Goal: Task Accomplishment & Management: Complete application form

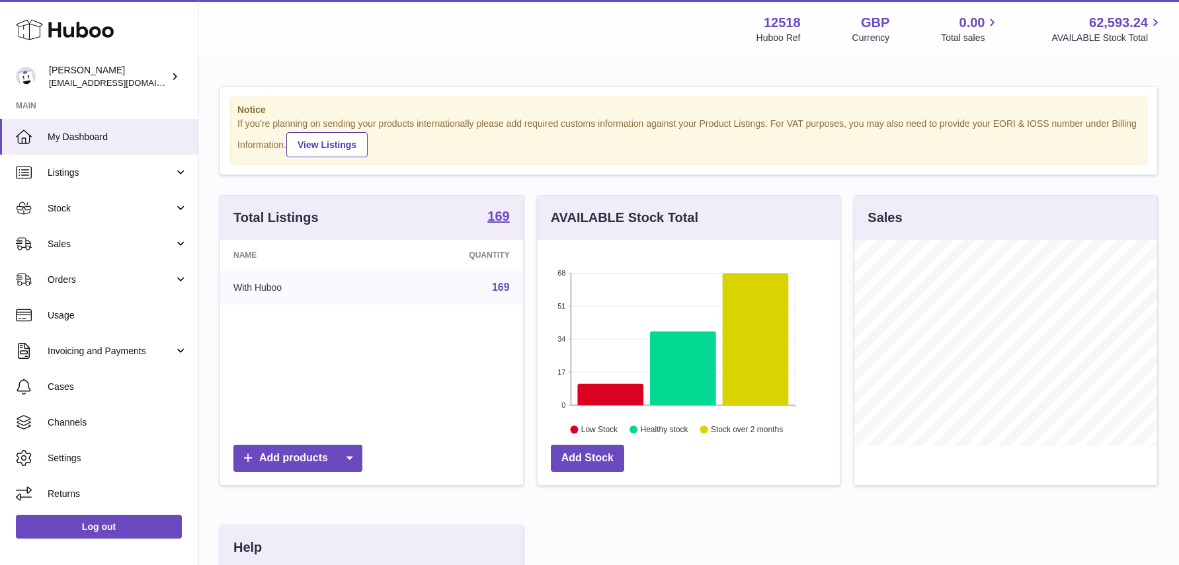
scroll to position [206, 303]
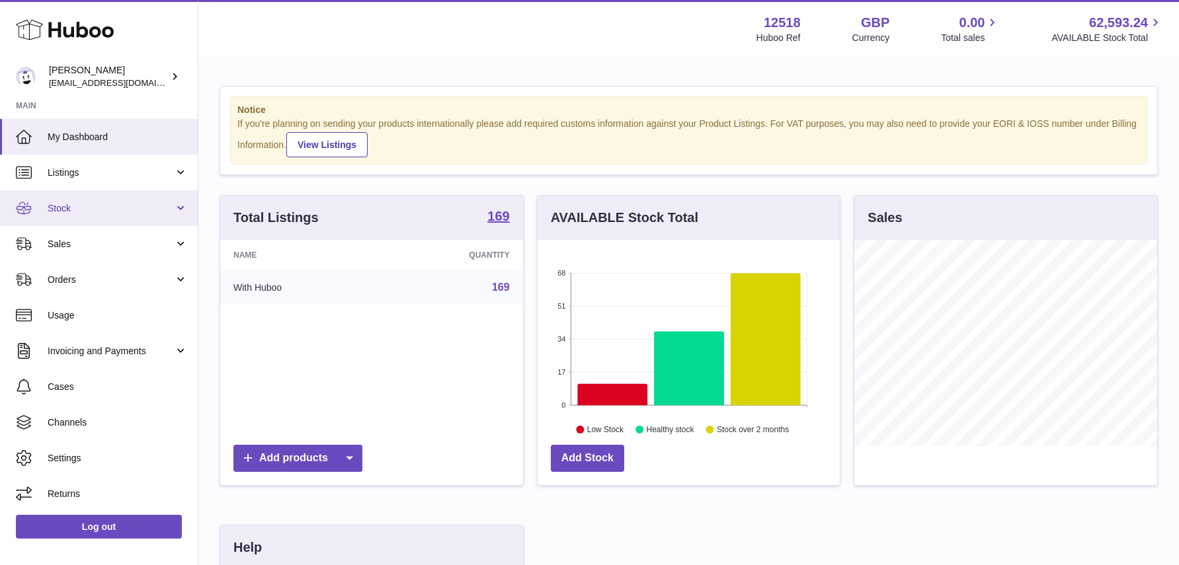
click at [94, 206] on span "Stock" at bounding box center [111, 208] width 126 height 13
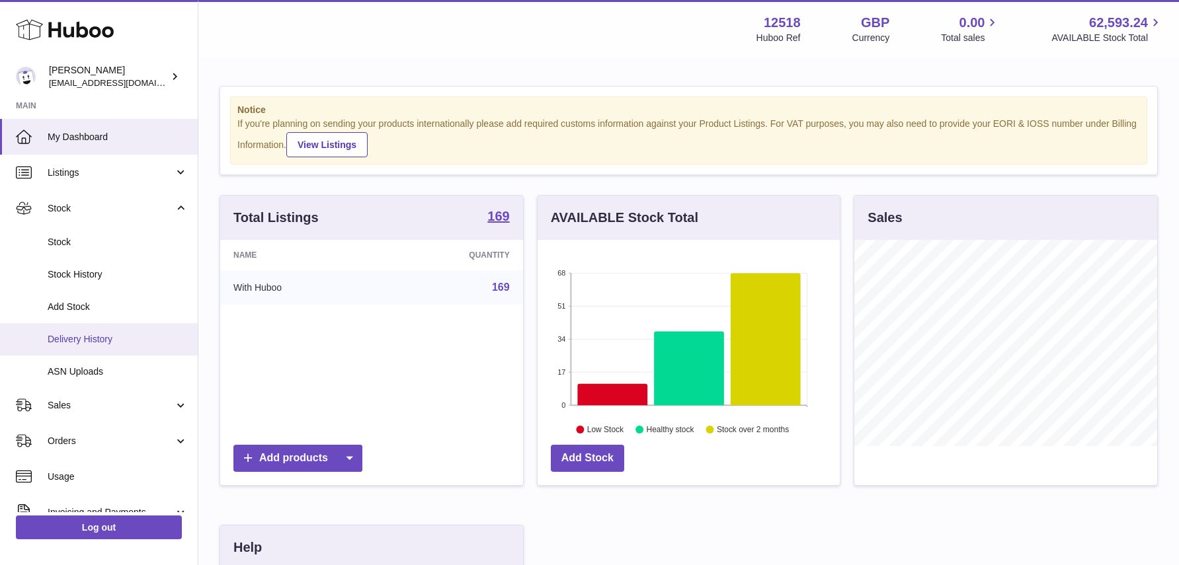
click at [88, 338] on span "Delivery History" at bounding box center [118, 339] width 140 height 13
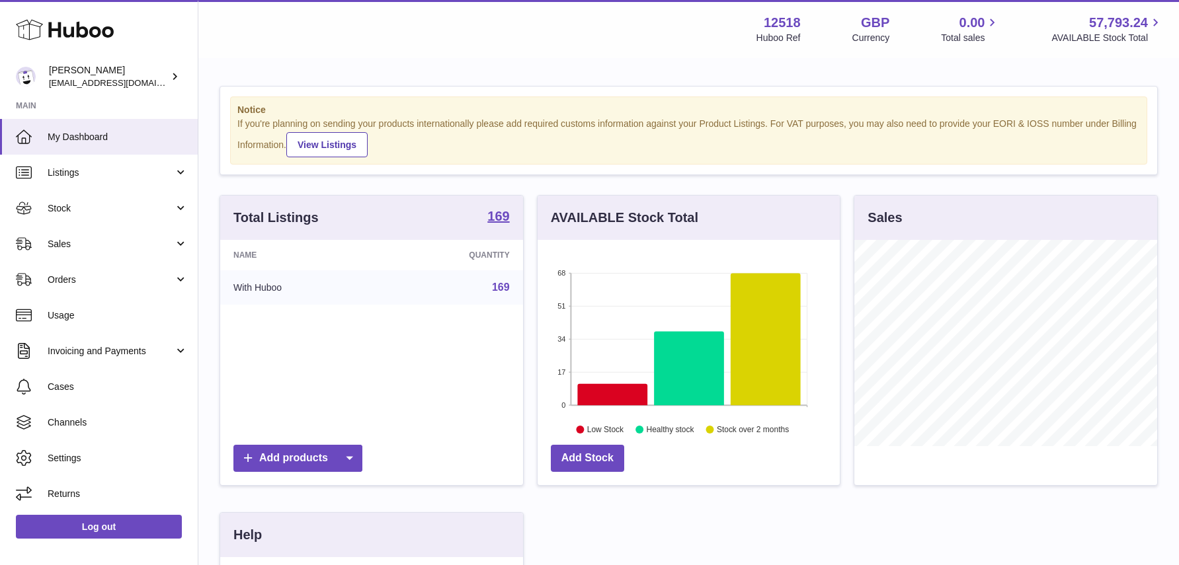
scroll to position [206, 303]
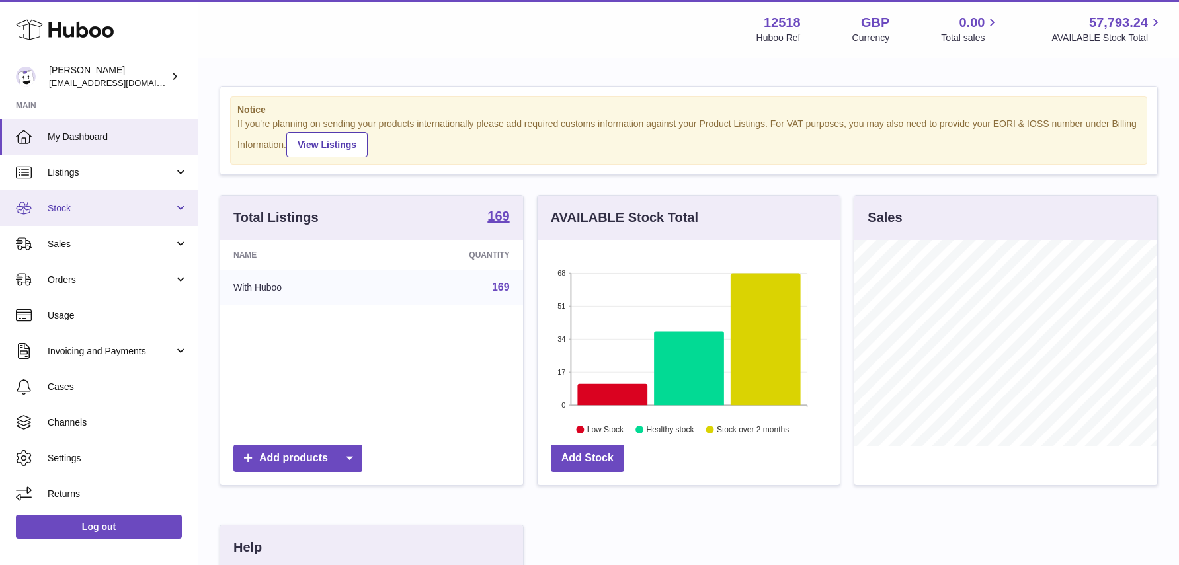
click at [139, 206] on span "Stock" at bounding box center [111, 208] width 126 height 13
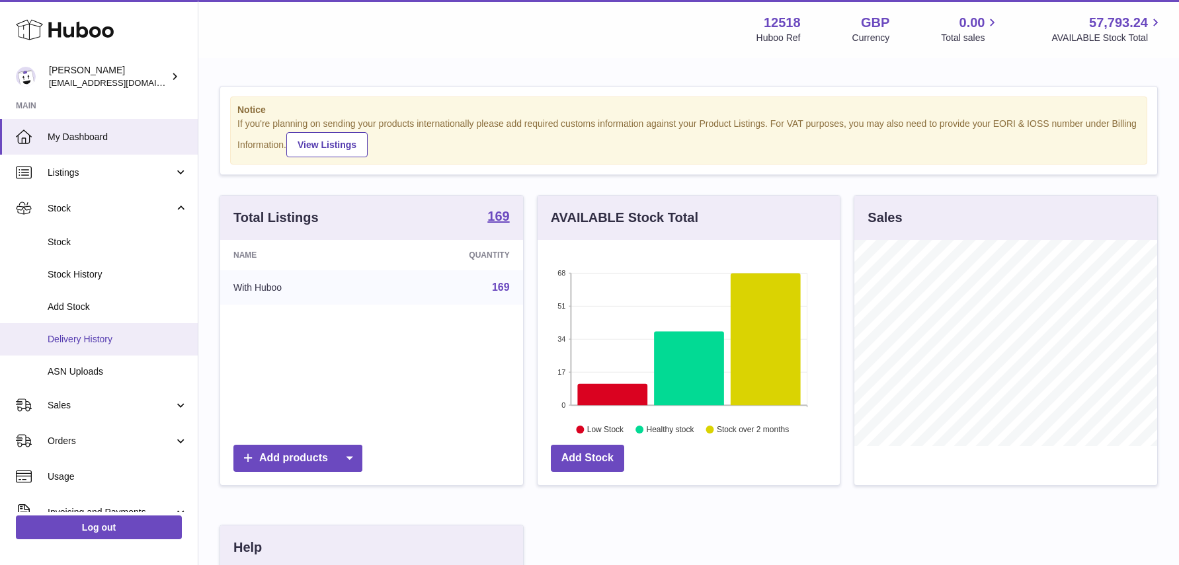
click at [103, 338] on span "Delivery History" at bounding box center [118, 339] width 140 height 13
click at [77, 306] on span "Add Stock" at bounding box center [118, 307] width 140 height 13
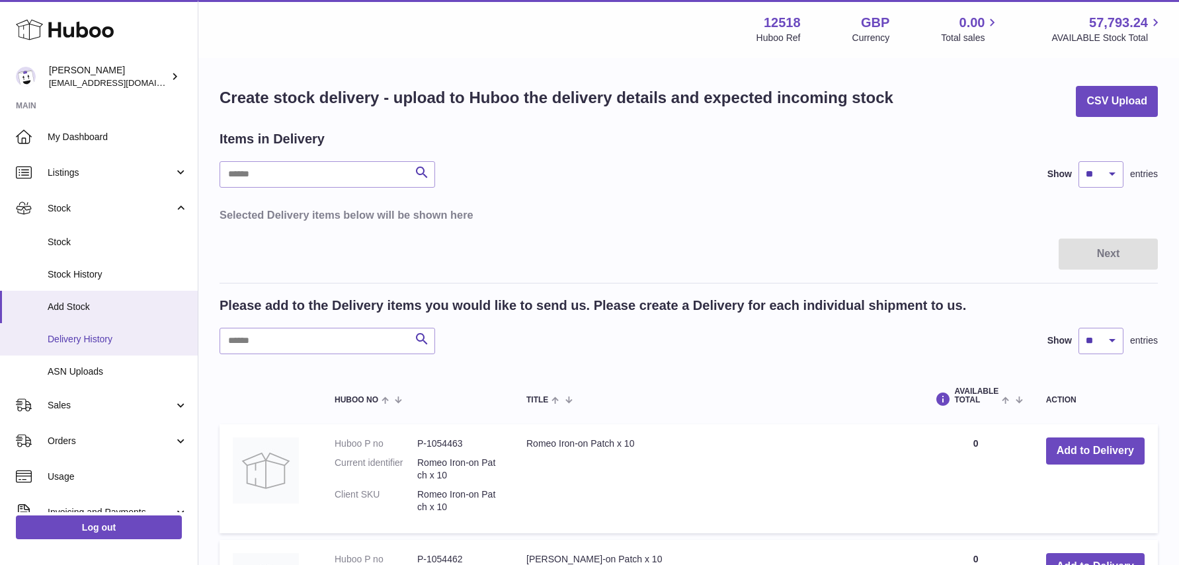
click at [94, 338] on span "Delivery History" at bounding box center [118, 339] width 140 height 13
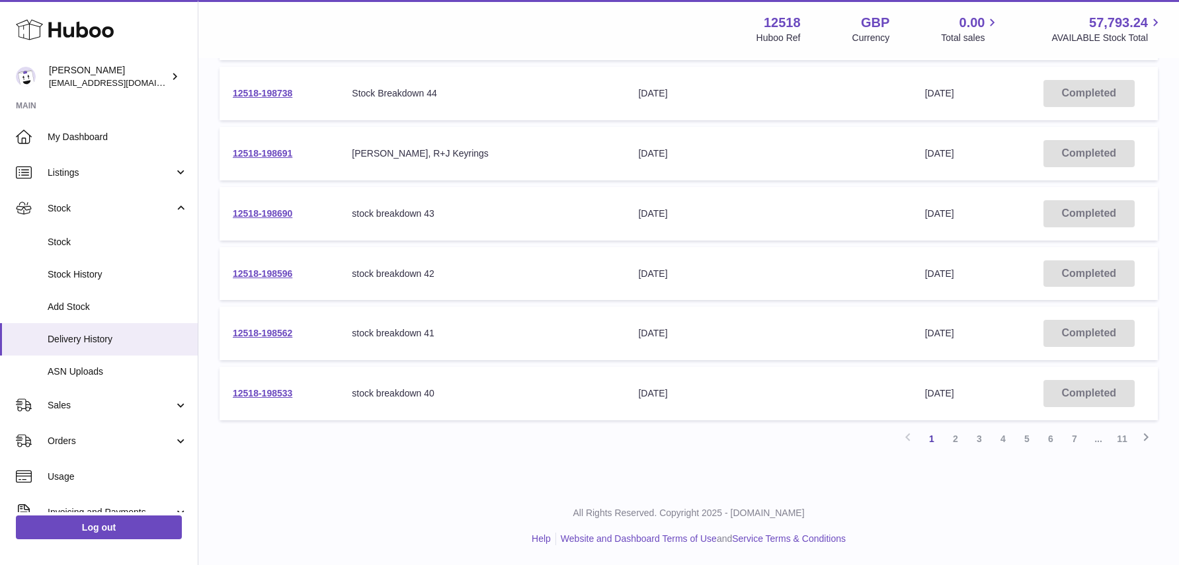
click at [955, 440] on link "2" at bounding box center [955, 439] width 24 height 24
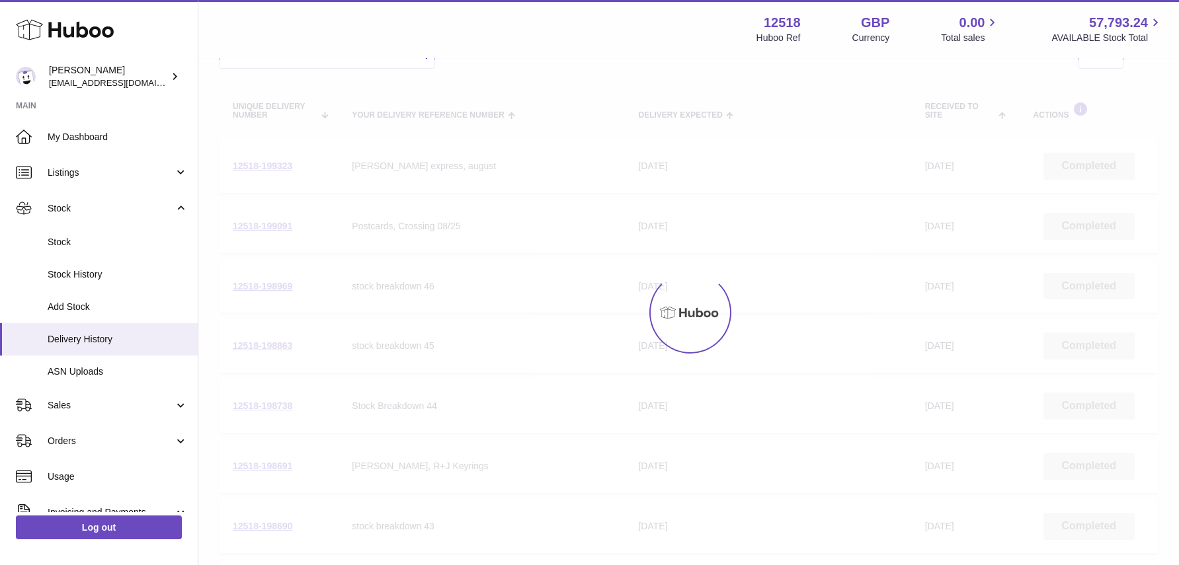
scroll to position [59, 0]
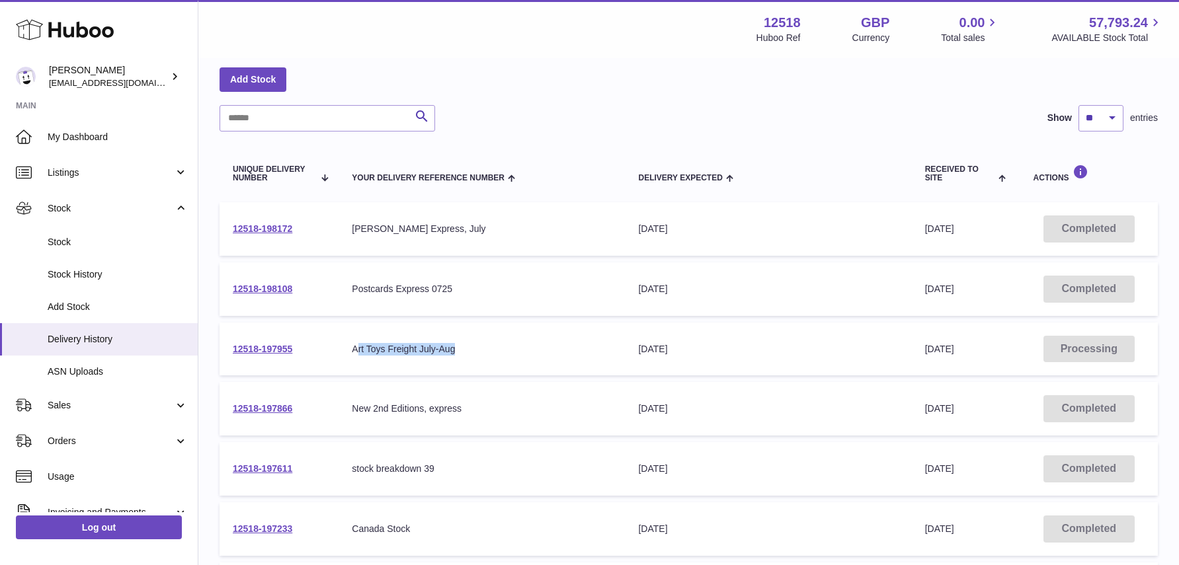
drag, startPoint x: 452, startPoint y: 350, endPoint x: 379, endPoint y: 361, distance: 74.2
click at [356, 351] on div "Art Toys Freight July-Aug" at bounding box center [482, 349] width 260 height 13
drag, startPoint x: 410, startPoint y: 346, endPoint x: 412, endPoint y: 353, distance: 6.7
click at [410, 346] on div "Art Toys Freight July-Aug" at bounding box center [482, 349] width 260 height 13
drag, startPoint x: 436, startPoint y: 346, endPoint x: 425, endPoint y: 349, distance: 11.5
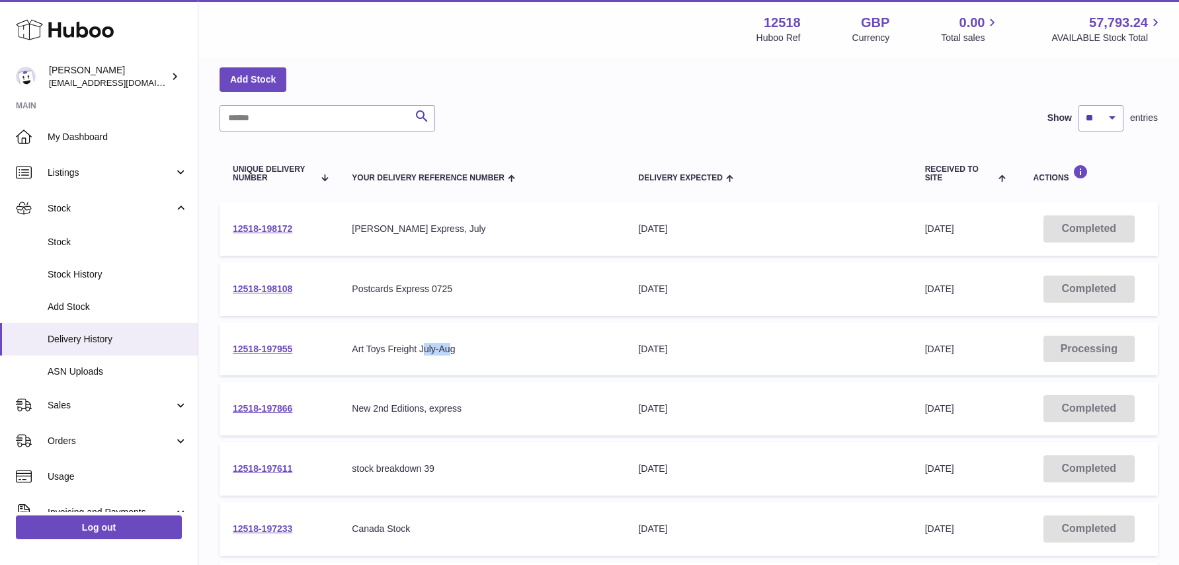
click at [423, 348] on div "Art Toys Freight July-Aug" at bounding box center [482, 349] width 260 height 13
click at [432, 349] on div "Art Toys Freight July-Aug" at bounding box center [482, 349] width 260 height 13
click at [83, 308] on span "Add Stock" at bounding box center [118, 307] width 140 height 13
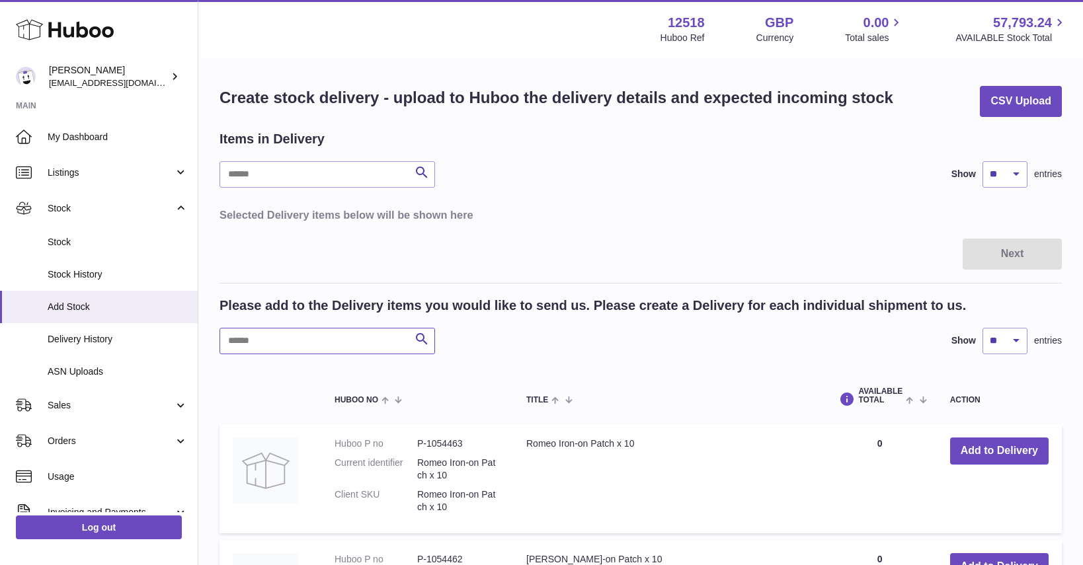
click at [284, 338] on input "text" at bounding box center [326, 341] width 215 height 26
drag, startPoint x: 334, startPoint y: 341, endPoint x: 341, endPoint y: 344, distance: 7.4
click at [334, 341] on input "text" at bounding box center [326, 341] width 215 height 26
type input "*"
click at [301, 347] on input "text" at bounding box center [326, 341] width 215 height 26
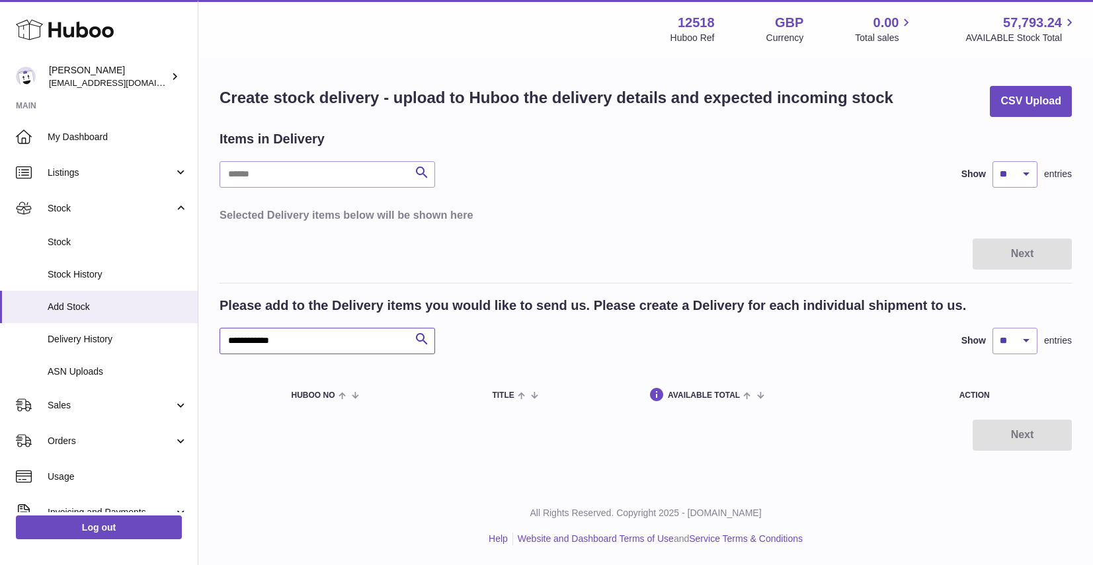
drag, startPoint x: 263, startPoint y: 339, endPoint x: 350, endPoint y: 337, distance: 87.3
click at [325, 347] on input "**********" at bounding box center [326, 341] width 215 height 26
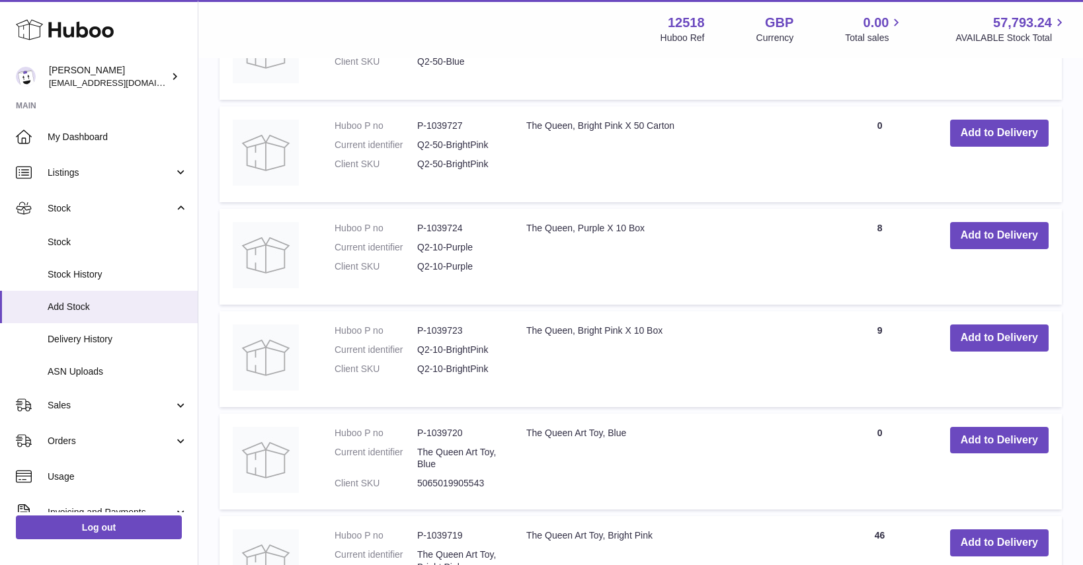
scroll to position [419, 0]
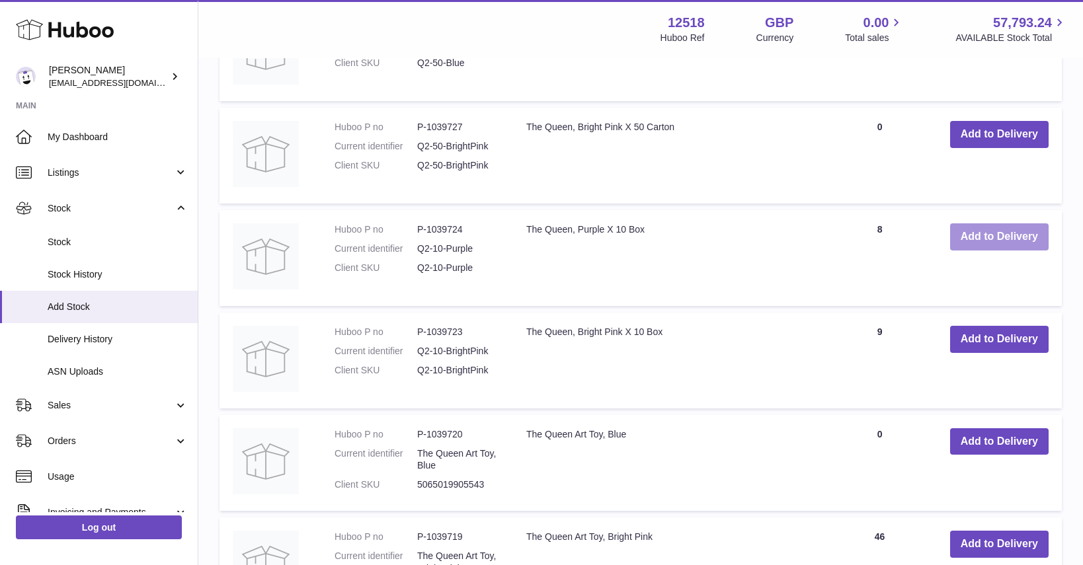
click at [995, 233] on button "Add to Delivery" at bounding box center [999, 236] width 98 height 27
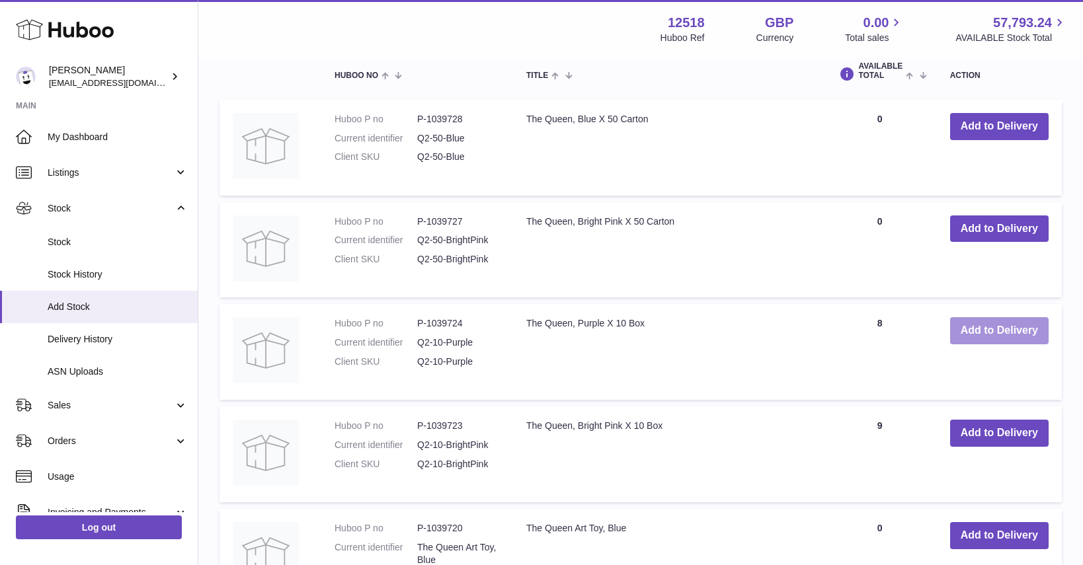
scroll to position [444, 0]
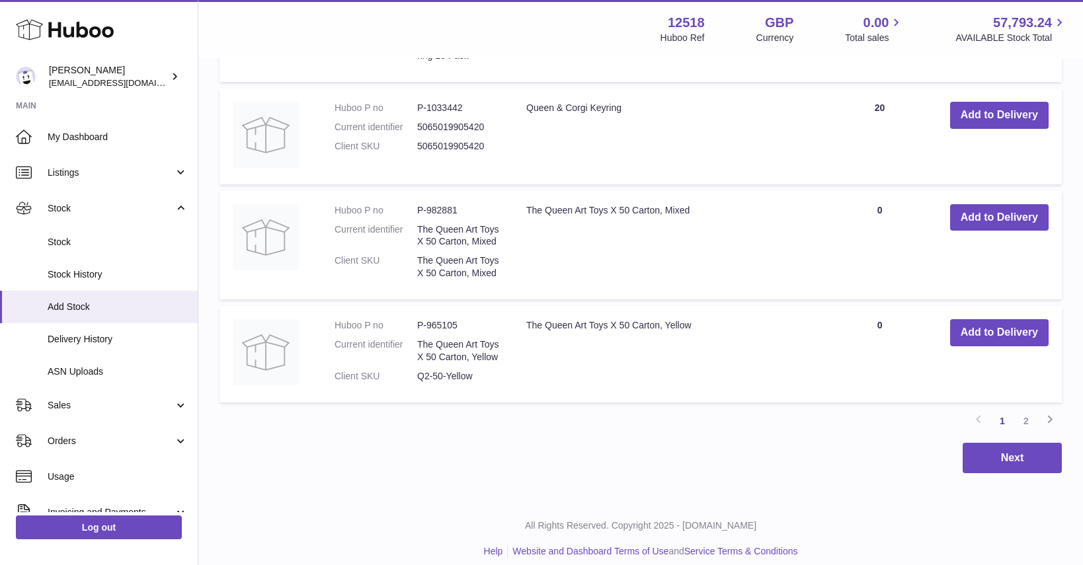
click at [1029, 409] on link "2" at bounding box center [1026, 421] width 24 height 24
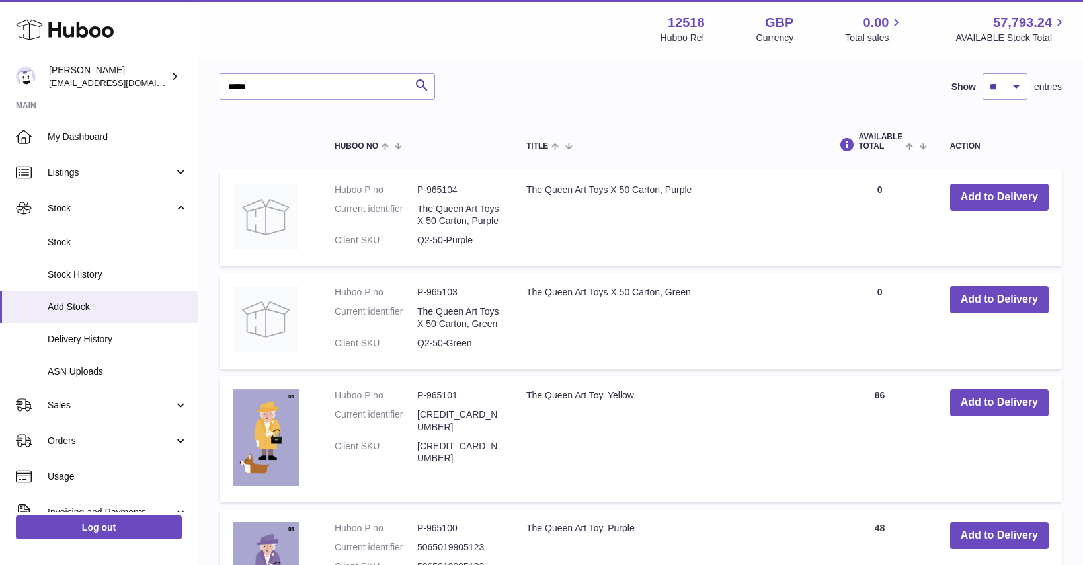
scroll to position [381, 0]
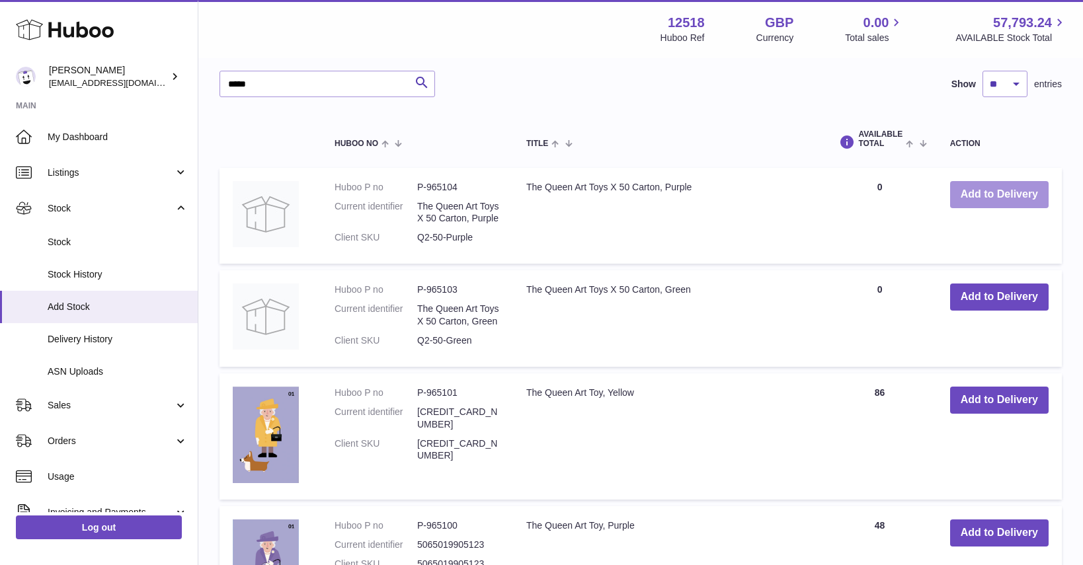
click at [1012, 200] on button "Add to Delivery" at bounding box center [999, 194] width 98 height 27
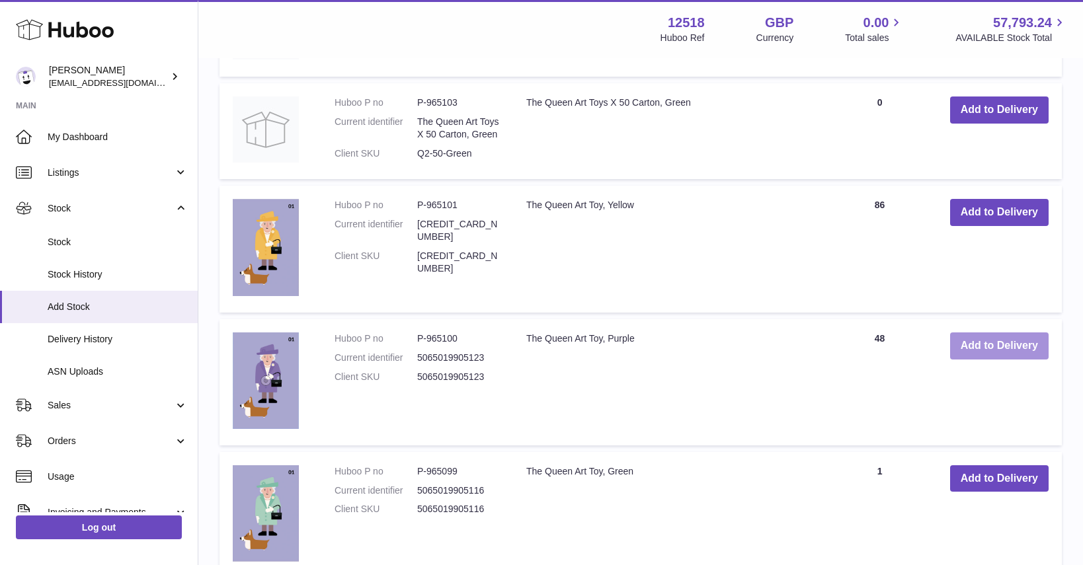
scroll to position [674, 0]
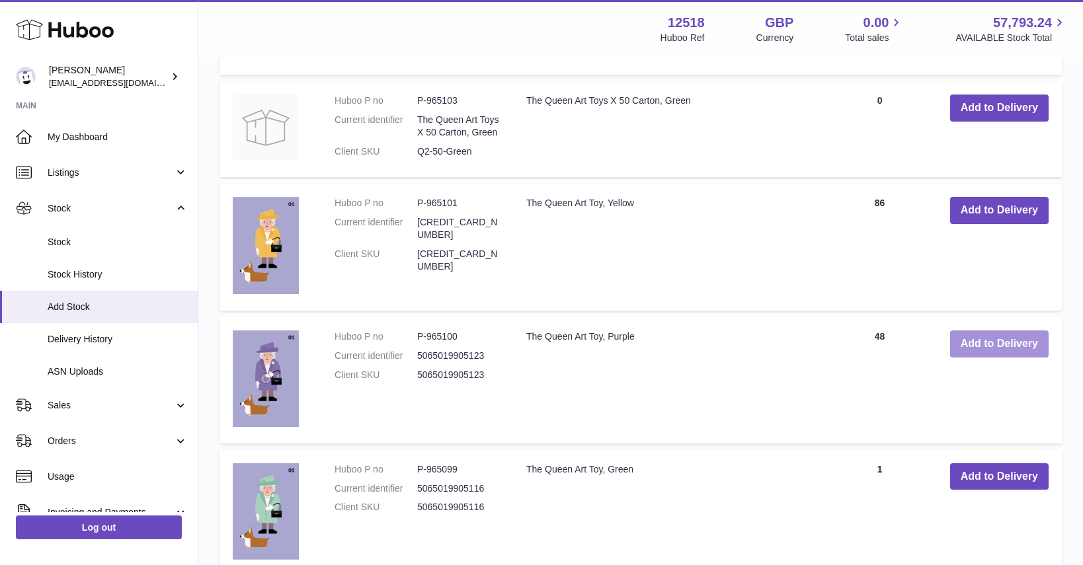
click at [1007, 346] on button "Add to Delivery" at bounding box center [999, 344] width 98 height 27
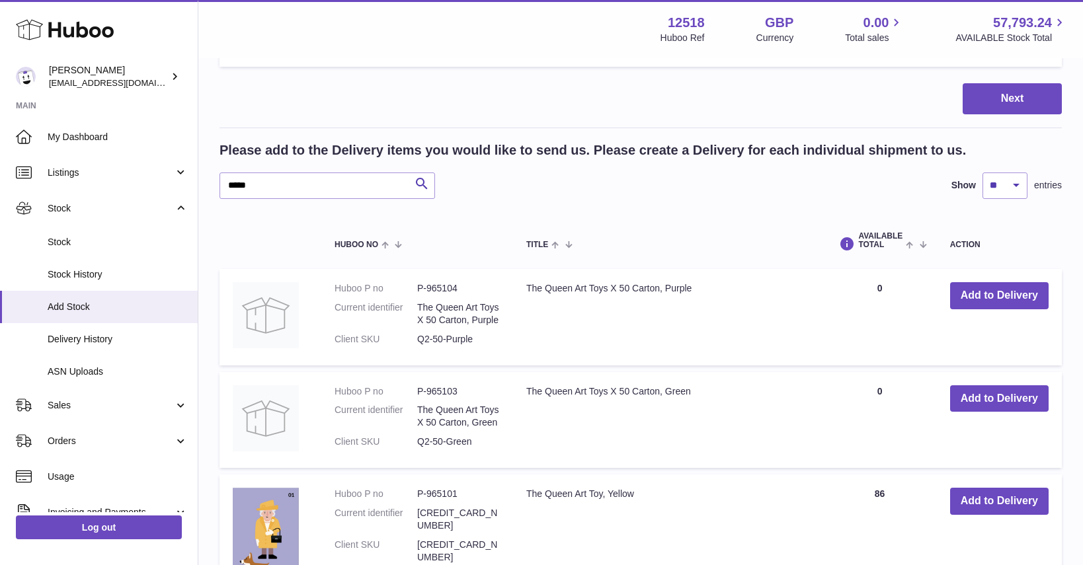
scroll to position [516, 0]
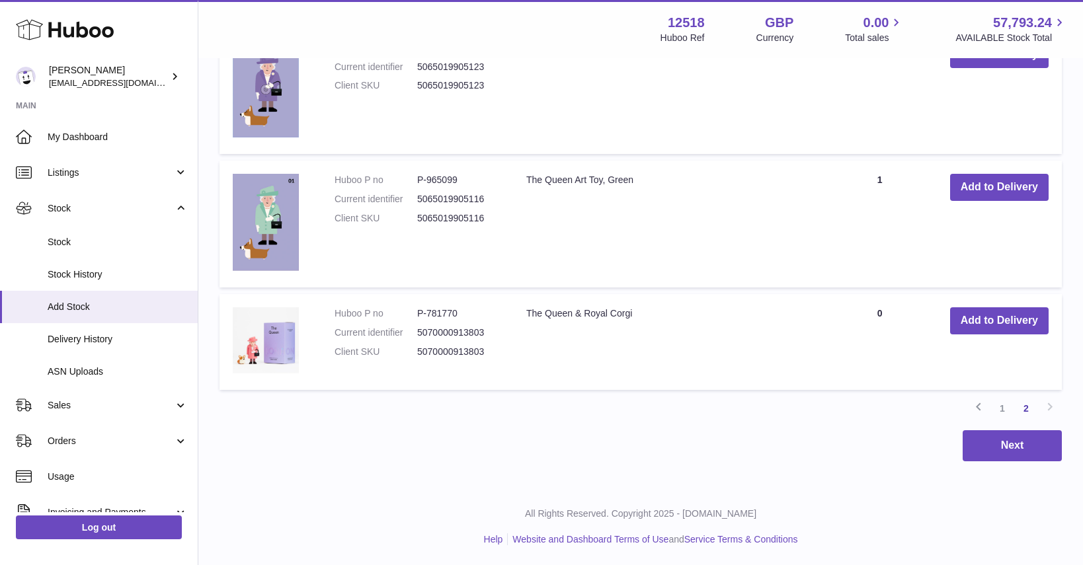
click at [1003, 409] on link "1" at bounding box center [1002, 409] width 24 height 24
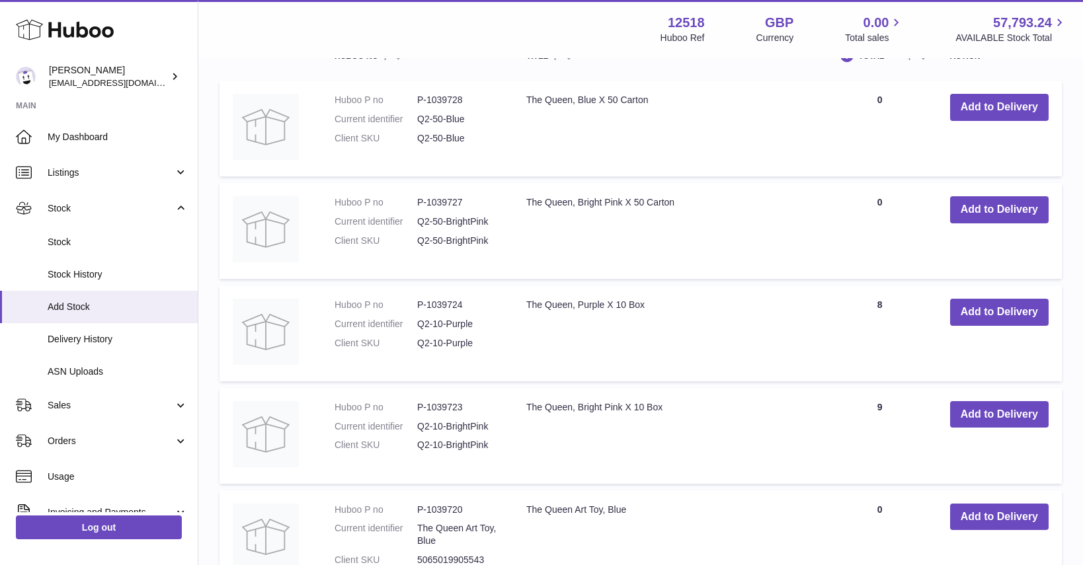
scroll to position [707, 0]
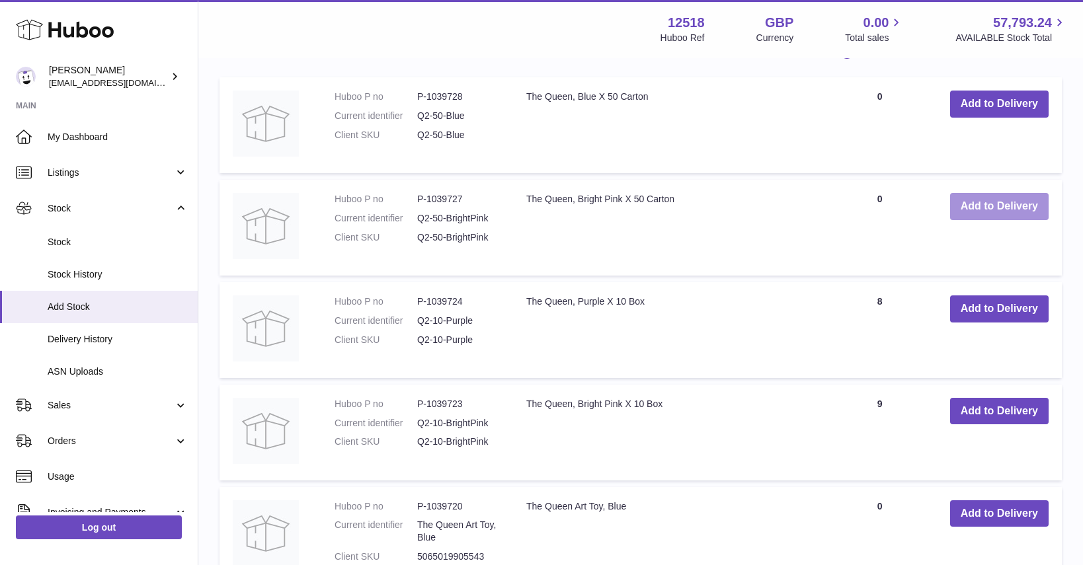
click at [1009, 210] on button "Add to Delivery" at bounding box center [999, 206] width 98 height 27
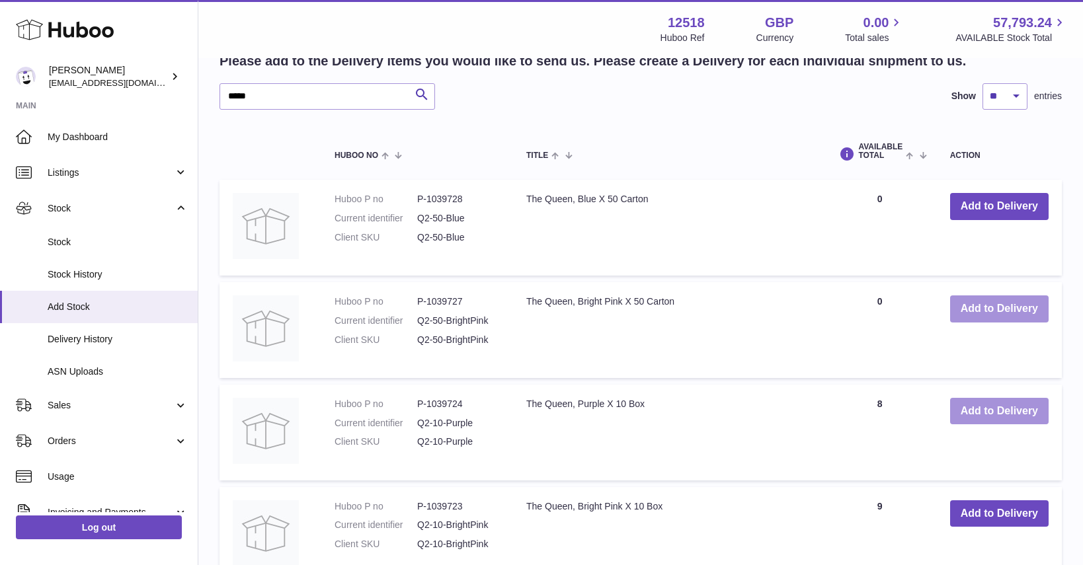
scroll to position [810, 0]
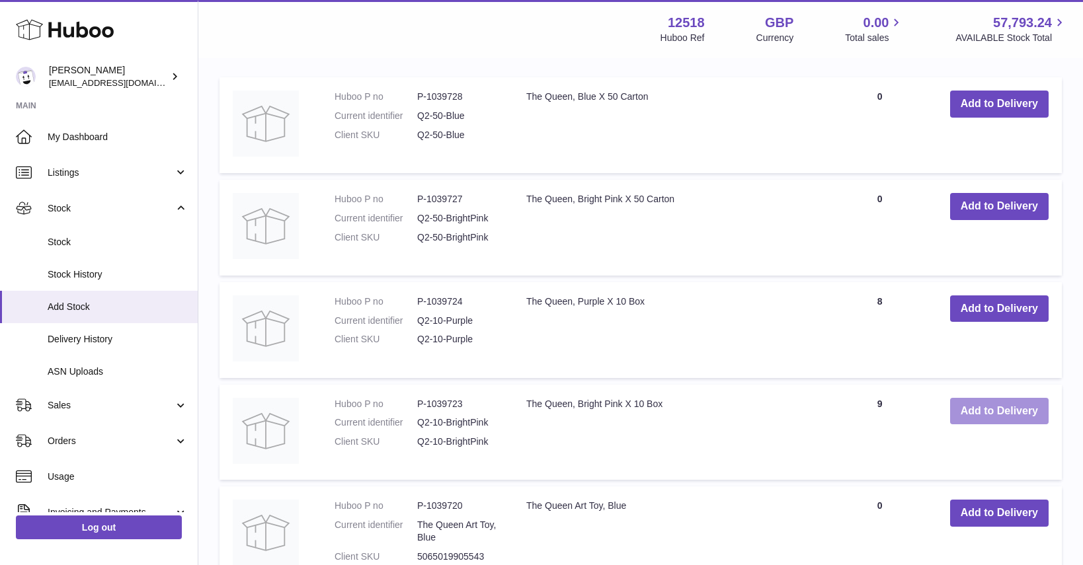
click at [997, 420] on button "Add to Delivery" at bounding box center [999, 411] width 98 height 27
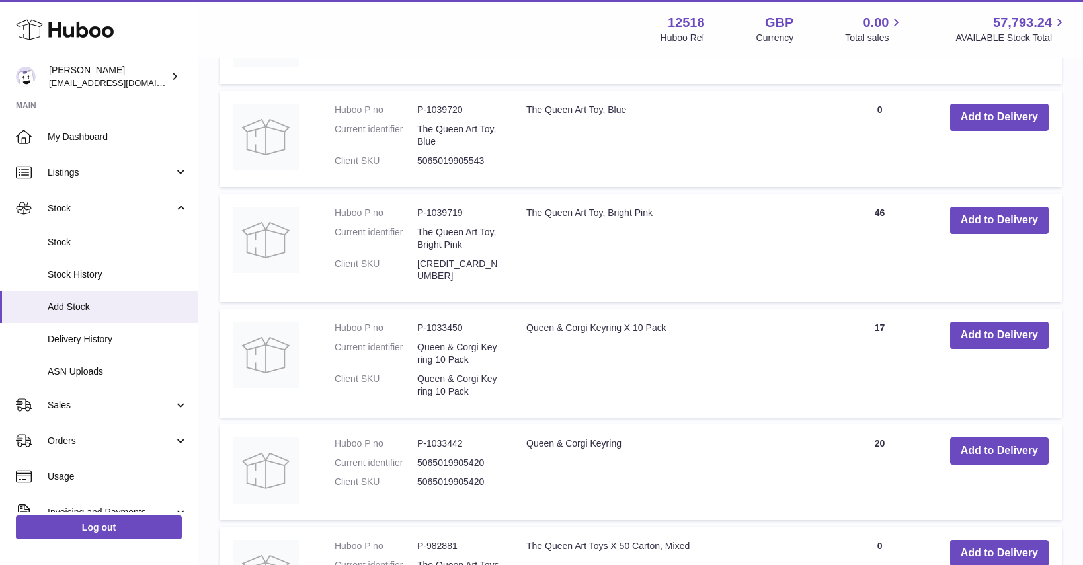
scroll to position [1312, 0]
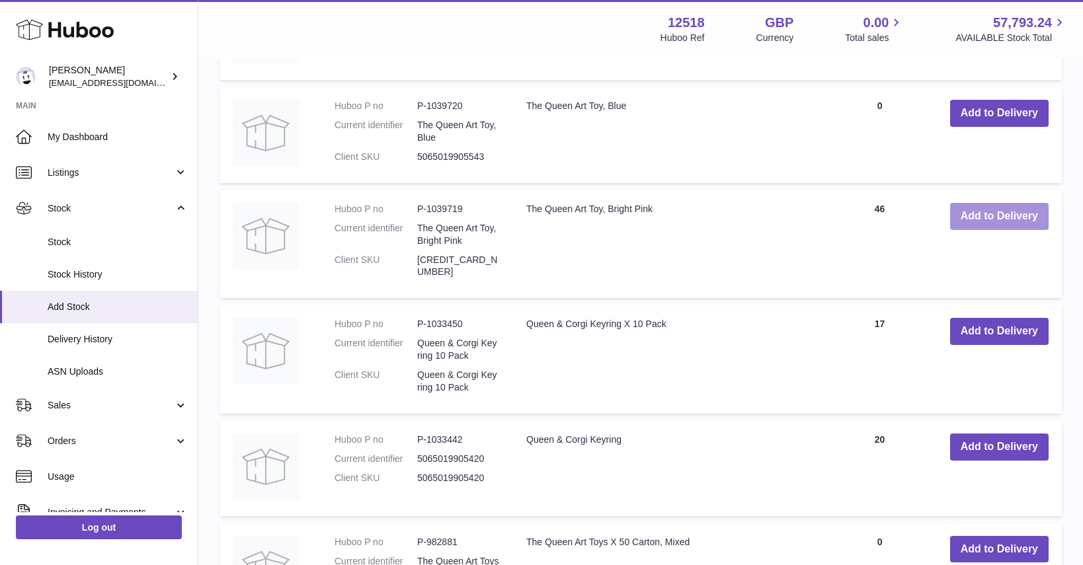
click at [1003, 221] on button "Add to Delivery" at bounding box center [999, 216] width 98 height 27
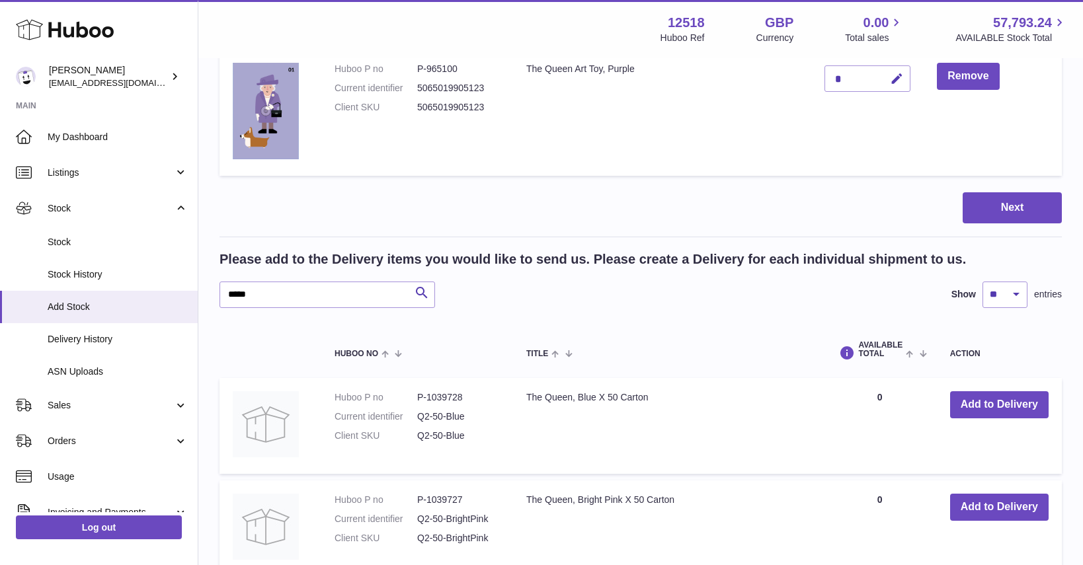
scroll to position [744, 0]
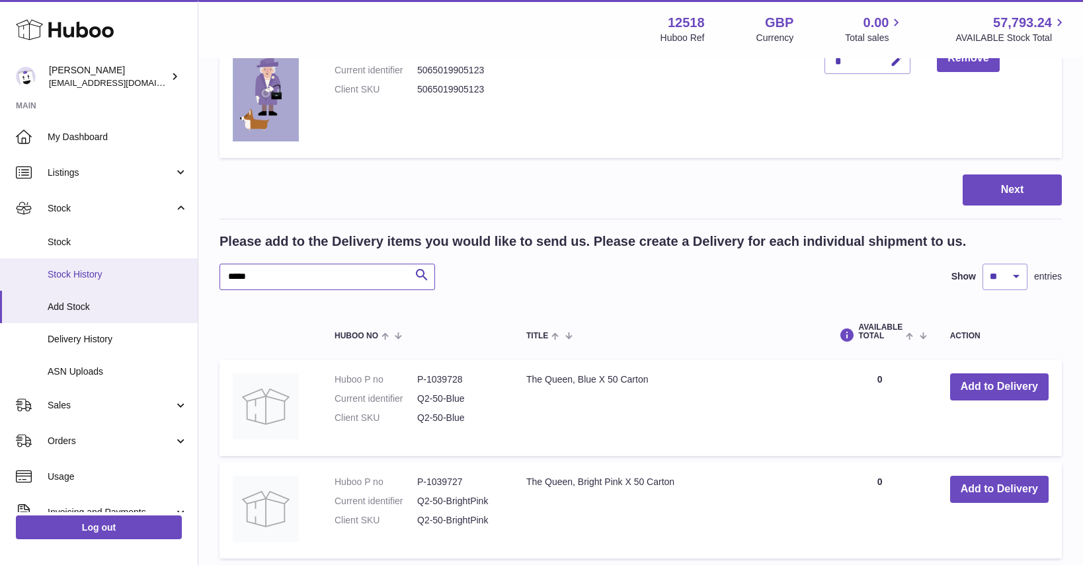
drag, startPoint x: 259, startPoint y: 268, endPoint x: 192, endPoint y: 258, distance: 67.4
click at [196, 270] on div "Huboo Caitlin Derer caitlin@fancylamp.co Main My Dashboard Listings Not with Hu…" at bounding box center [541, 424] width 1083 height 2337
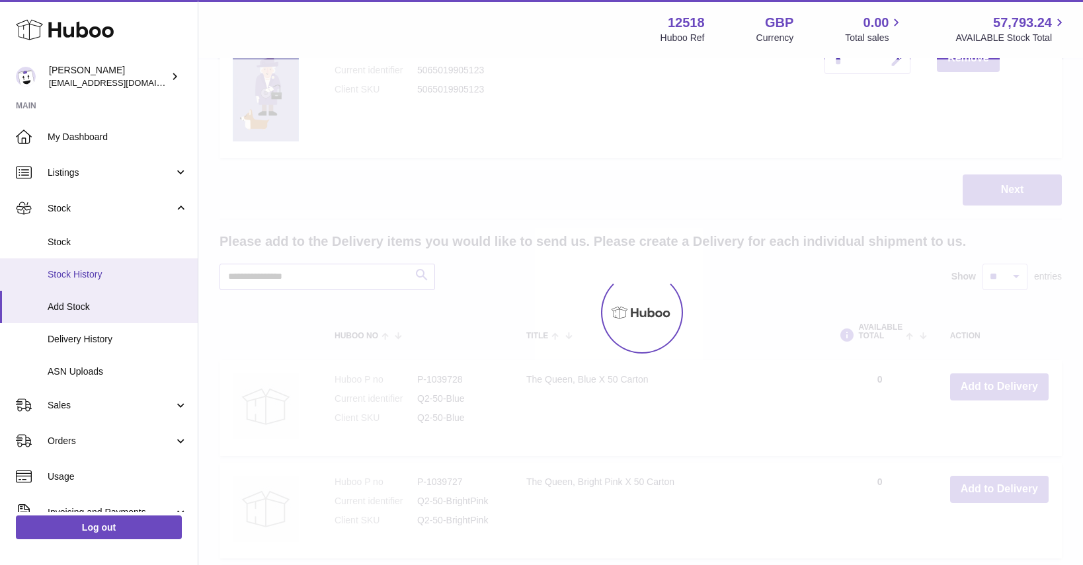
scroll to position [658, 0]
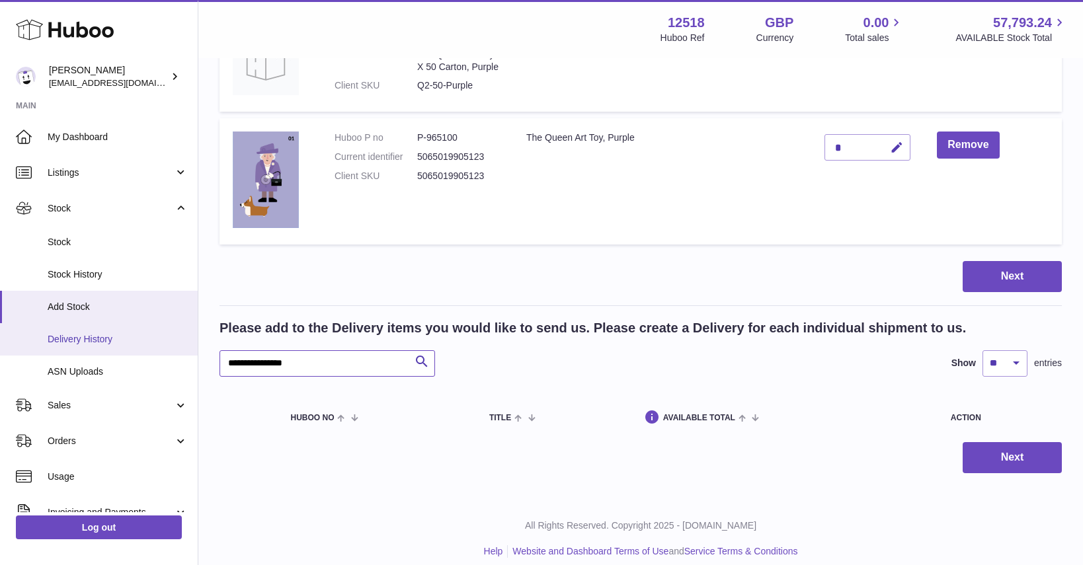
drag, startPoint x: 251, startPoint y: 348, endPoint x: 163, endPoint y: 334, distance: 88.5
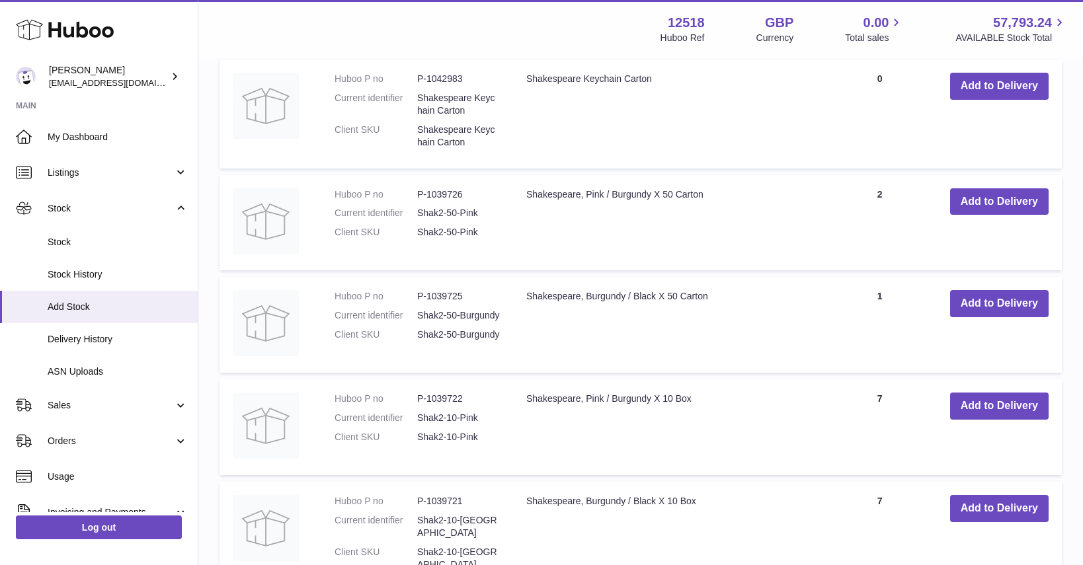
scroll to position [1277, 0]
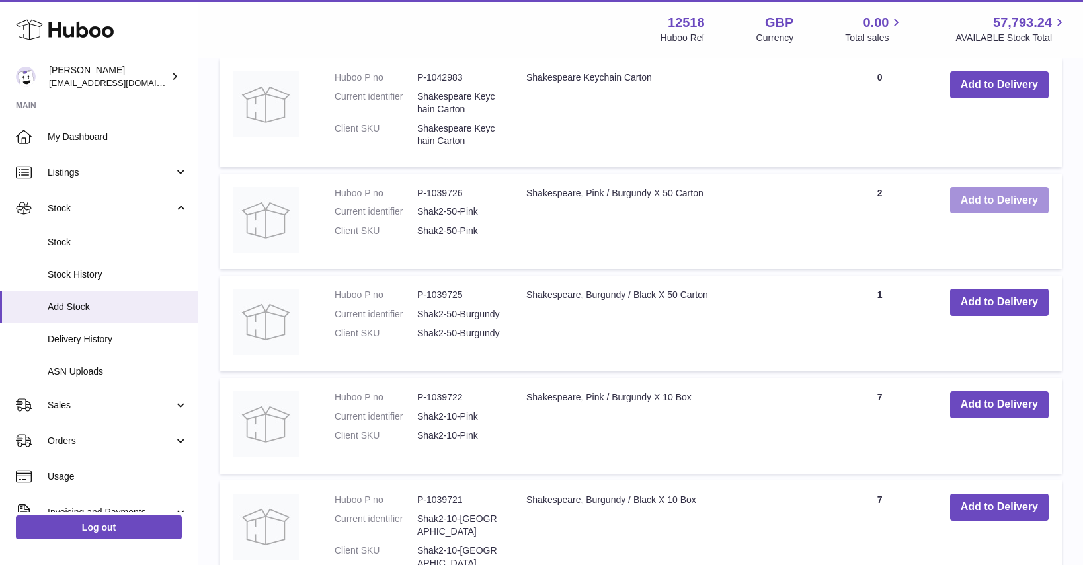
click at [997, 194] on button "Add to Delivery" at bounding box center [999, 200] width 98 height 27
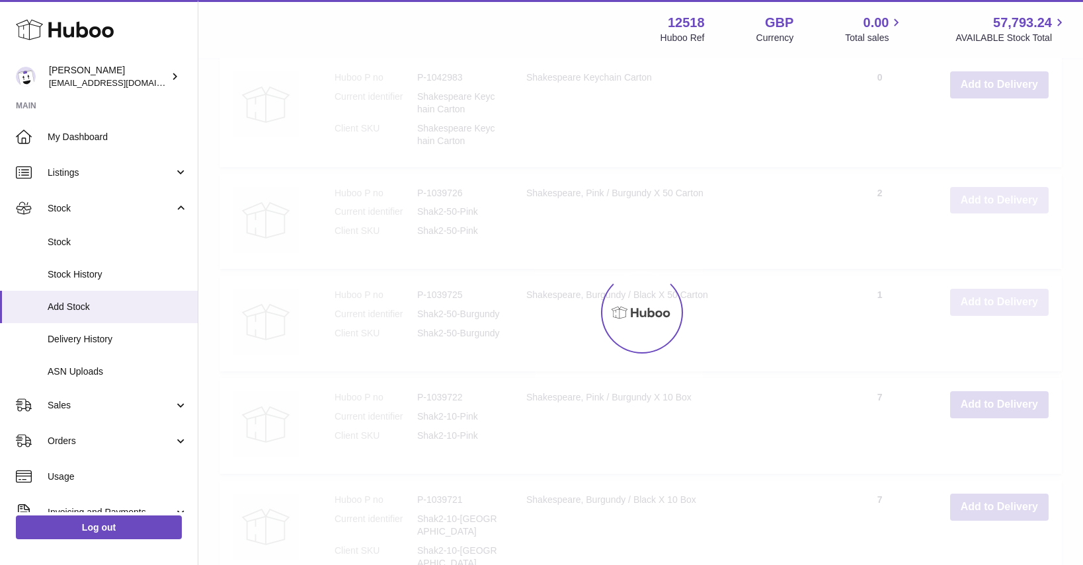
scroll to position [1380, 0]
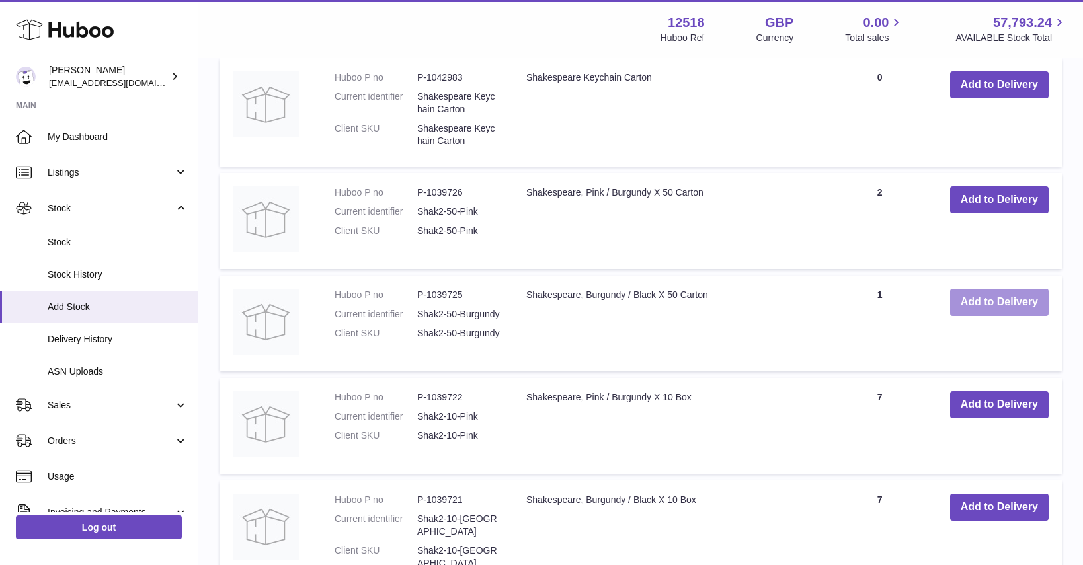
click at [1007, 293] on button "Add to Delivery" at bounding box center [999, 302] width 98 height 27
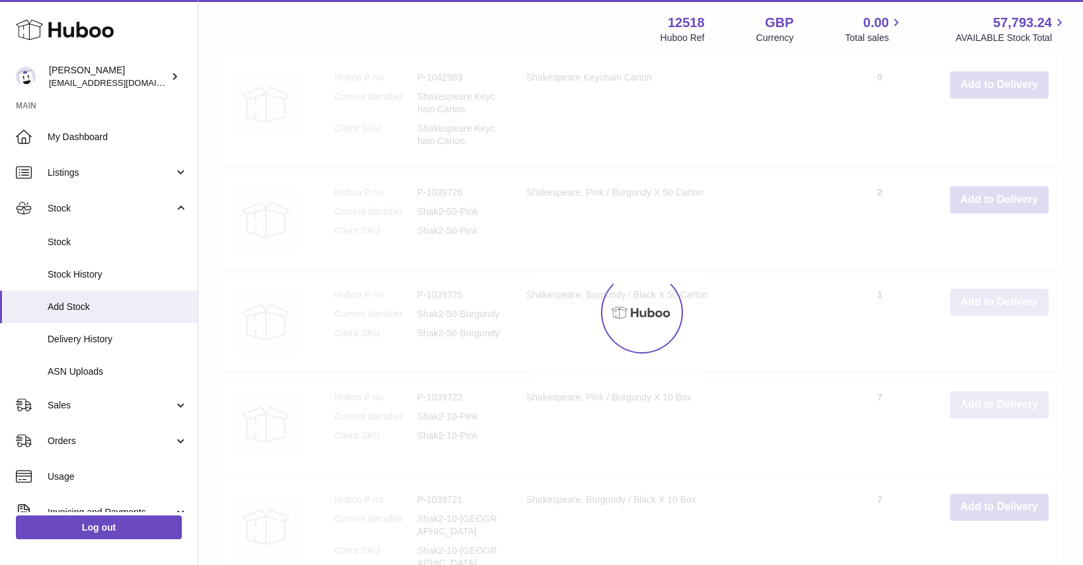
scroll to position [1482, 0]
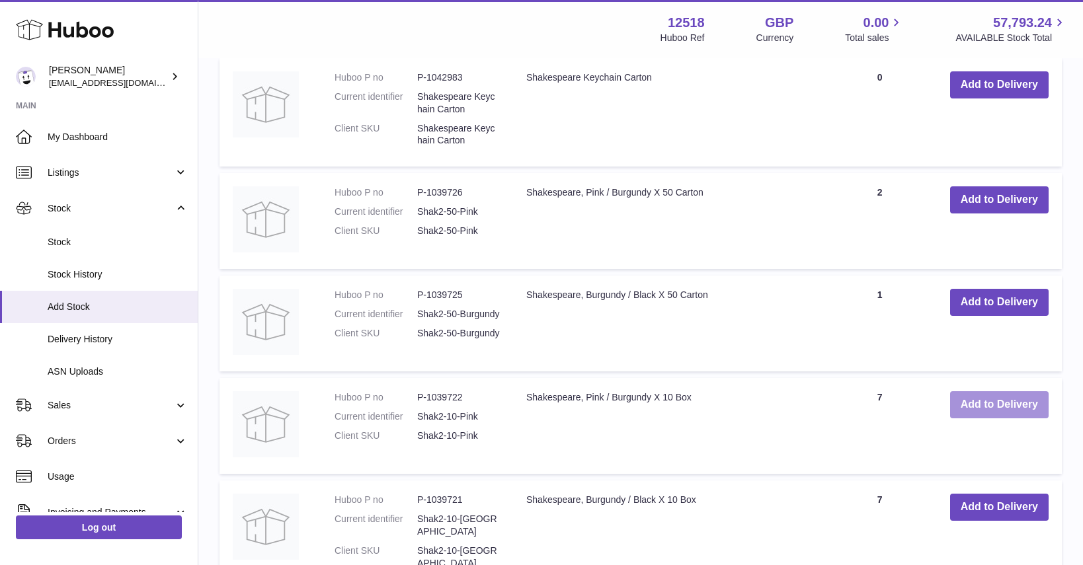
click at [1016, 395] on button "Add to Delivery" at bounding box center [999, 404] width 98 height 27
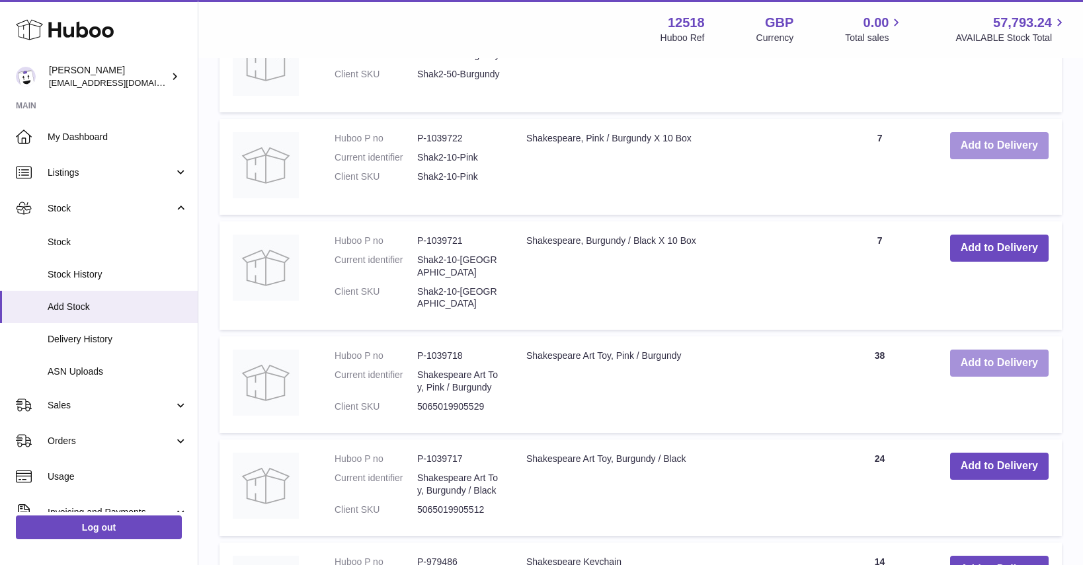
scroll to position [1871, 0]
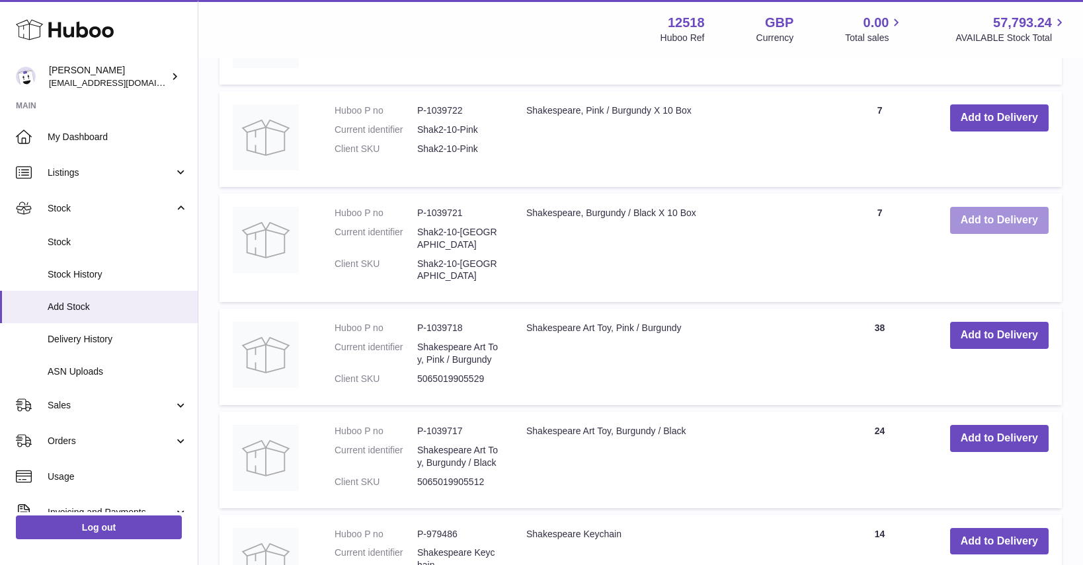
click at [998, 210] on button "Add to Delivery" at bounding box center [999, 220] width 98 height 27
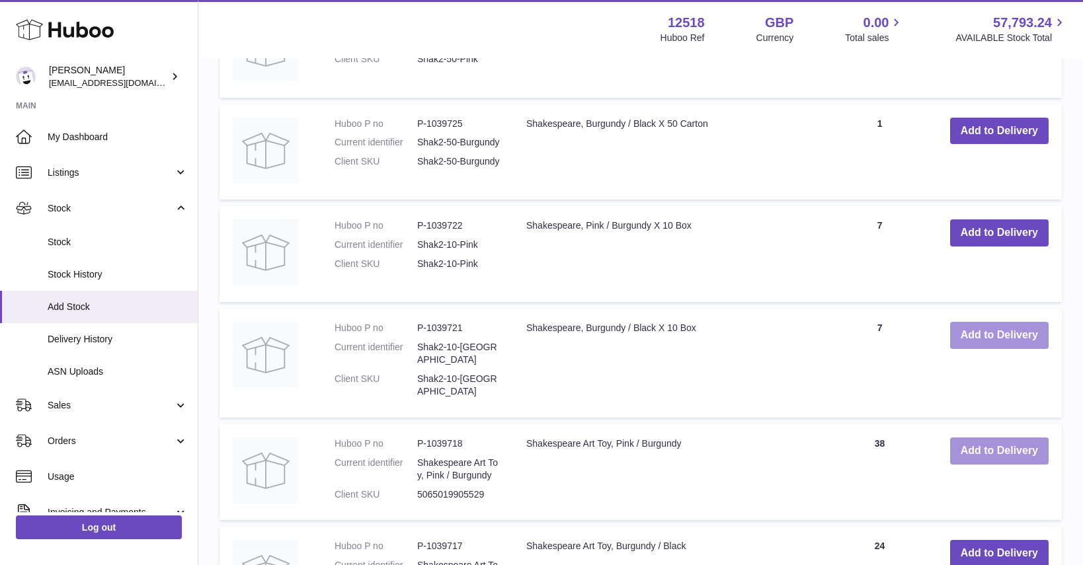
scroll to position [1974, 0]
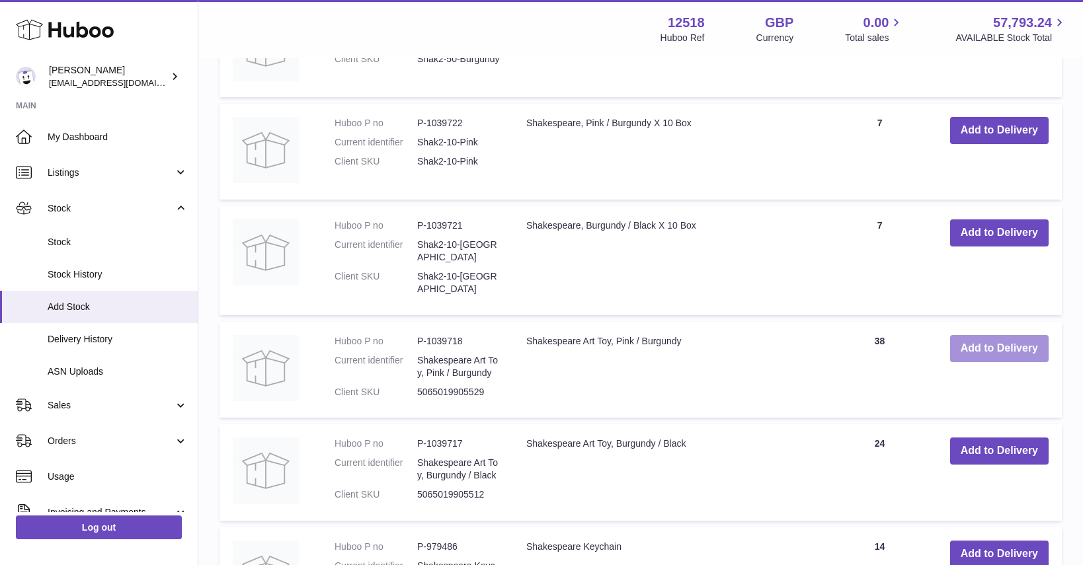
click at [1008, 335] on button "Add to Delivery" at bounding box center [999, 348] width 98 height 27
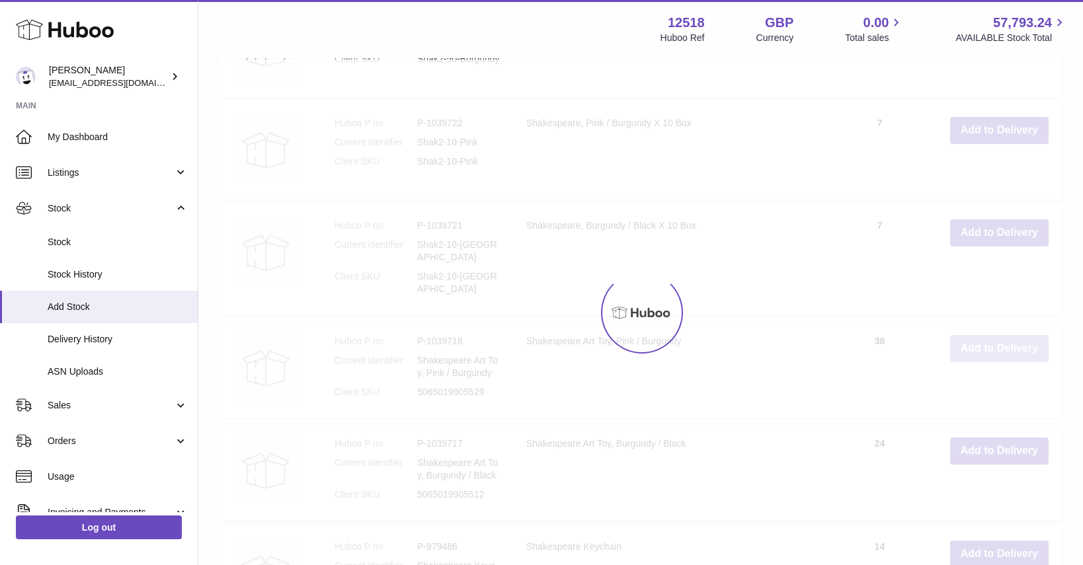
scroll to position [1978, 0]
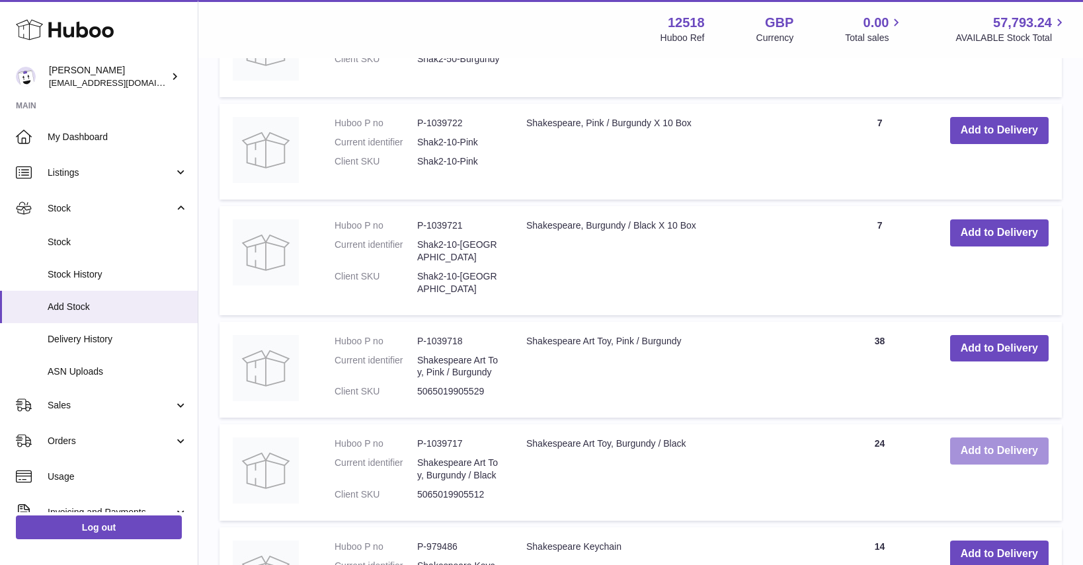
click at [1009, 438] on button "Add to Delivery" at bounding box center [999, 451] width 98 height 27
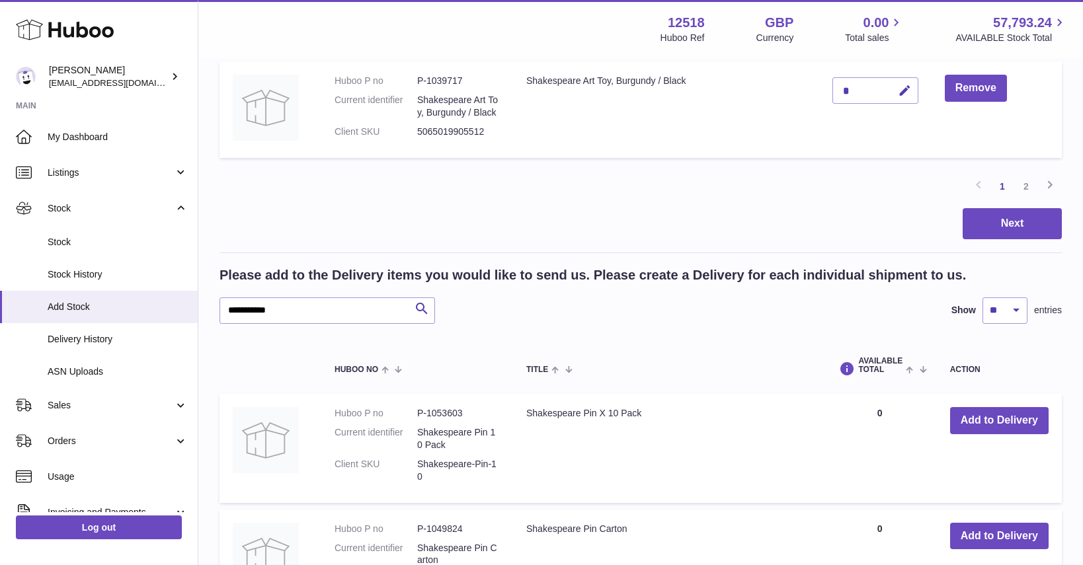
scroll to position [1167, 0]
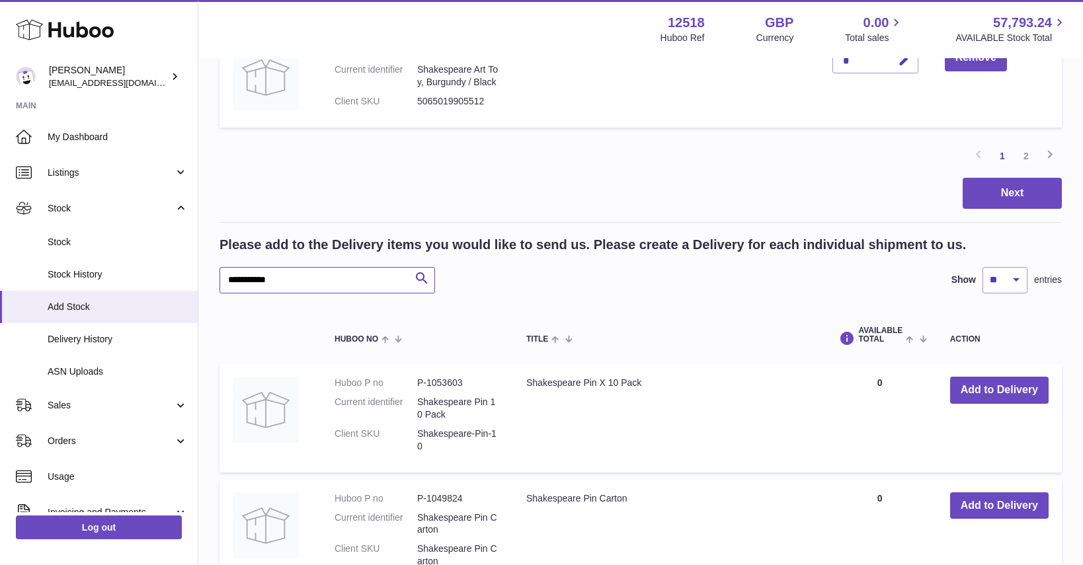
drag, startPoint x: 237, startPoint y: 253, endPoint x: 295, endPoint y: 260, distance: 57.9
click at [293, 267] on input "**********" at bounding box center [326, 280] width 215 height 26
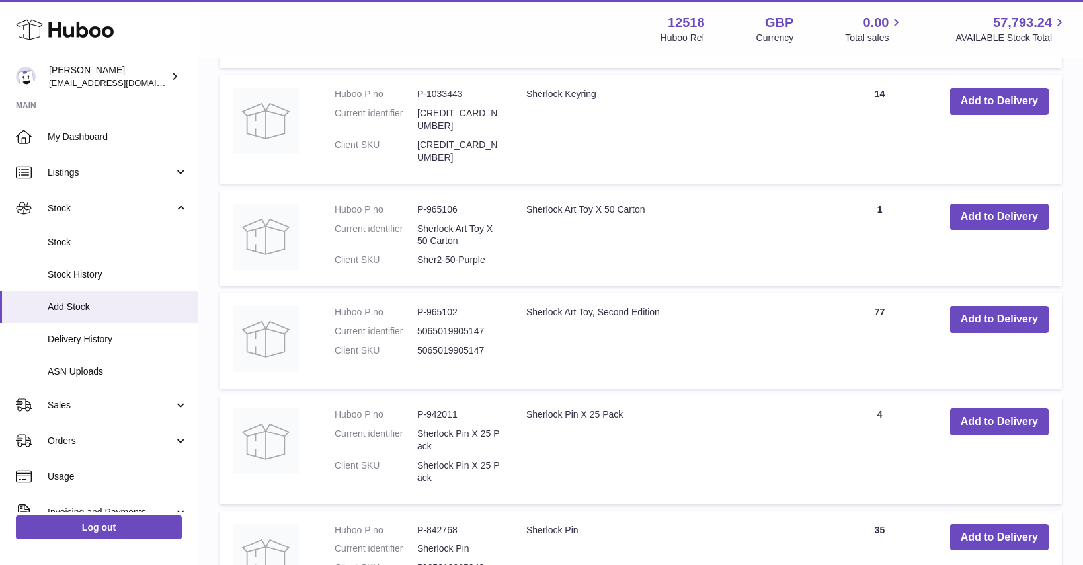
scroll to position [1673, 0]
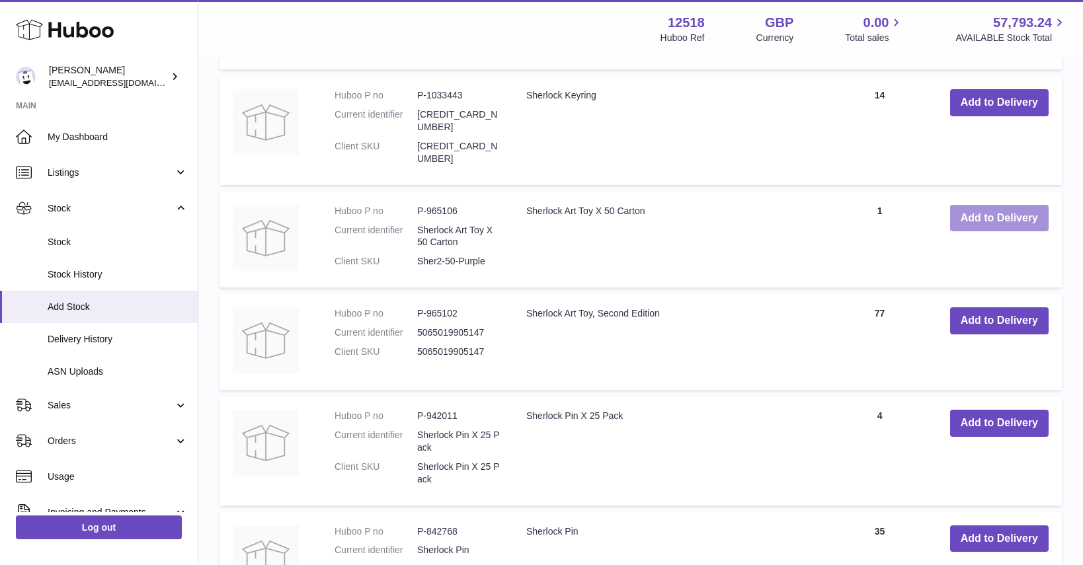
click at [1017, 205] on button "Add to Delivery" at bounding box center [999, 218] width 98 height 27
click at [1006, 307] on button "Add to Delivery" at bounding box center [999, 320] width 98 height 27
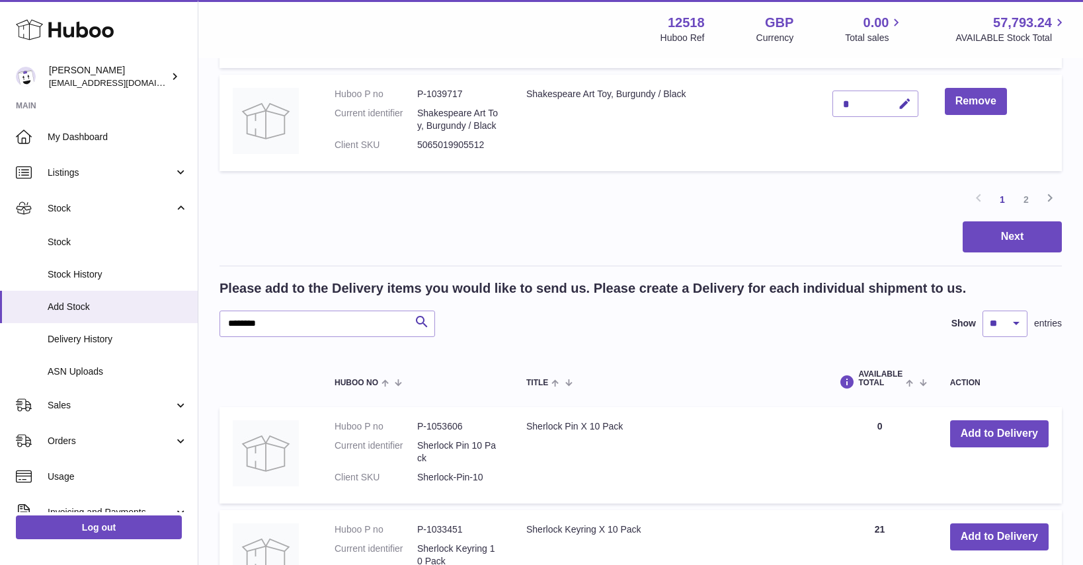
scroll to position [1126, 0]
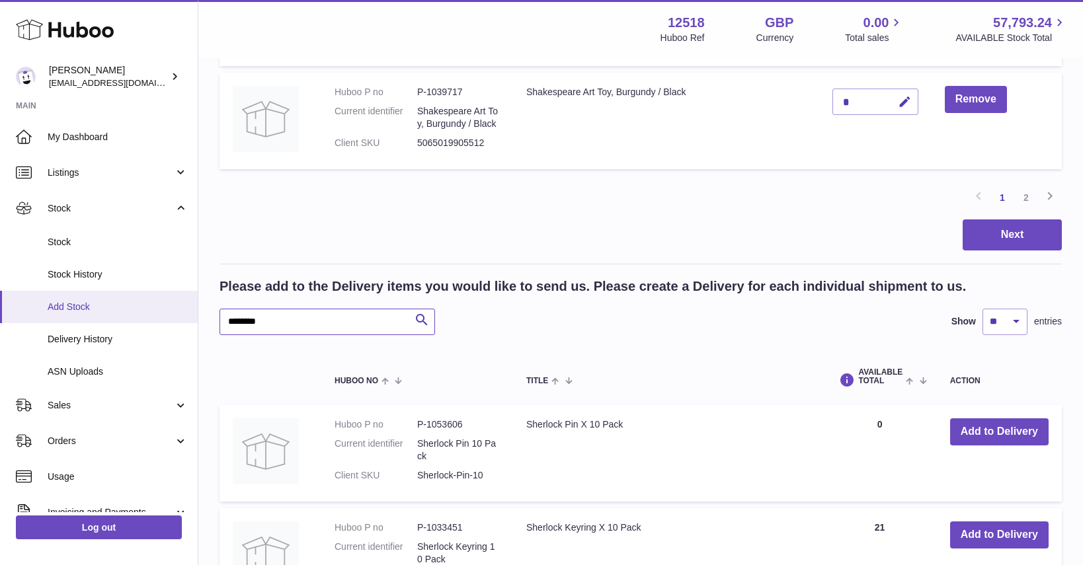
drag, startPoint x: 259, startPoint y: 296, endPoint x: 177, endPoint y: 302, distance: 82.2
click at [178, 301] on div "Huboo Caitlin Derer caitlin@fancylamp.co Main My Dashboard Listings Not with Hu…" at bounding box center [541, 188] width 1083 height 2628
drag, startPoint x: 270, startPoint y: 295, endPoint x: 223, endPoint y: 299, distance: 47.0
click at [225, 309] on input "********" at bounding box center [326, 322] width 215 height 26
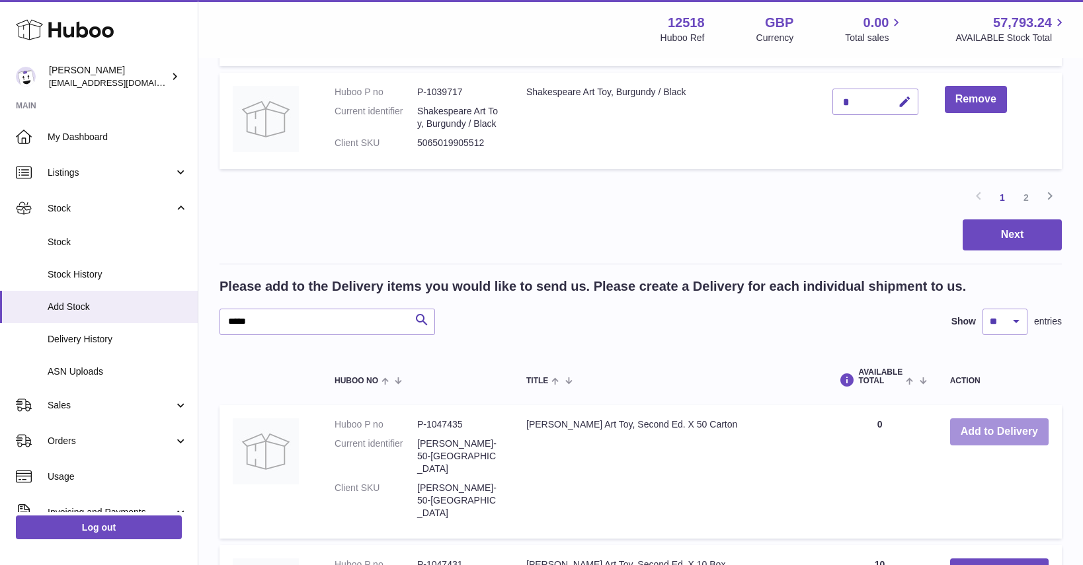
click at [1015, 418] on button "Add to Delivery" at bounding box center [999, 431] width 98 height 27
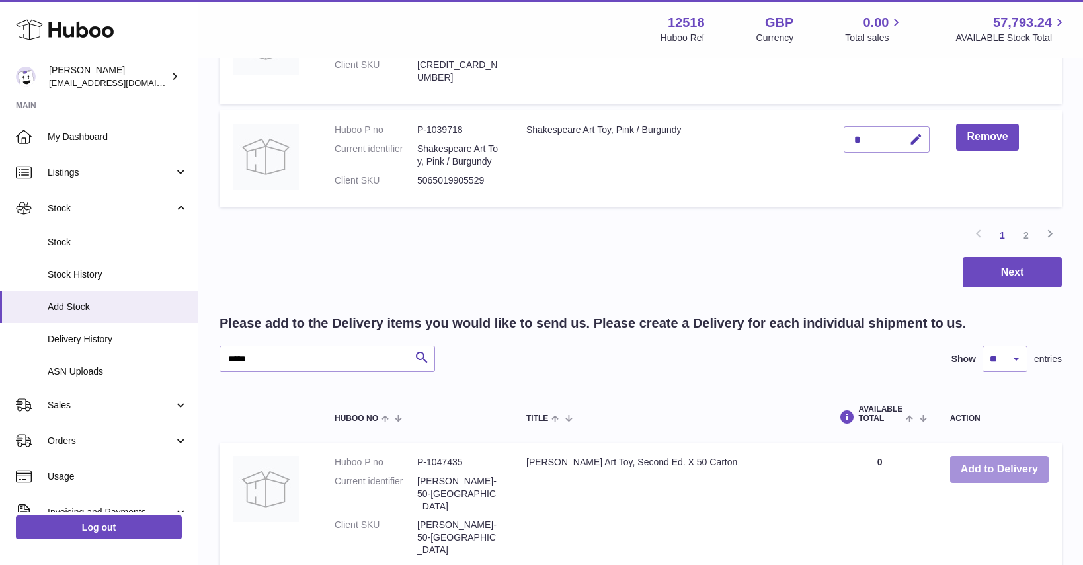
scroll to position [1228, 0]
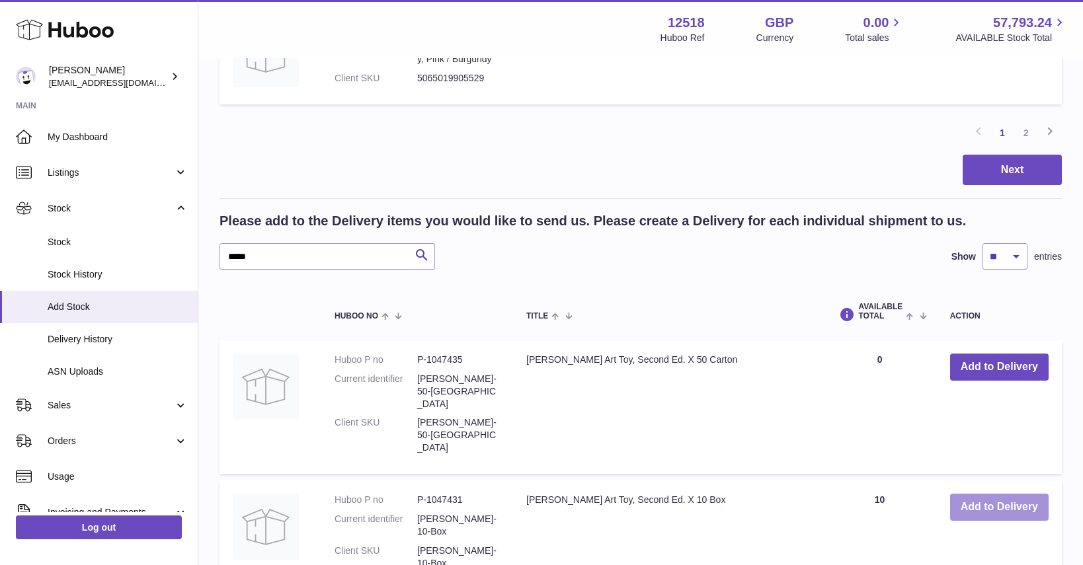
click at [1003, 494] on button "Add to Delivery" at bounding box center [999, 507] width 98 height 27
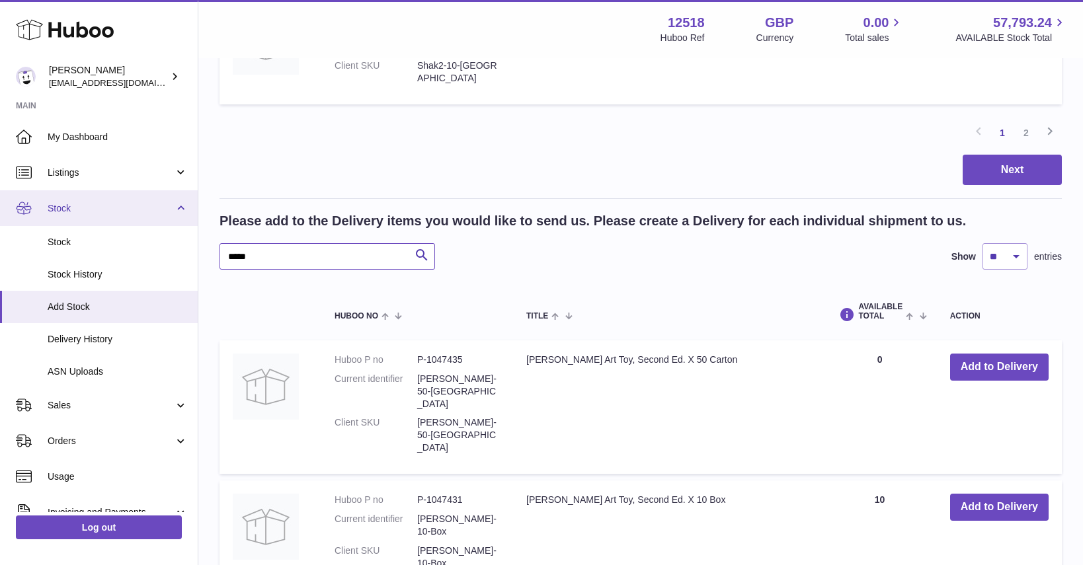
drag, startPoint x: 233, startPoint y: 196, endPoint x: 187, endPoint y: 190, distance: 46.6
drag, startPoint x: 256, startPoint y: 198, endPoint x: 215, endPoint y: 190, distance: 42.3
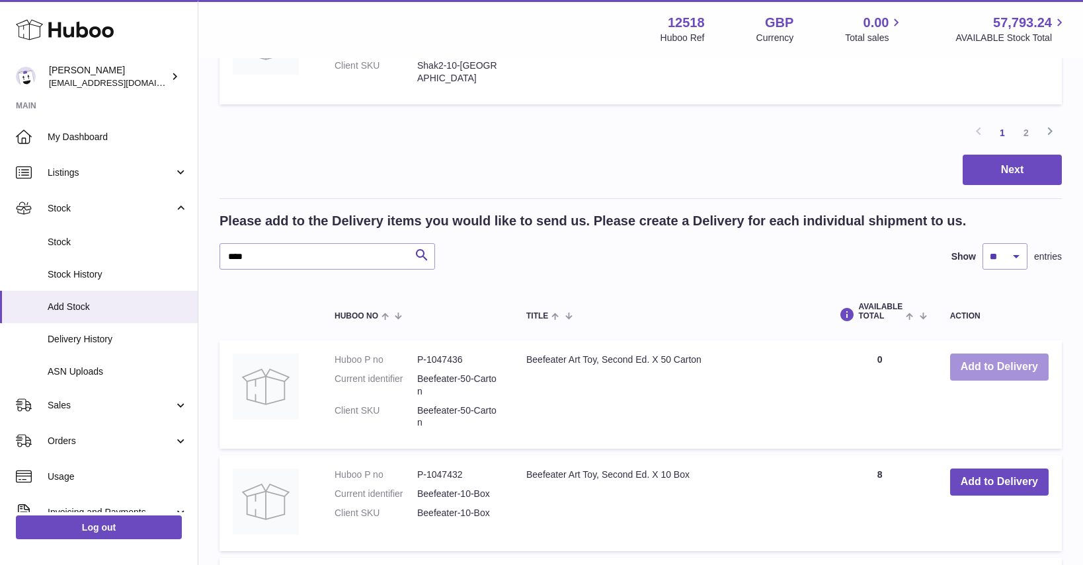
drag, startPoint x: 1023, startPoint y: 312, endPoint x: 1022, endPoint y: 320, distance: 8.0
click at [1023, 354] on button "Add to Delivery" at bounding box center [999, 367] width 98 height 27
click at [994, 469] on button "Add to Delivery" at bounding box center [999, 482] width 98 height 27
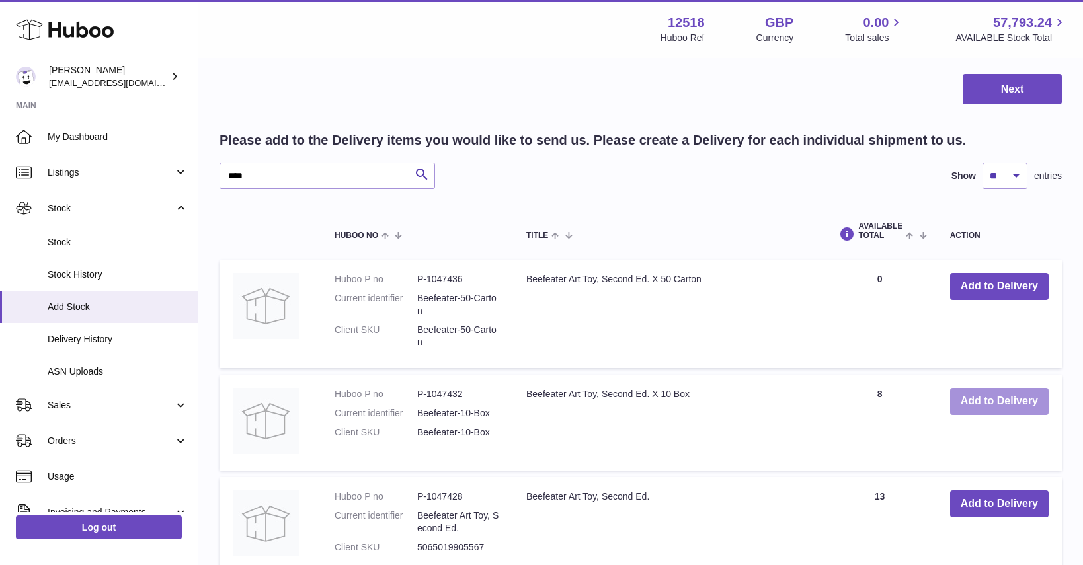
scroll to position [1331, 0]
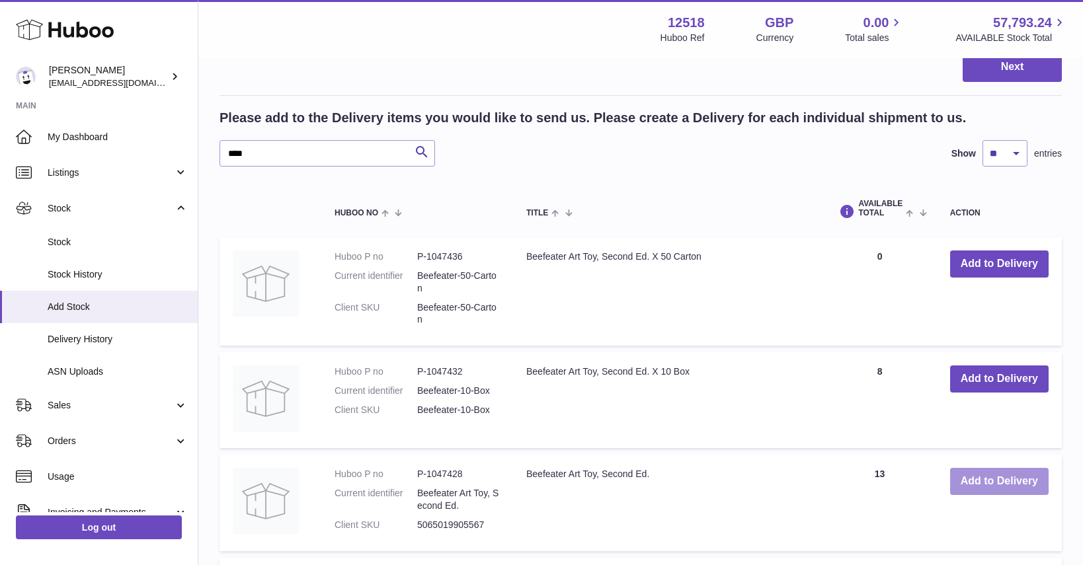
click at [1019, 468] on button "Add to Delivery" at bounding box center [999, 481] width 98 height 27
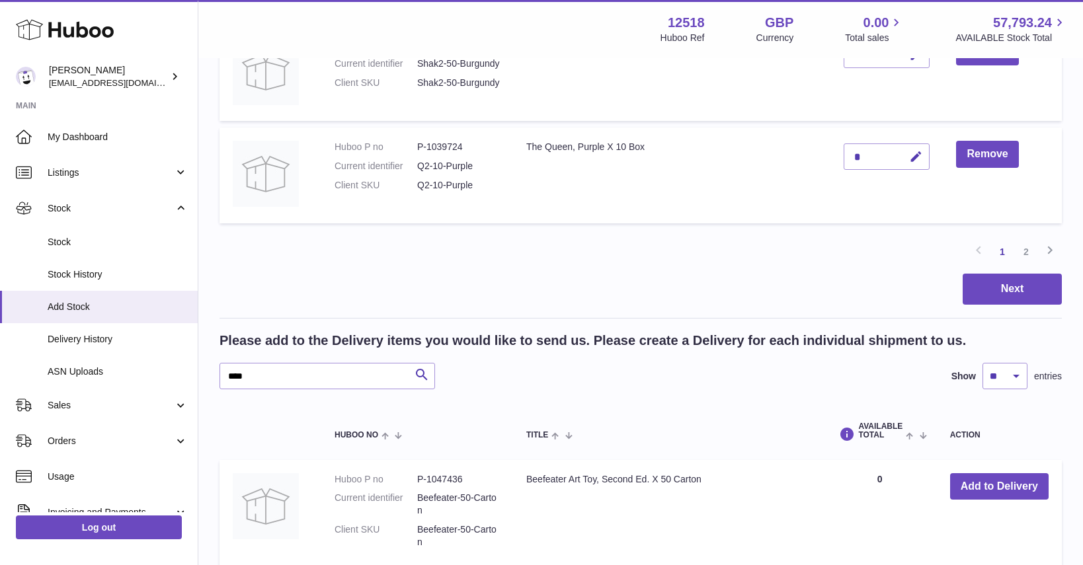
scroll to position [1108, 0]
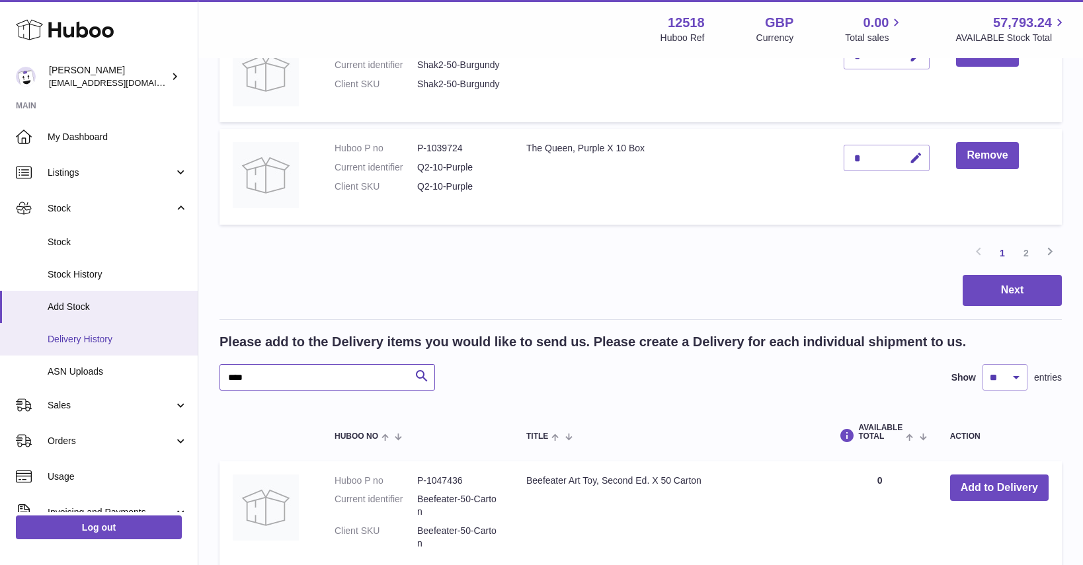
drag, startPoint x: 249, startPoint y: 327, endPoint x: 182, endPoint y: 325, distance: 66.1
click at [183, 335] on div "Huboo Caitlin Derer caitlin@fancylamp.co Main My Dashboard Listings Not with Hu…" at bounding box center [541, 64] width 1083 height 2345
drag, startPoint x: 253, startPoint y: 323, endPoint x: 219, endPoint y: 323, distance: 33.7
click at [221, 364] on input "****" at bounding box center [326, 377] width 215 height 26
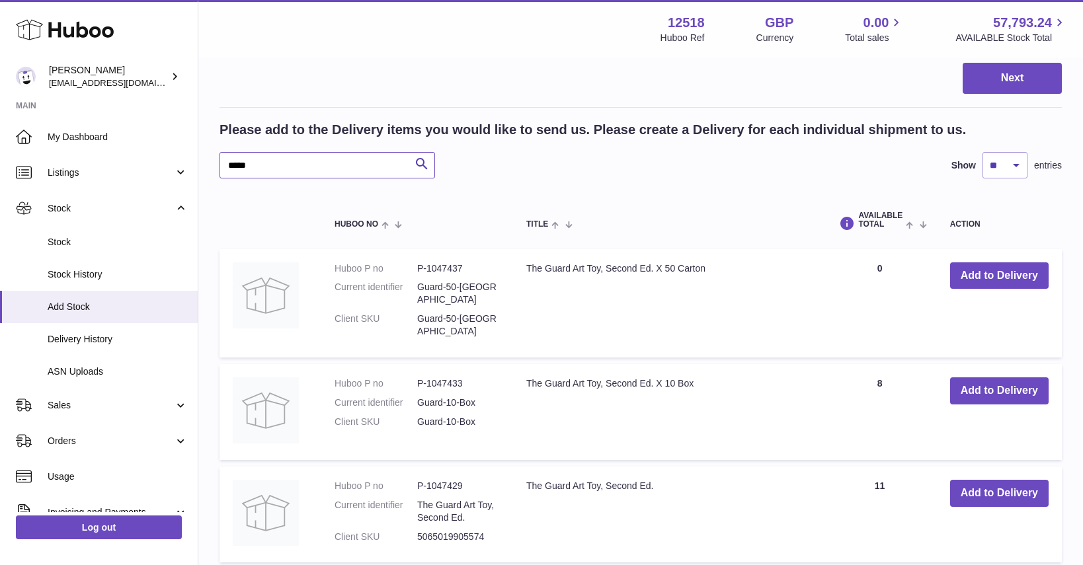
scroll to position [1345, 0]
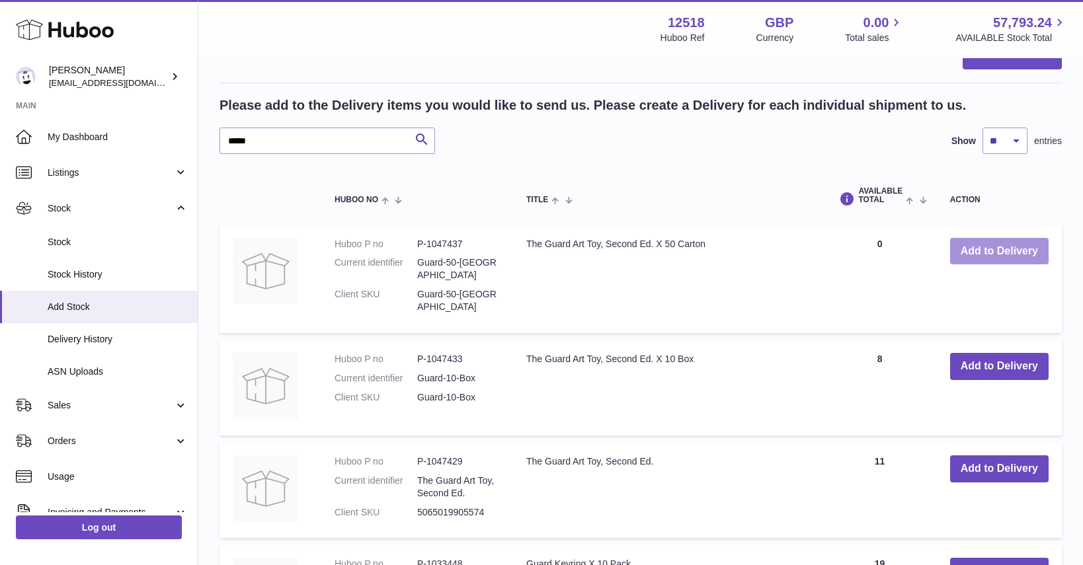
click at [990, 238] on button "Add to Delivery" at bounding box center [999, 251] width 98 height 27
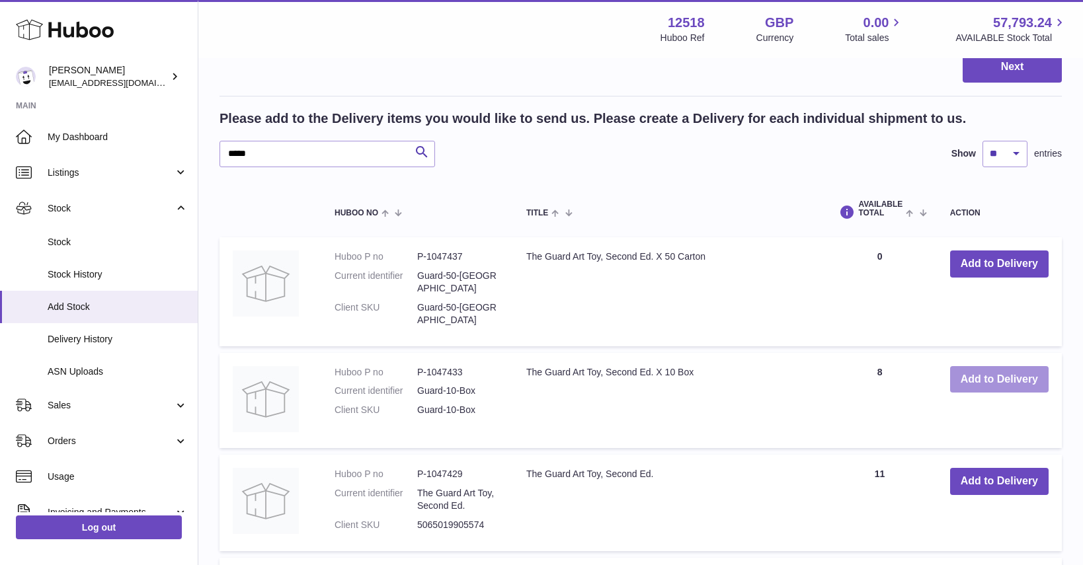
click at [998, 366] on button "Add to Delivery" at bounding box center [999, 379] width 98 height 27
click at [1003, 468] on button "Add to Delivery" at bounding box center [999, 481] width 98 height 27
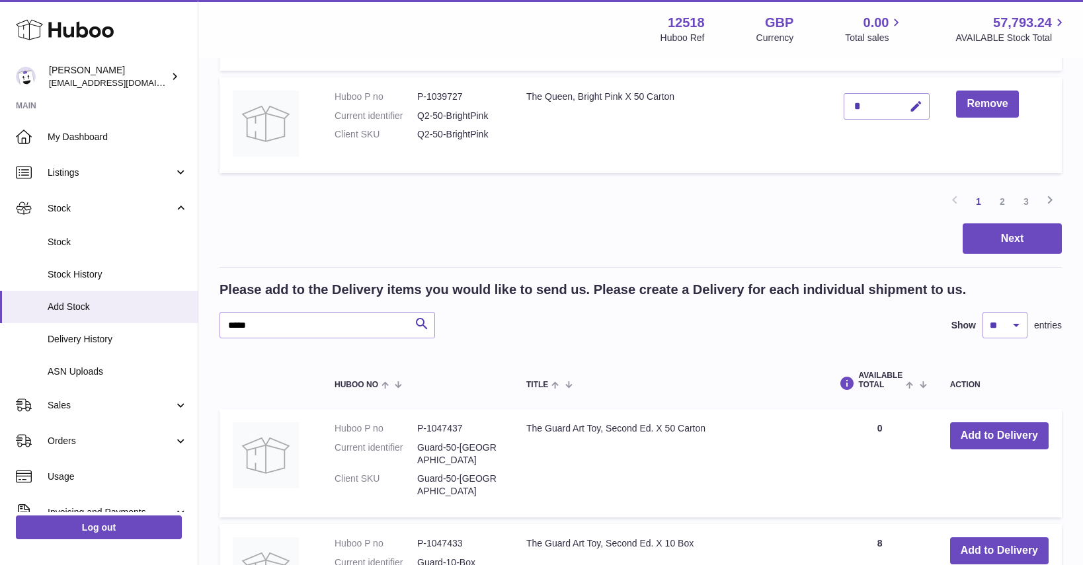
scroll to position [1170, 0]
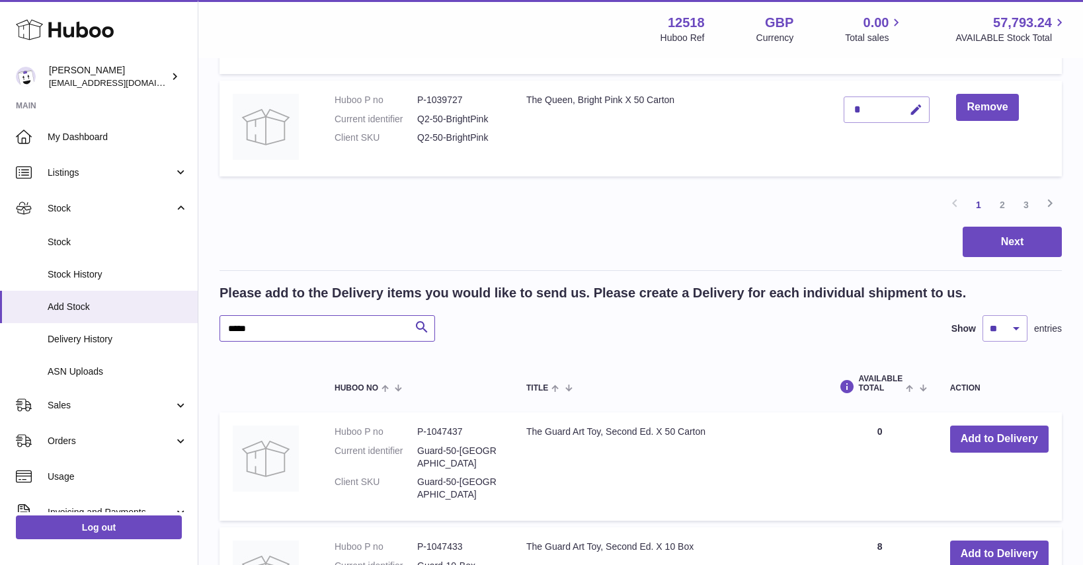
drag, startPoint x: 255, startPoint y: 264, endPoint x: 199, endPoint y: 256, distance: 56.7
click at [202, 269] on div "Create stock delivery - upload to Huboo the delivery details and expected incom…" at bounding box center [640, 247] width 884 height 2716
click at [994, 426] on button "Add to Delivery" at bounding box center [999, 439] width 98 height 27
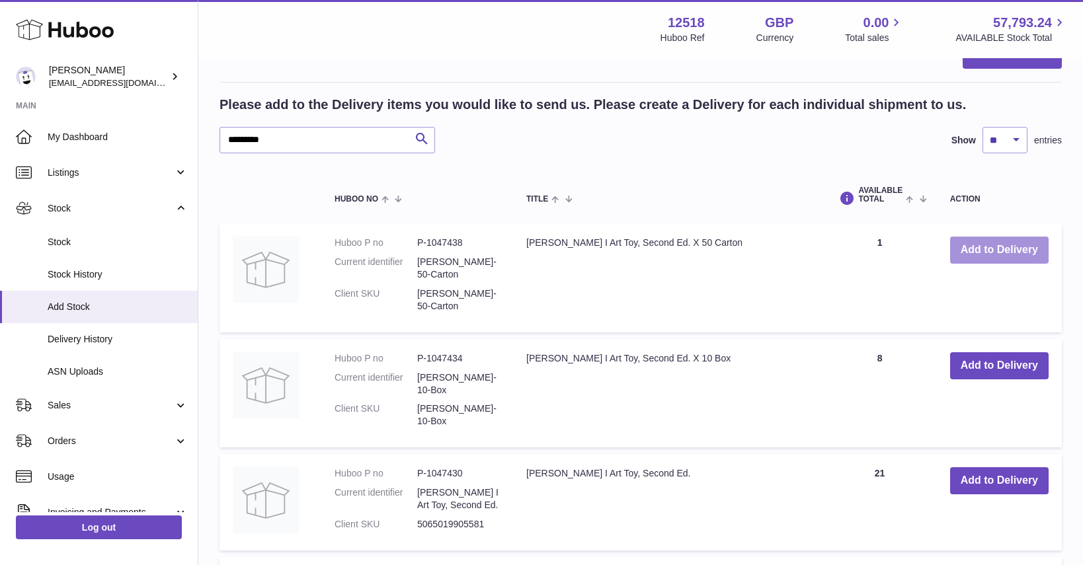
scroll to position [1379, 0]
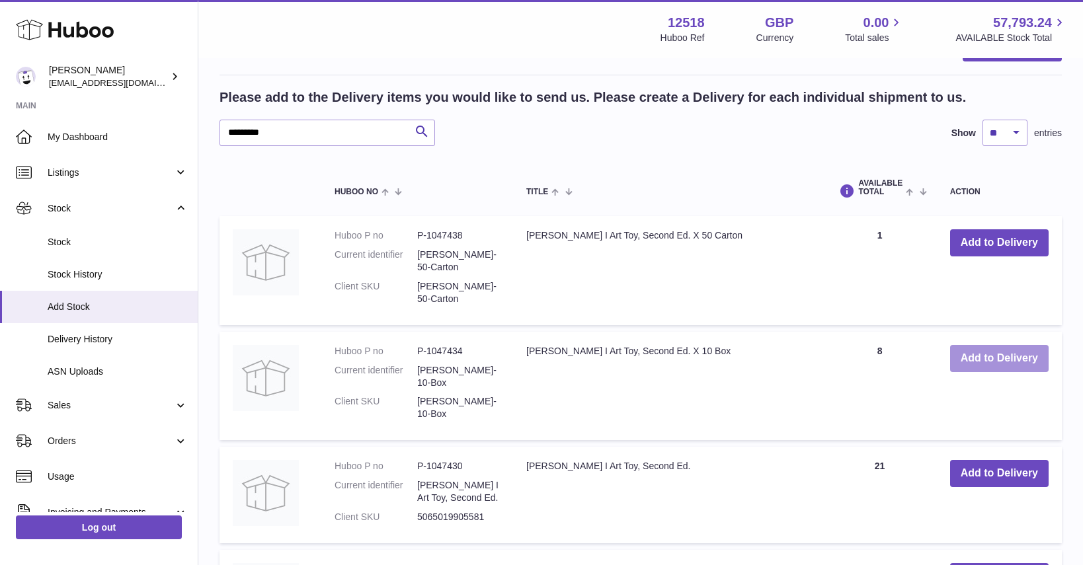
click at [1025, 345] on button "Add to Delivery" at bounding box center [999, 358] width 98 height 27
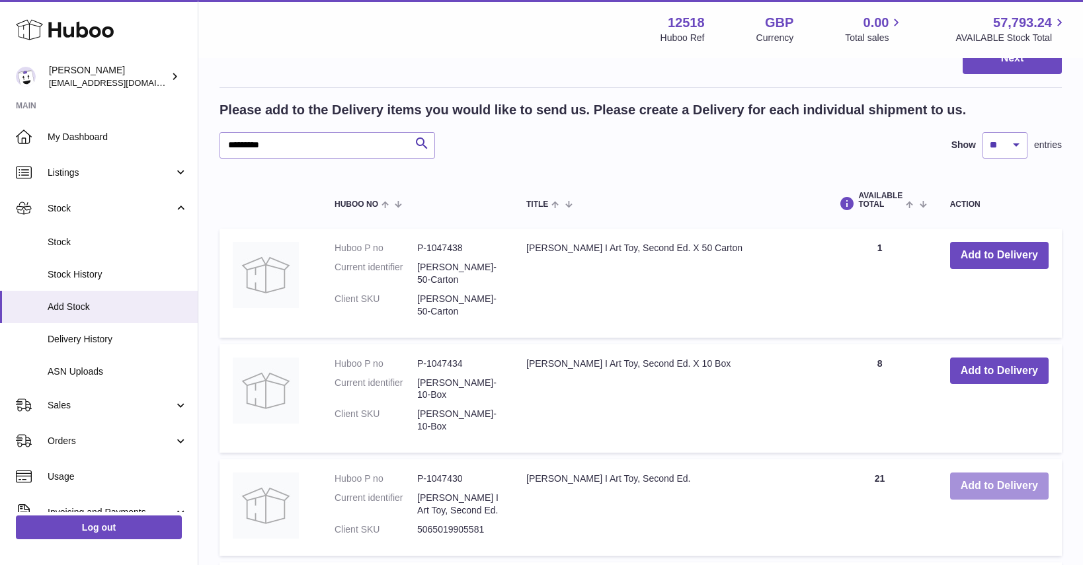
click at [1003, 473] on button "Add to Delivery" at bounding box center [999, 486] width 98 height 27
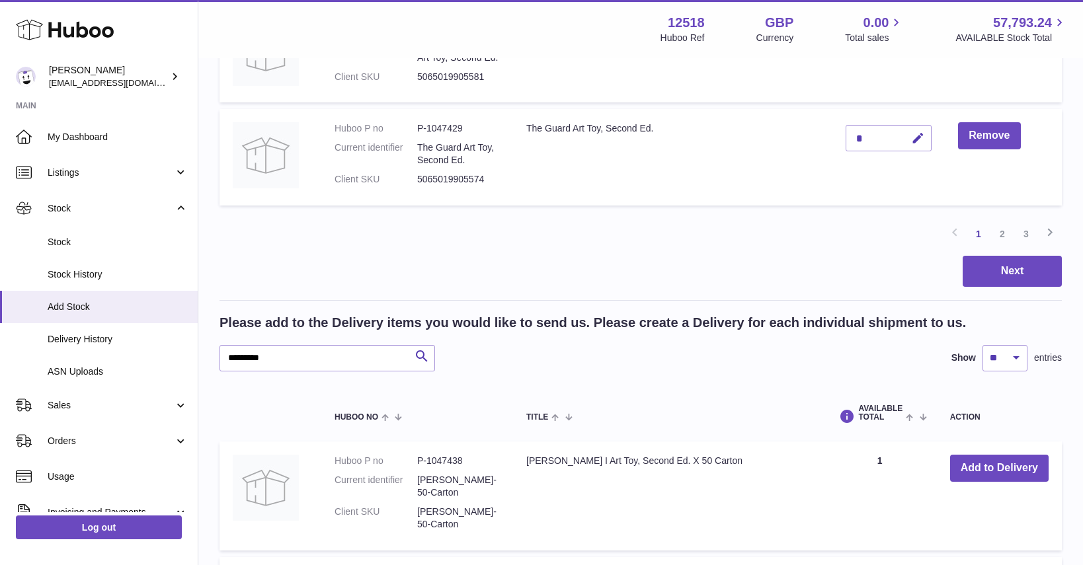
scroll to position [1096, 0]
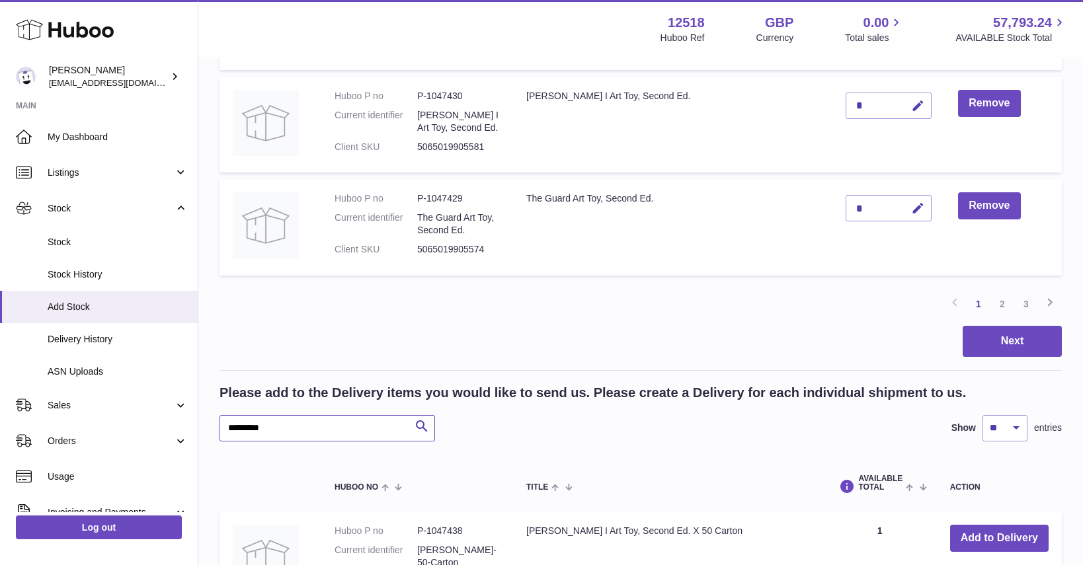
drag, startPoint x: 256, startPoint y: 339, endPoint x: 208, endPoint y: 342, distance: 48.3
click at [208, 342] on div "Create stock delivery - upload to Huboo the delivery details and expected incom…" at bounding box center [640, 330] width 884 height 2733
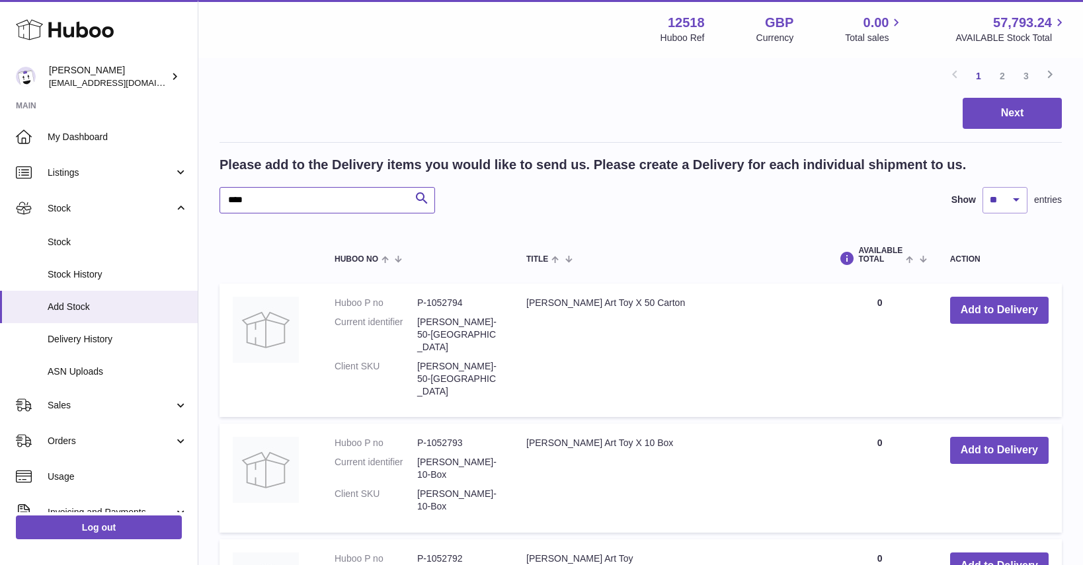
scroll to position [1345, 0]
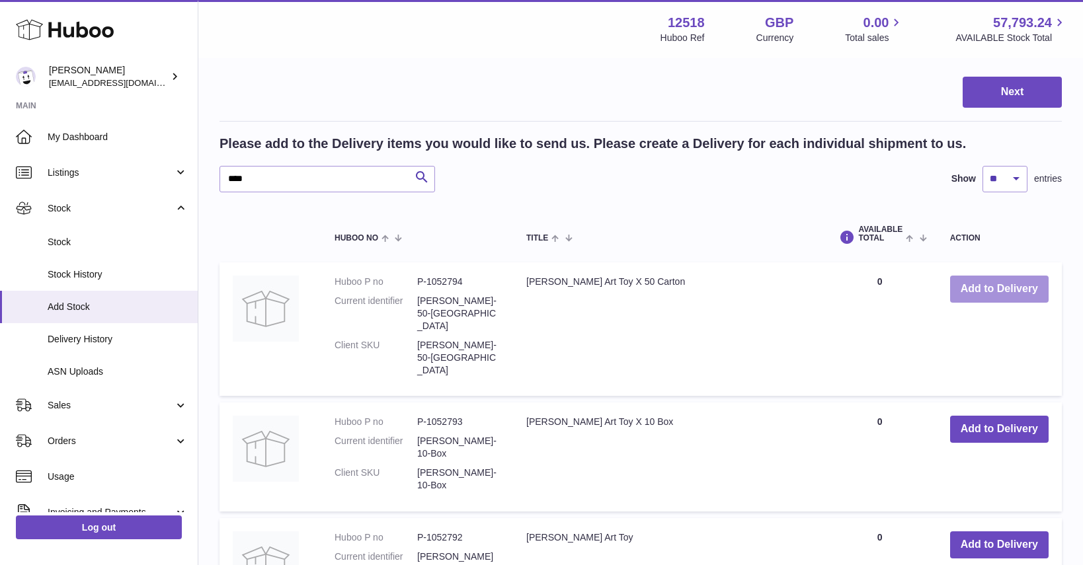
click at [1001, 276] on button "Add to Delivery" at bounding box center [999, 289] width 98 height 27
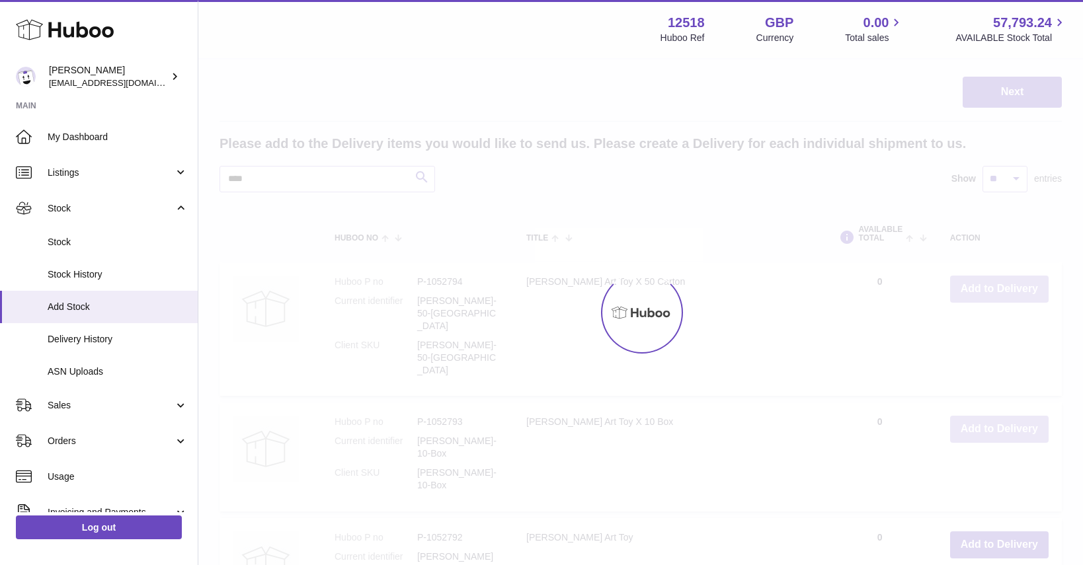
scroll to position [1345, 0]
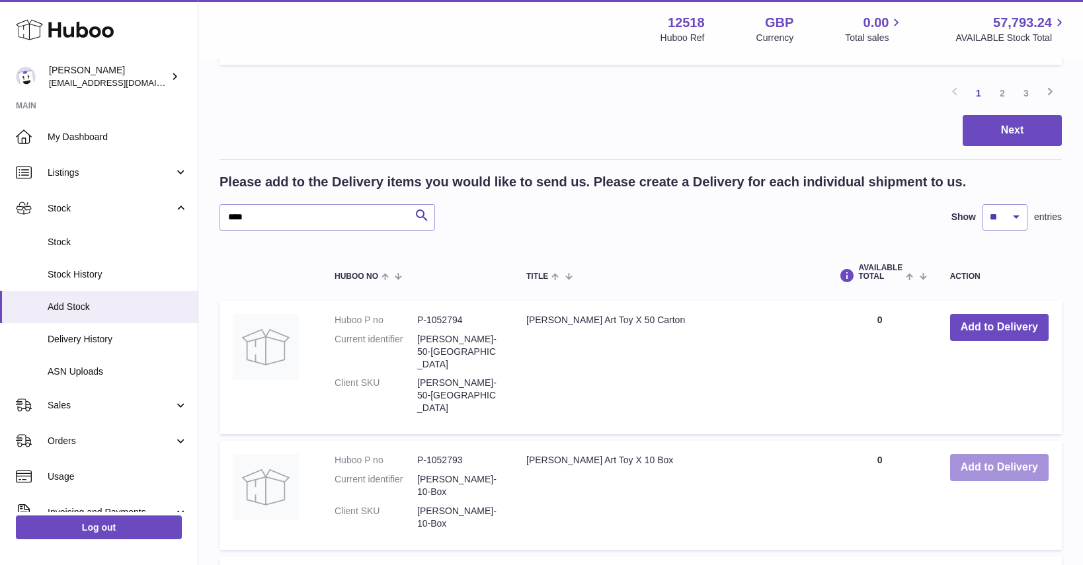
click at [997, 454] on button "Add to Delivery" at bounding box center [999, 467] width 98 height 27
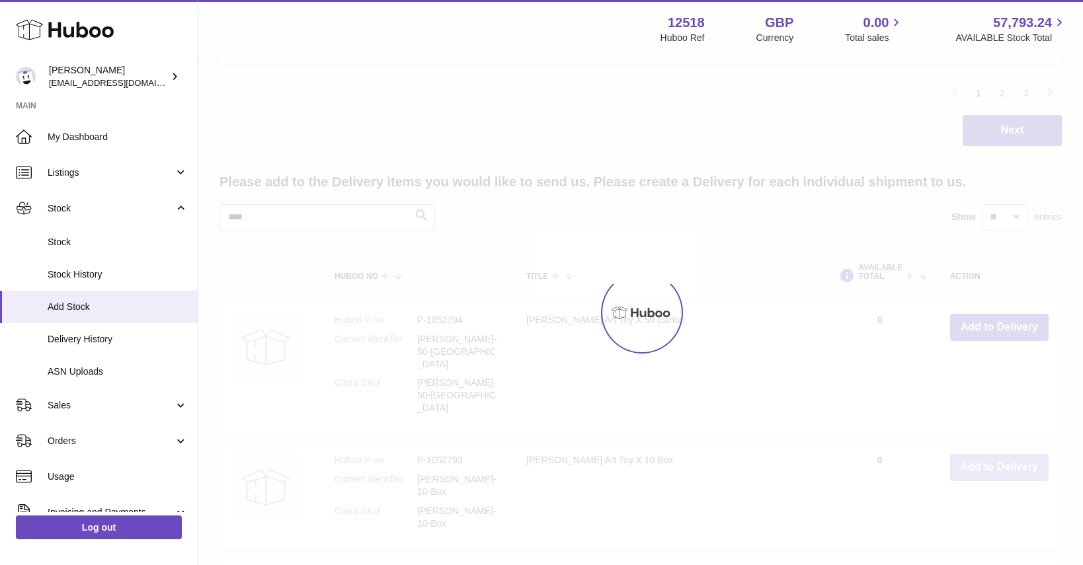
scroll to position [1344, 0]
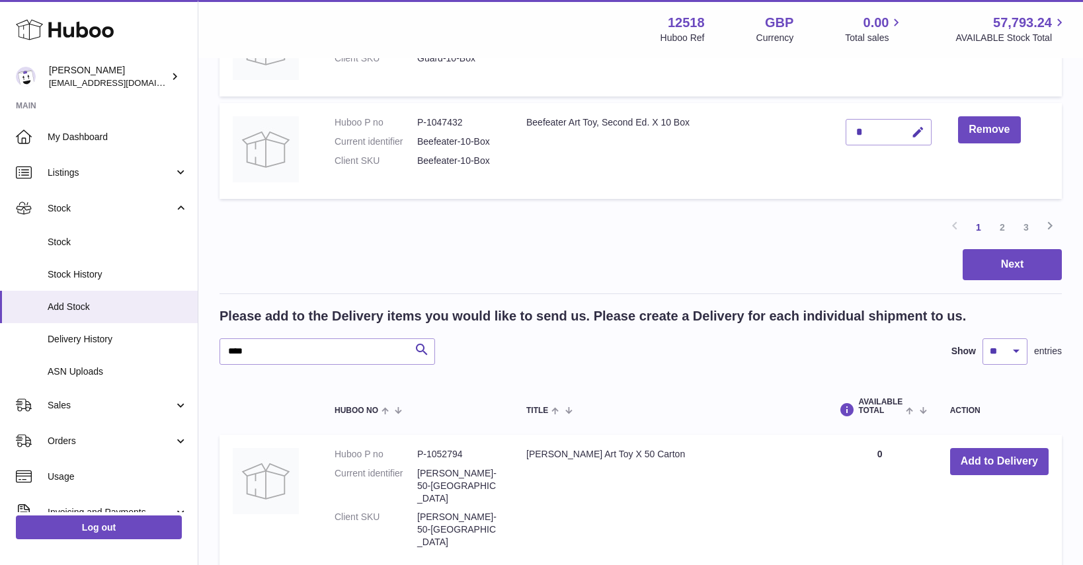
scroll to position [1168, 0]
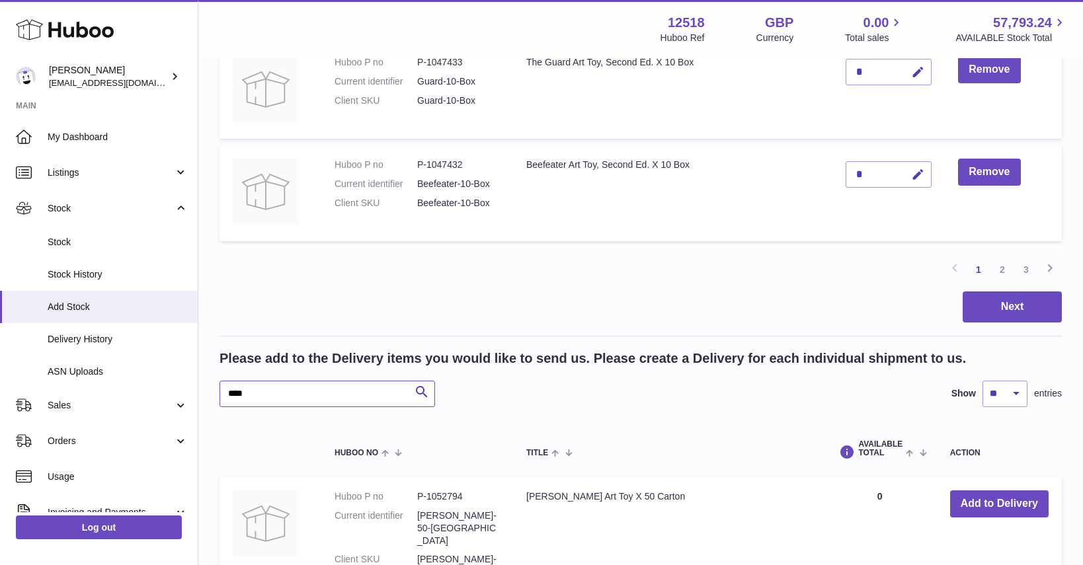
drag, startPoint x: 247, startPoint y: 267, endPoint x: 196, endPoint y: 272, distance: 51.8
click at [200, 271] on div "Create stock delivery - upload to Huboo the delivery details and expected incom…" at bounding box center [640, 109] width 884 height 2437
drag, startPoint x: 233, startPoint y: 265, endPoint x: 272, endPoint y: 262, distance: 39.1
click at [272, 381] on input "****" at bounding box center [326, 394] width 215 height 26
click at [961, 477] on td "Add to Delivery" at bounding box center [999, 544] width 125 height 134
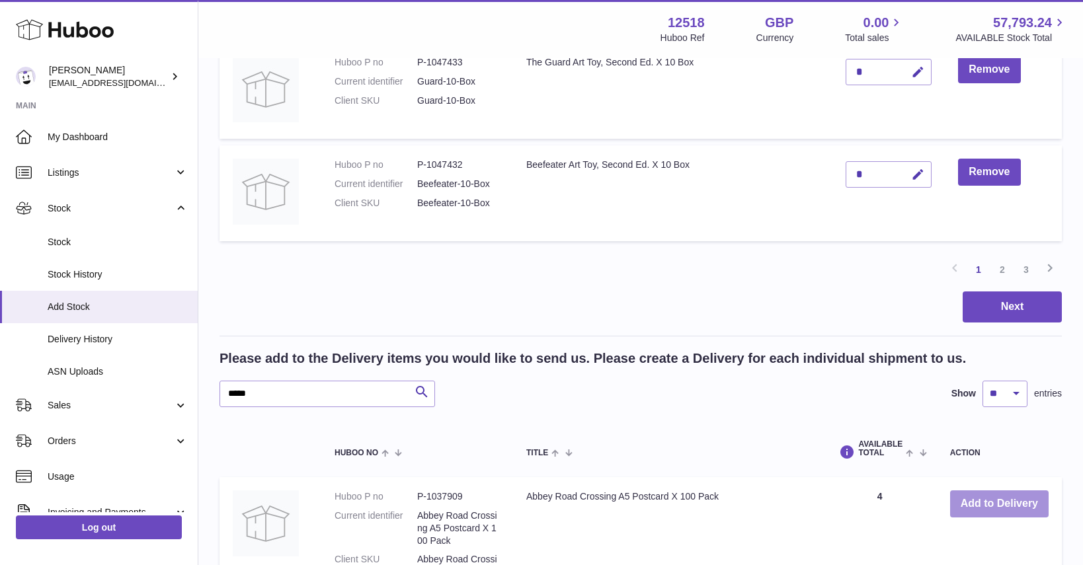
click at [993, 490] on button "Add to Delivery" at bounding box center [999, 503] width 98 height 27
drag, startPoint x: 251, startPoint y: 268, endPoint x: 202, endPoint y: 265, distance: 49.7
click at [204, 266] on div "Create stock delivery - upload to Huboo the delivery details and expected incom…" at bounding box center [640, 89] width 884 height 2397
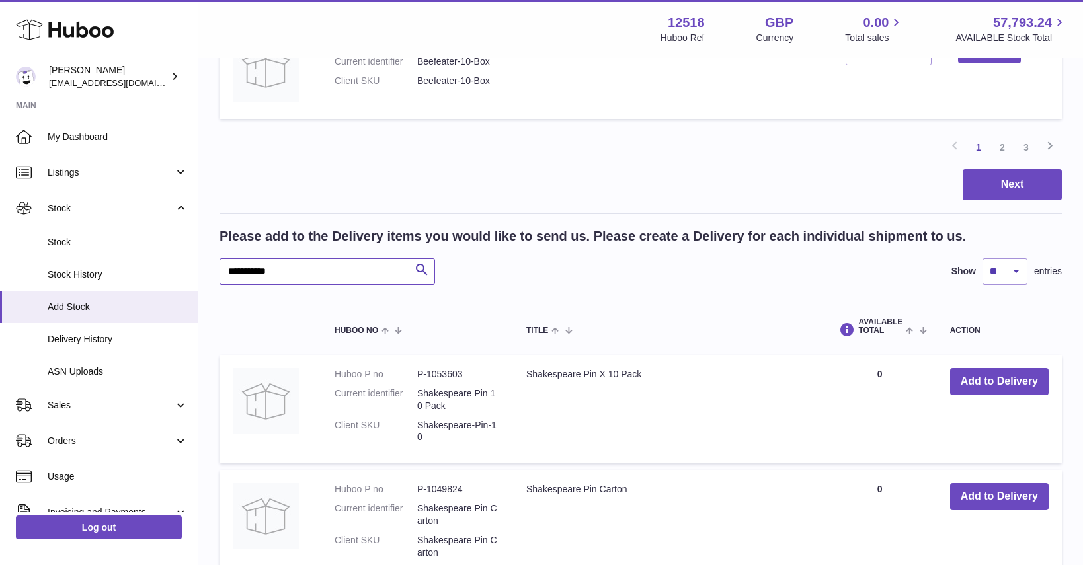
scroll to position [1289, 0]
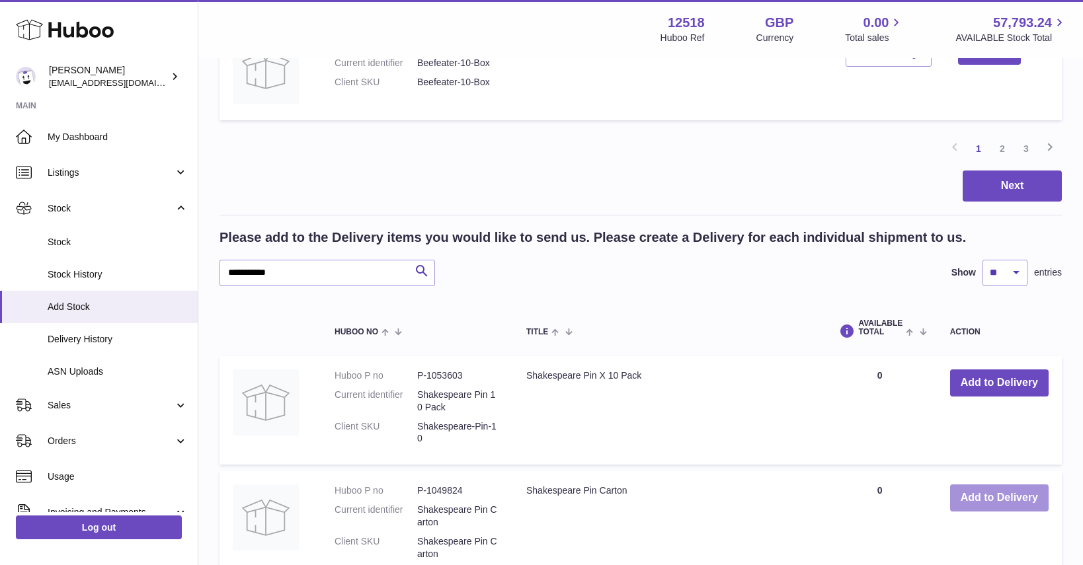
click at [1010, 485] on button "Add to Delivery" at bounding box center [999, 498] width 98 height 27
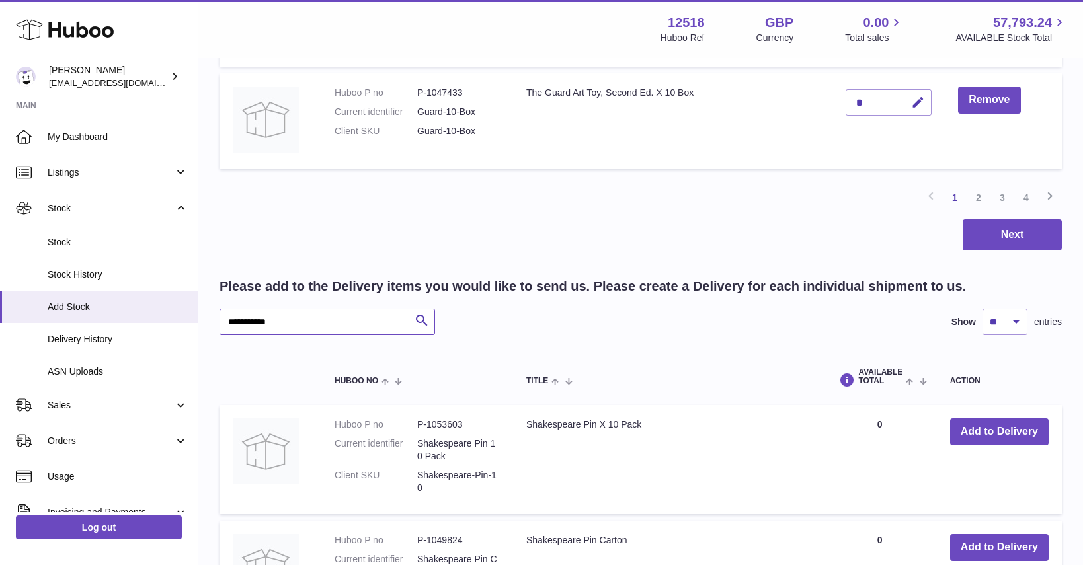
drag, startPoint x: 290, startPoint y: 197, endPoint x: 197, endPoint y: 198, distance: 93.2
click at [198, 198] on div "Create stock delivery - upload to Huboo the delivery details and expected incom…" at bounding box center [640, 190] width 884 height 2766
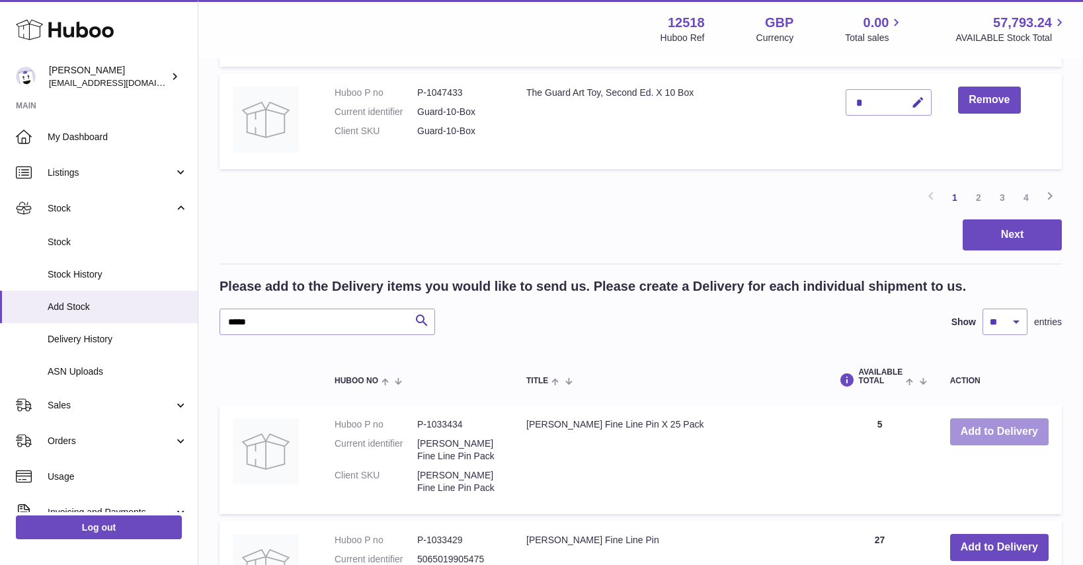
click at [1010, 418] on button "Add to Delivery" at bounding box center [999, 431] width 98 height 27
click at [994, 534] on button "Add to Delivery" at bounding box center [999, 547] width 98 height 27
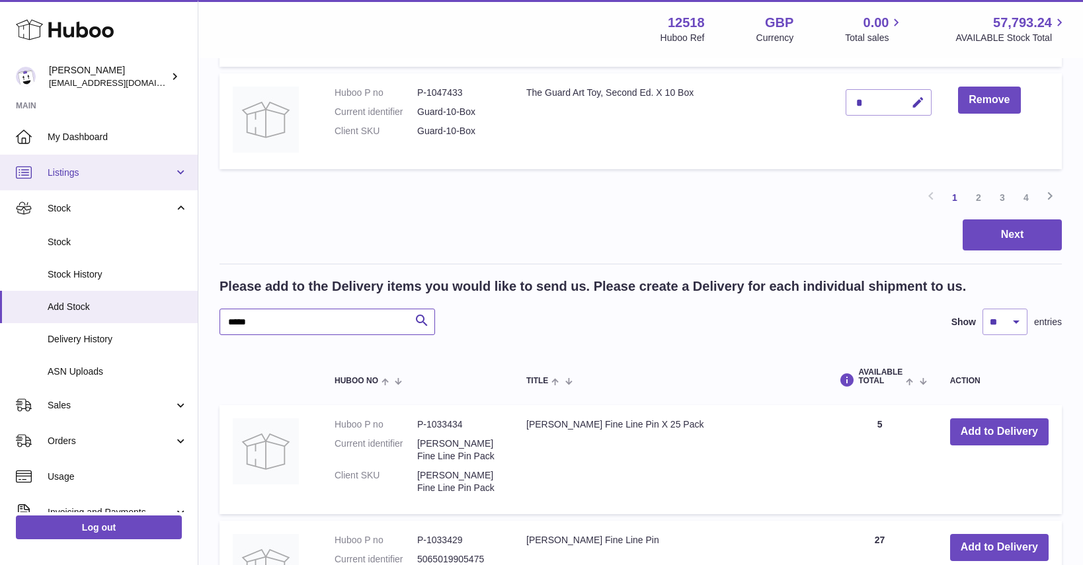
drag, startPoint x: 225, startPoint y: 193, endPoint x: 184, endPoint y: 173, distance: 45.2
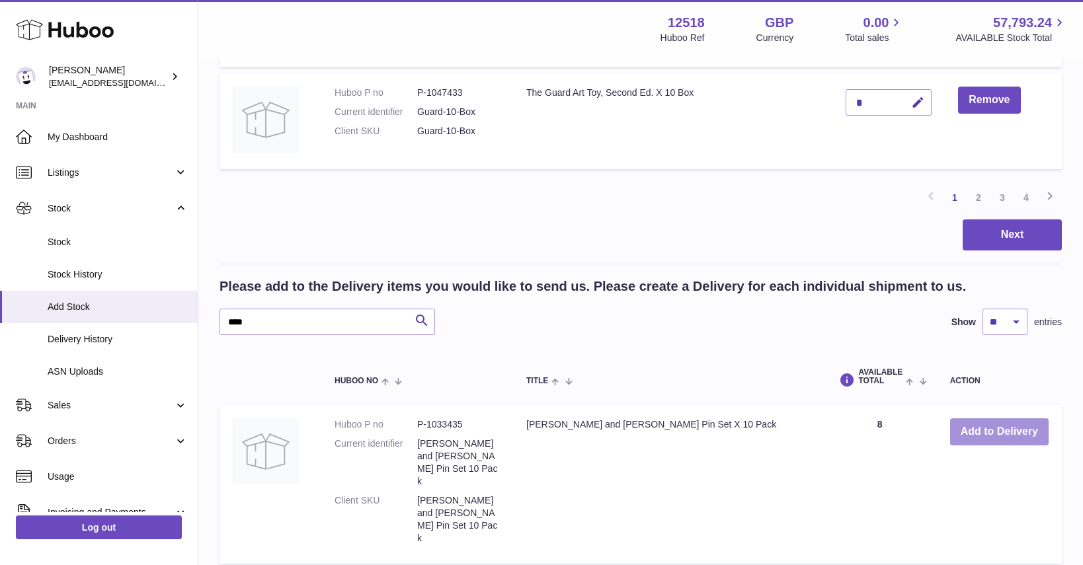
click at [972, 418] on button "Add to Delivery" at bounding box center [999, 431] width 98 height 27
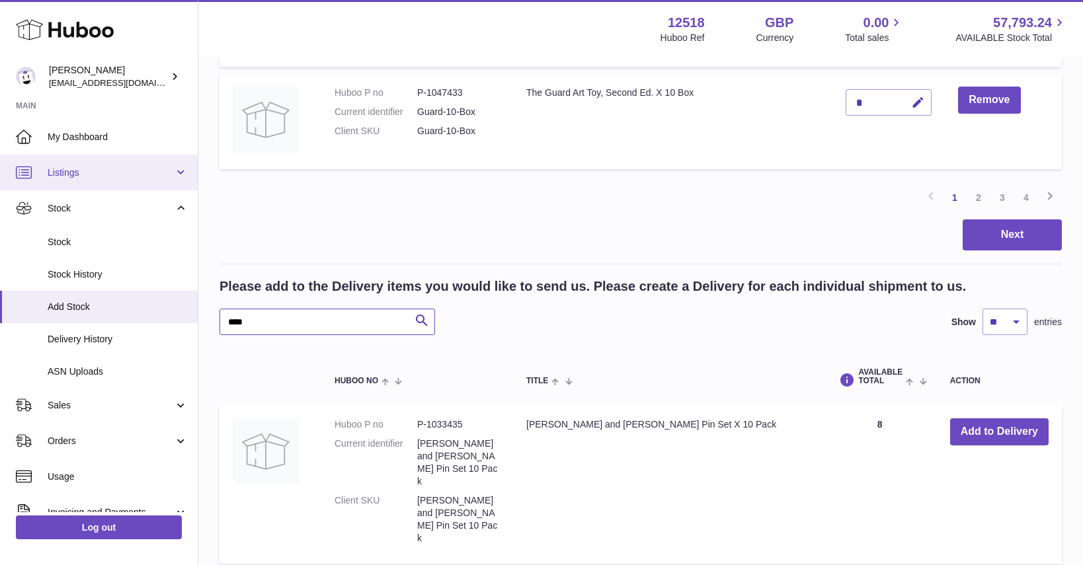
drag, startPoint x: 245, startPoint y: 196, endPoint x: 182, endPoint y: 186, distance: 64.1
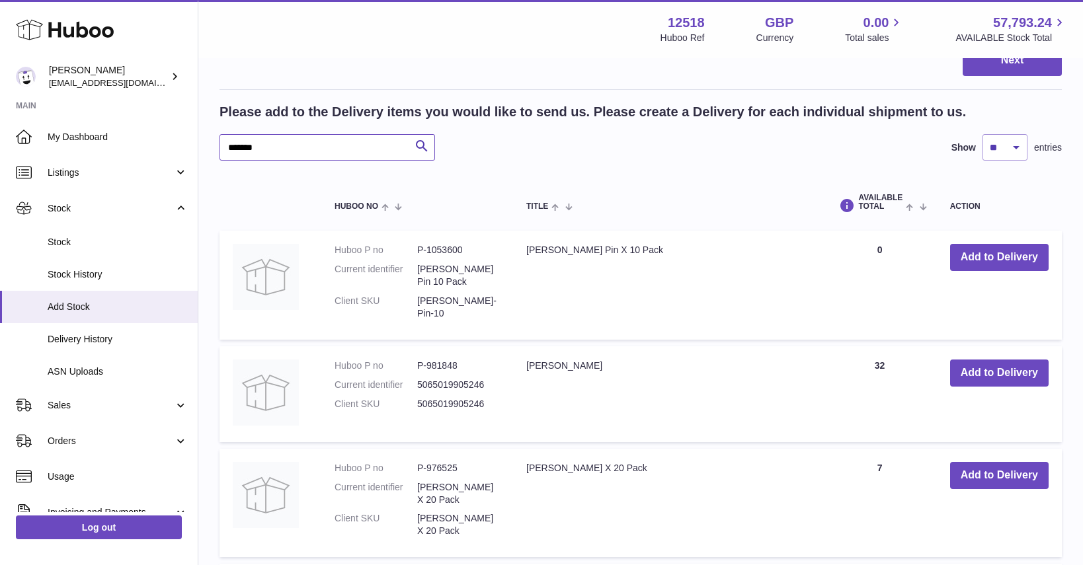
scroll to position [1431, 0]
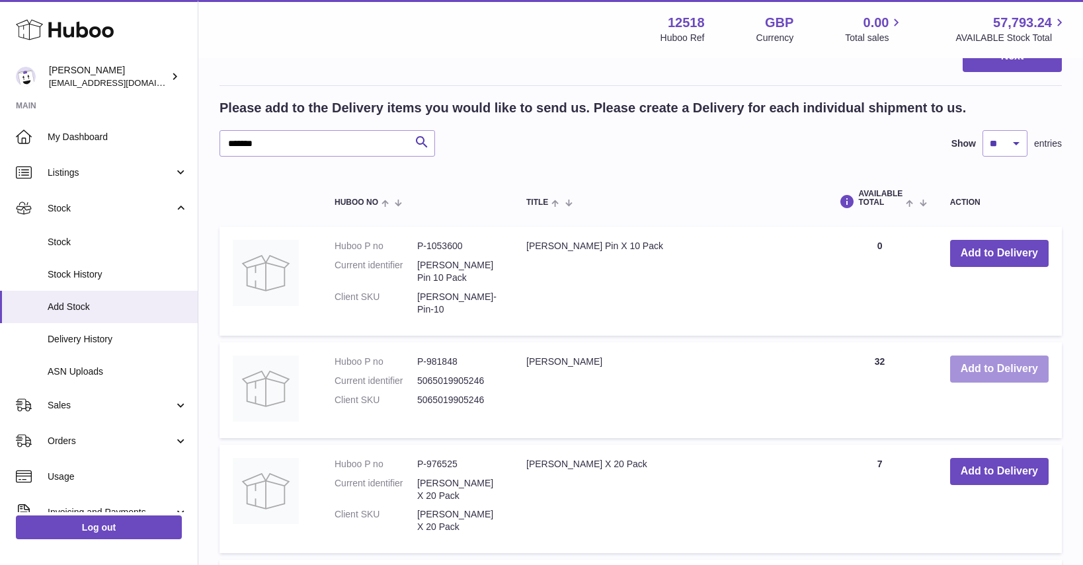
click at [1007, 356] on button "Add to Delivery" at bounding box center [999, 369] width 98 height 27
click at [1002, 458] on button "Add to Delivery" at bounding box center [999, 471] width 98 height 27
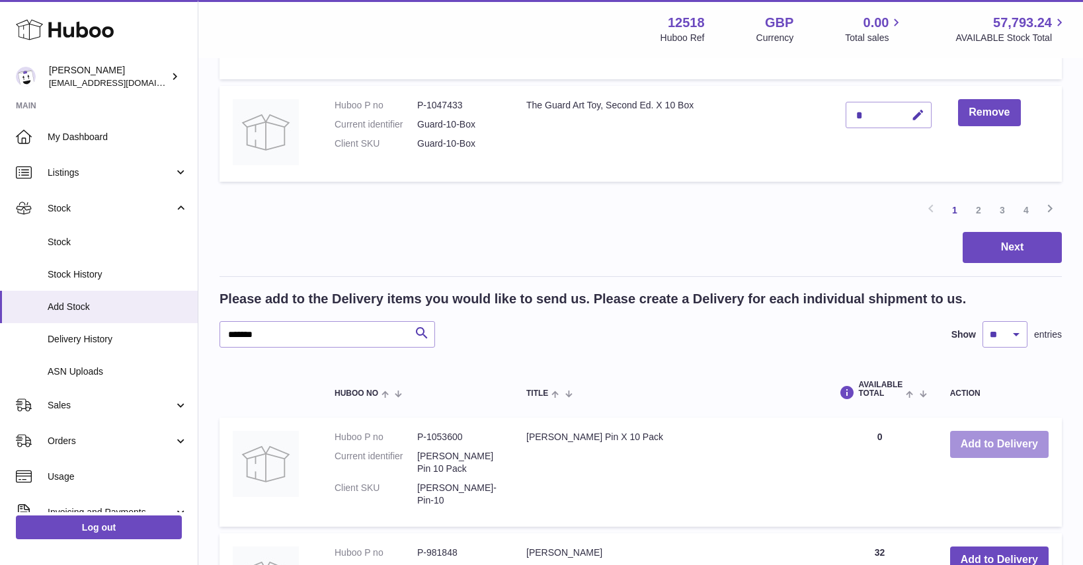
scroll to position [1230, 0]
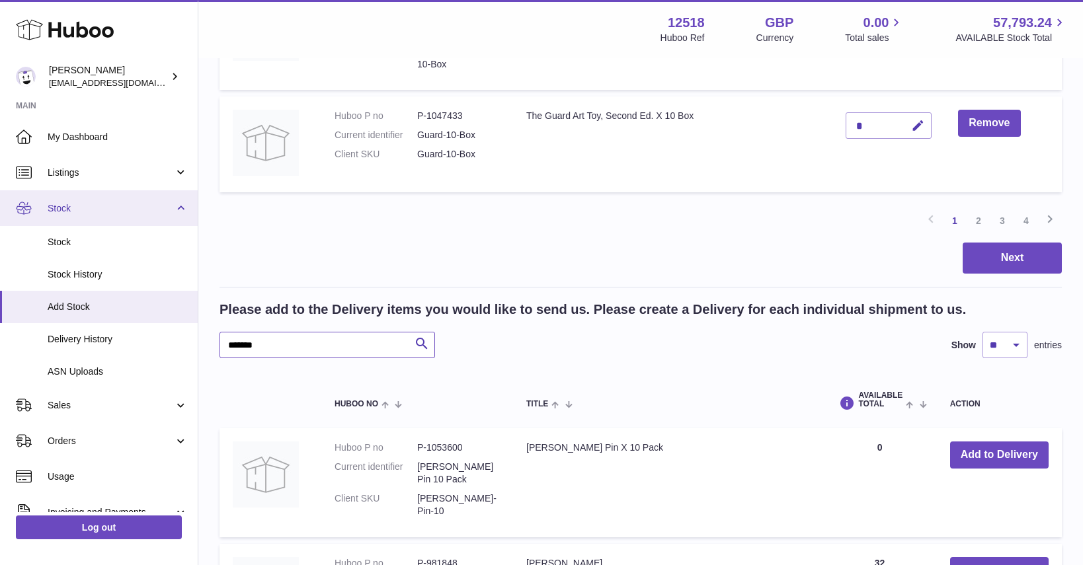
drag, startPoint x: 266, startPoint y: 219, endPoint x: 180, endPoint y: 197, distance: 88.8
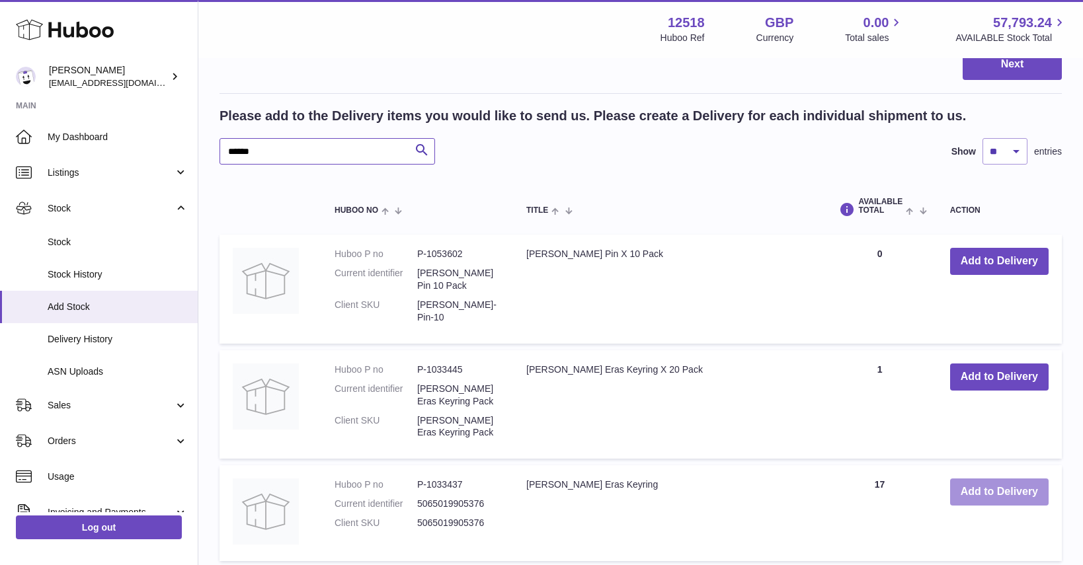
scroll to position [1425, 0]
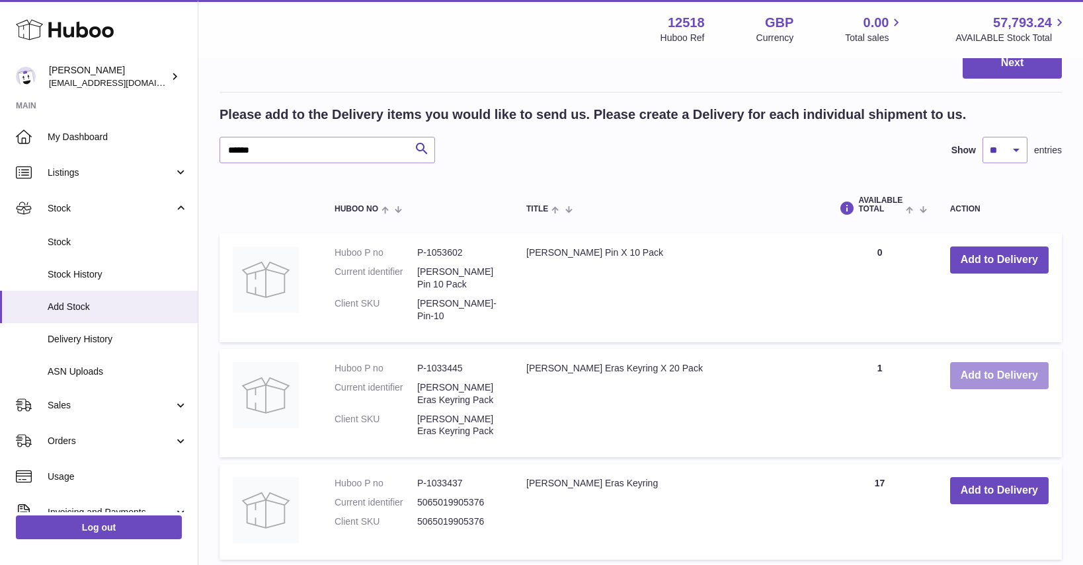
click at [1000, 362] on button "Add to Delivery" at bounding box center [999, 375] width 98 height 27
click at [1015, 477] on button "Add to Delivery" at bounding box center [999, 490] width 98 height 27
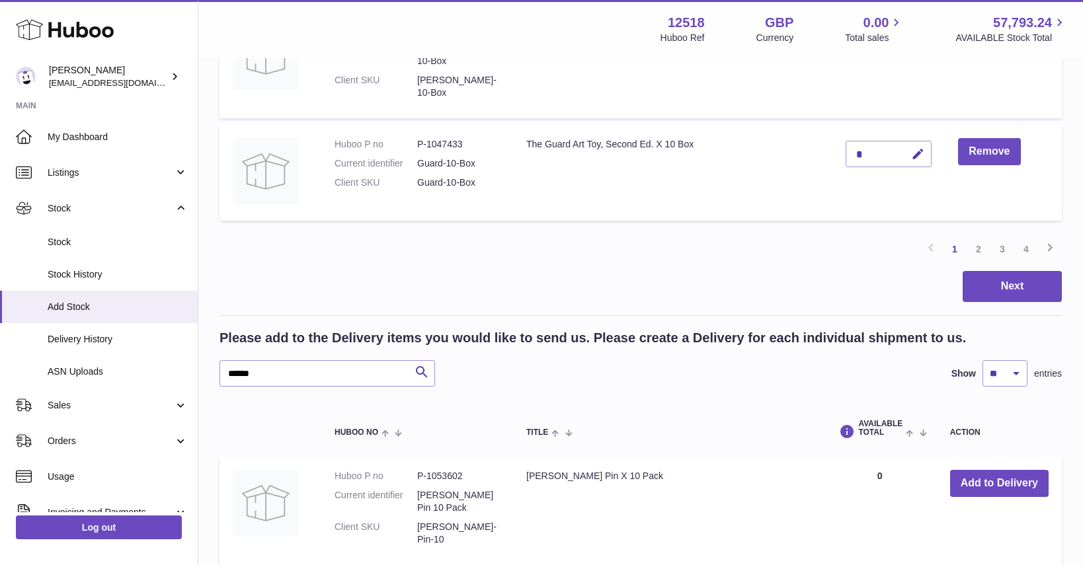
scroll to position [1194, 0]
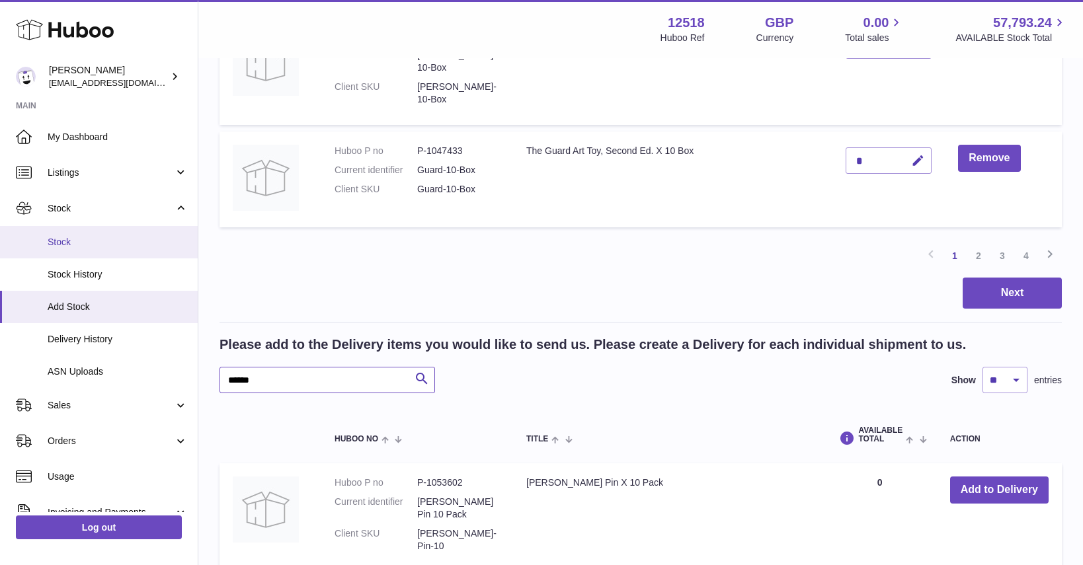
drag, startPoint x: 221, startPoint y: 254, endPoint x: 171, endPoint y: 241, distance: 52.4
type input "*****"
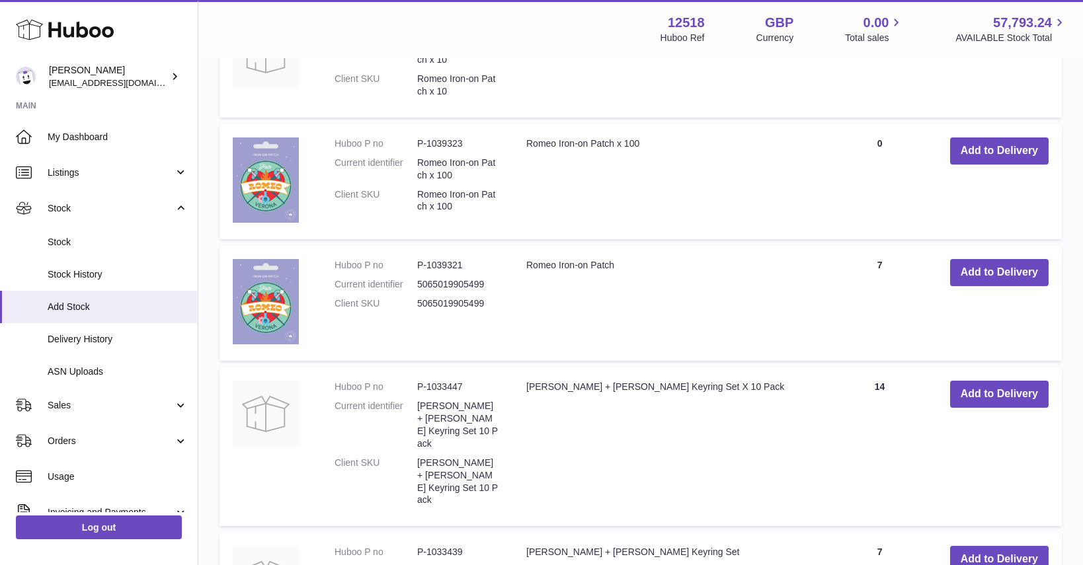
scroll to position [1677, 0]
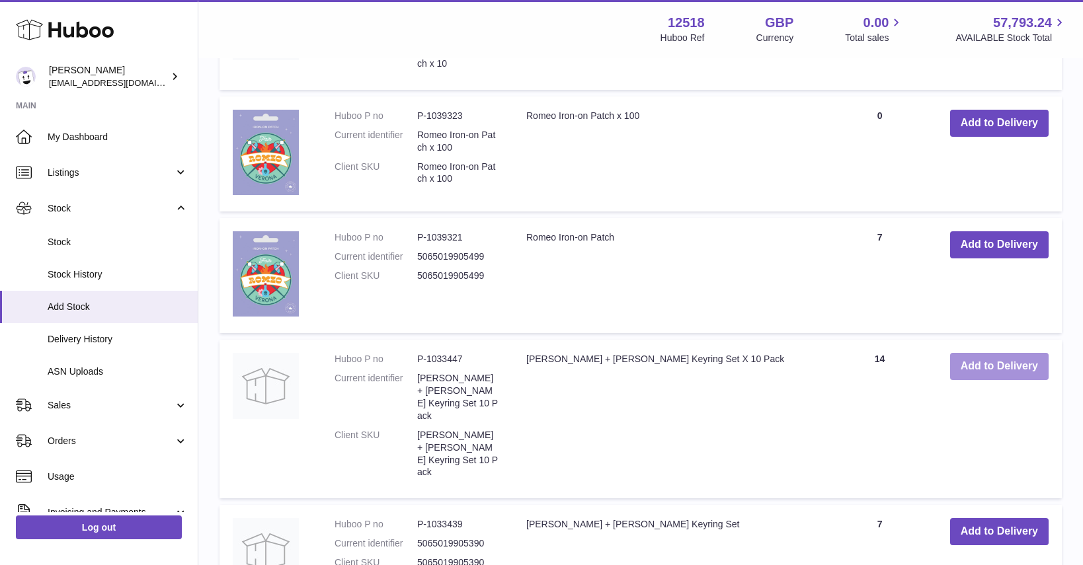
click at [1012, 353] on button "Add to Delivery" at bounding box center [999, 366] width 98 height 27
click at [1007, 518] on button "Add to Delivery" at bounding box center [999, 531] width 98 height 27
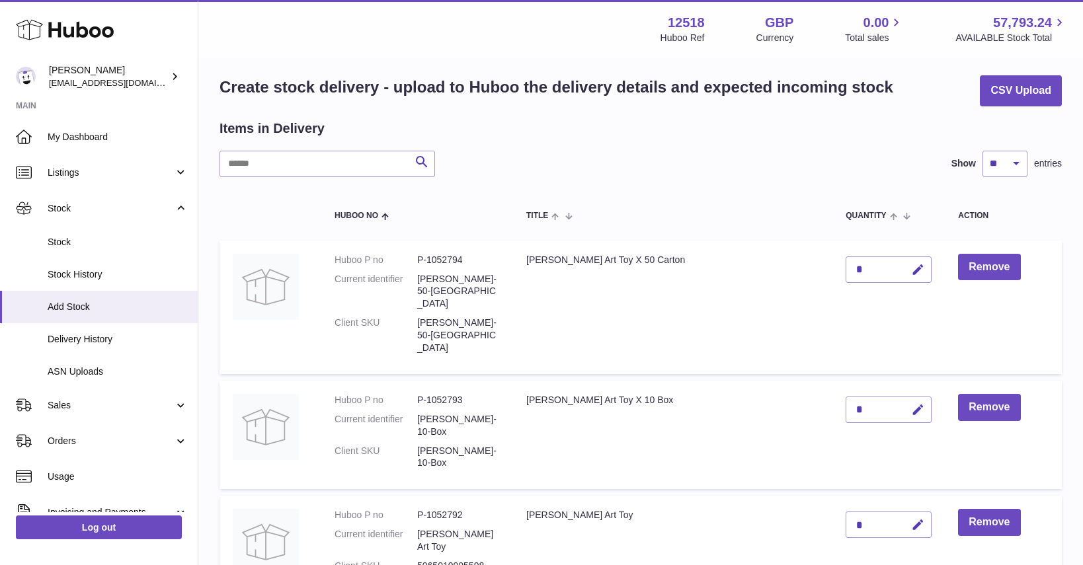
scroll to position [0, 0]
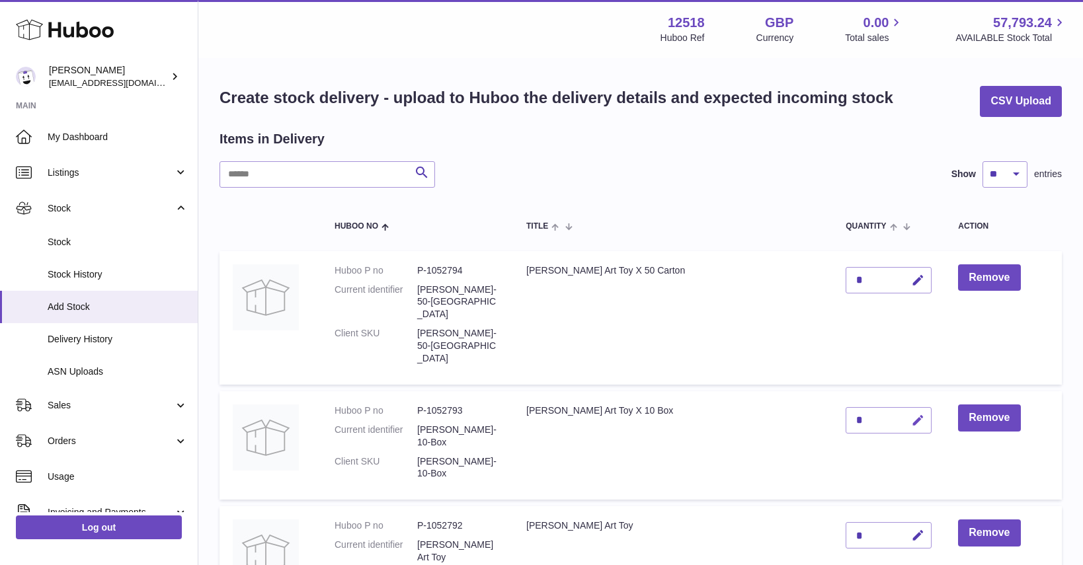
click at [911, 414] on icon "button" at bounding box center [918, 421] width 14 height 14
type input "**"
click at [906, 410] on button "submit" at bounding box center [916, 420] width 25 height 21
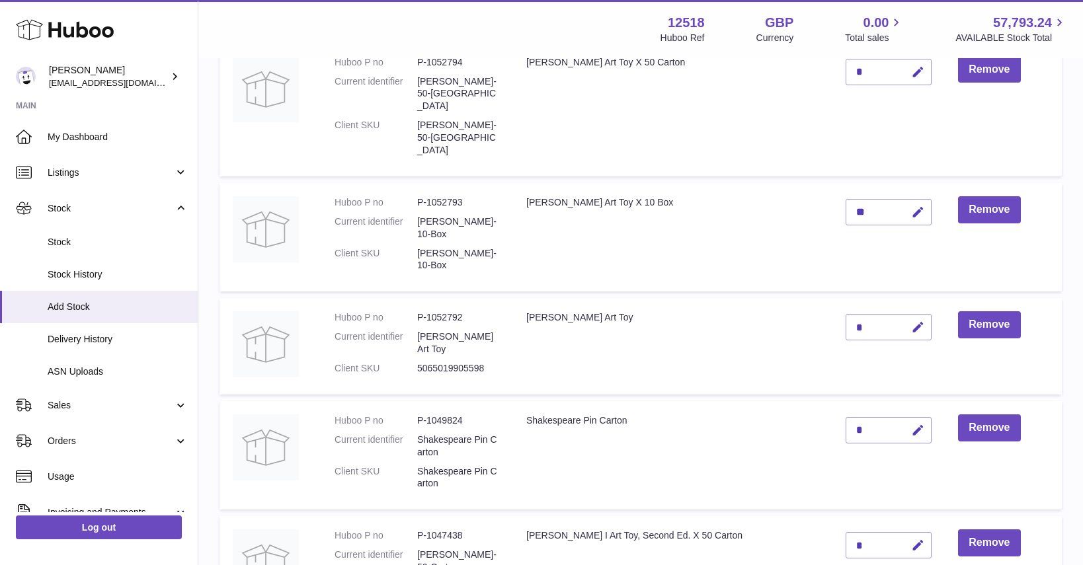
scroll to position [224, 0]
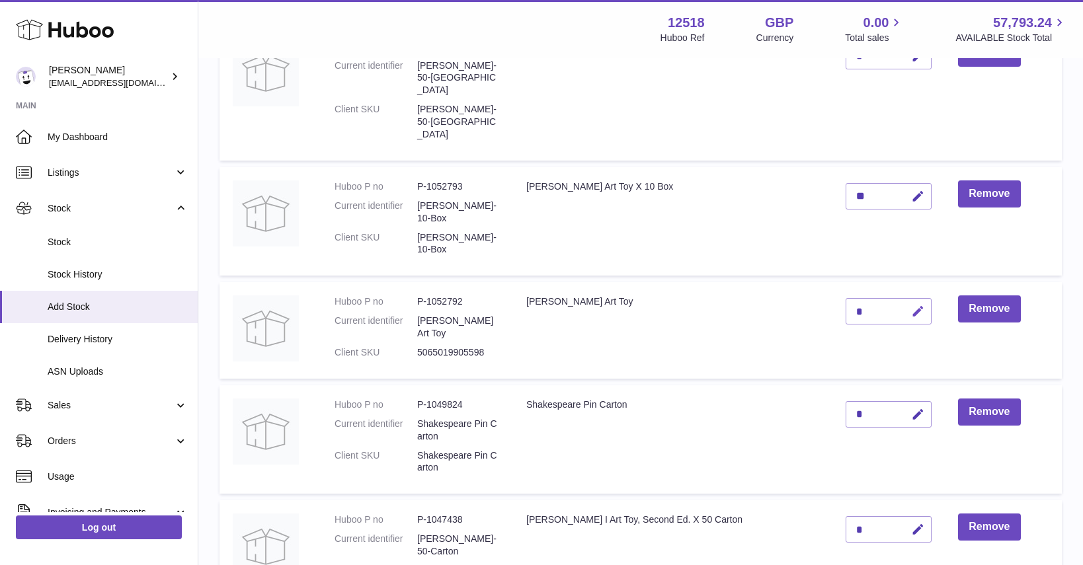
click at [911, 305] on icon "button" at bounding box center [918, 312] width 14 height 14
type input "***"
click at [912, 305] on icon "submit" at bounding box center [918, 311] width 12 height 12
click at [911, 408] on icon "button" at bounding box center [918, 415] width 14 height 14
click at [845, 401] on input "*" at bounding box center [888, 414] width 86 height 26
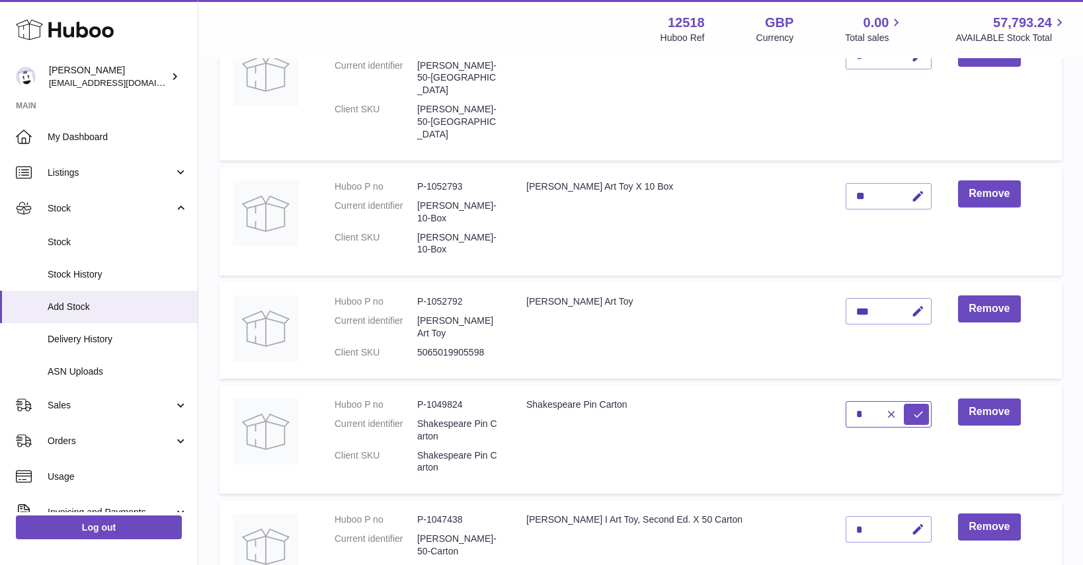
type input "*"
click at [912, 409] on icon "submit" at bounding box center [918, 415] width 12 height 12
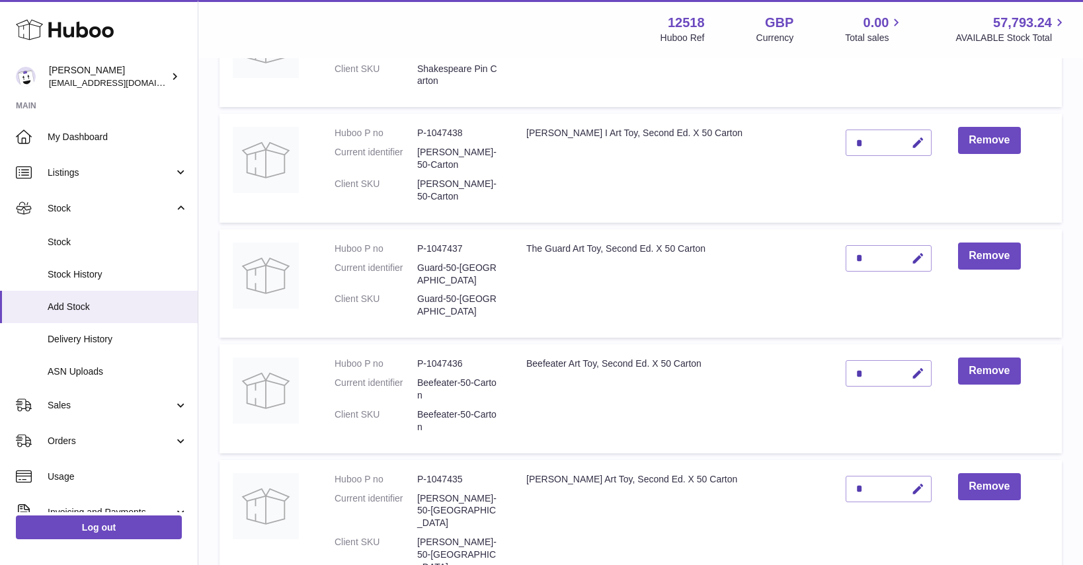
scroll to position [604, 0]
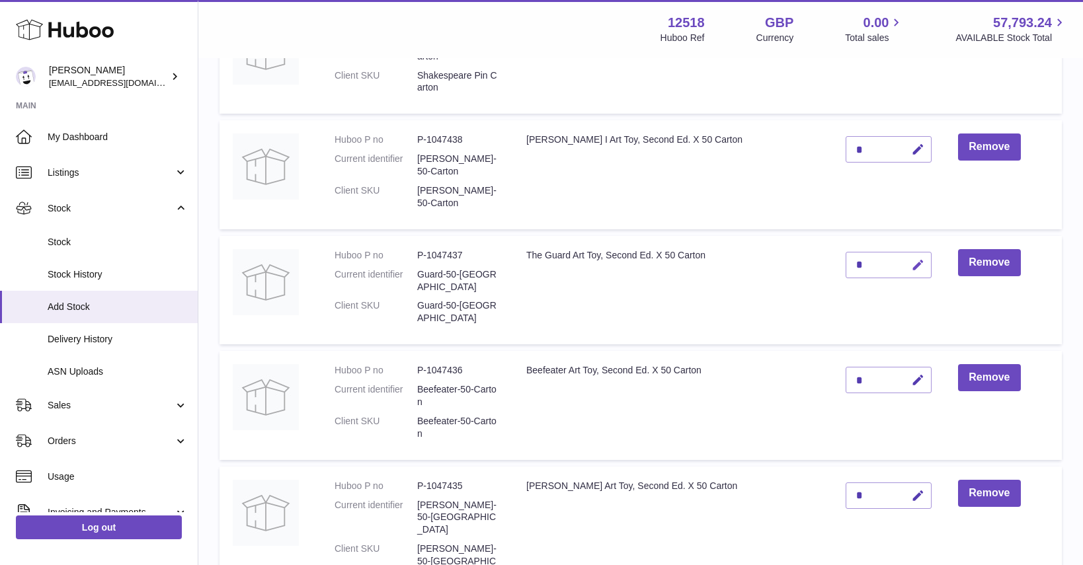
click at [911, 258] on icon "button" at bounding box center [918, 265] width 14 height 14
type input "*"
click at [912, 259] on icon "submit" at bounding box center [918, 265] width 12 height 12
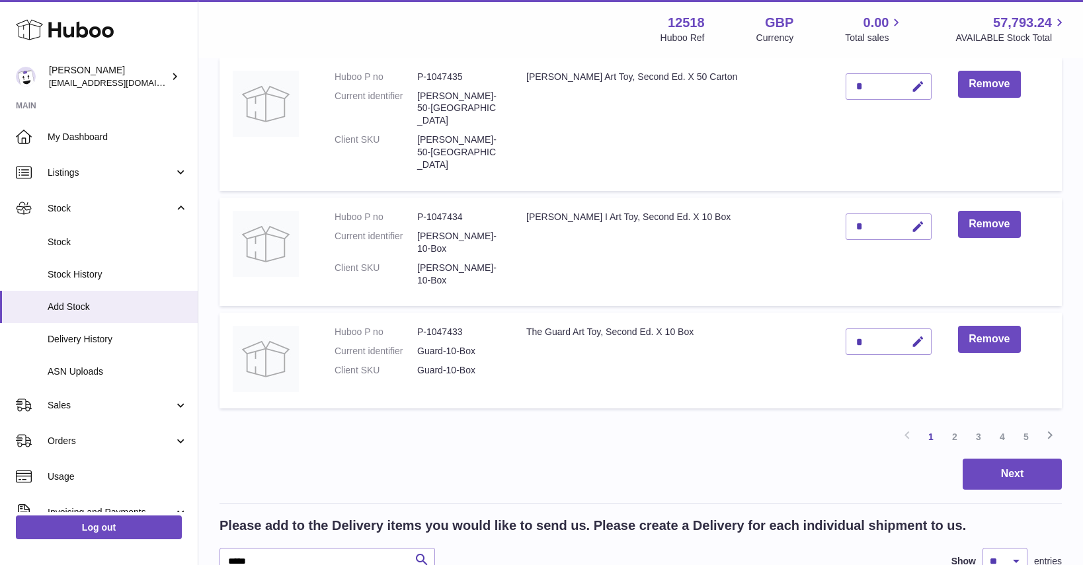
scroll to position [1011, 0]
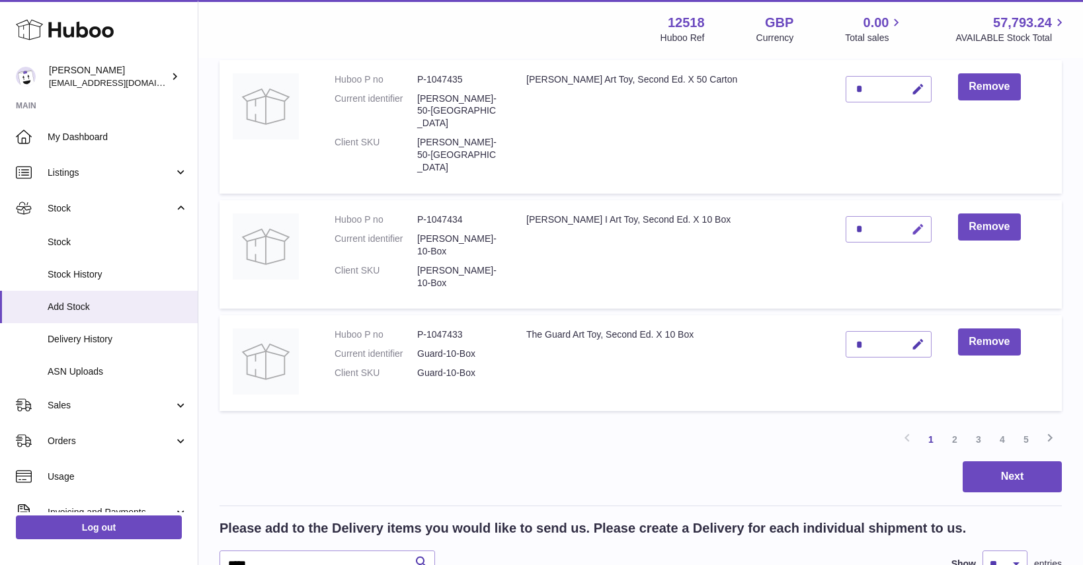
click at [911, 223] on icon "button" at bounding box center [918, 230] width 14 height 14
type input "**"
click at [912, 223] on icon "submit" at bounding box center [918, 229] width 12 height 12
click at [911, 338] on icon "button" at bounding box center [918, 345] width 14 height 14
type input "**"
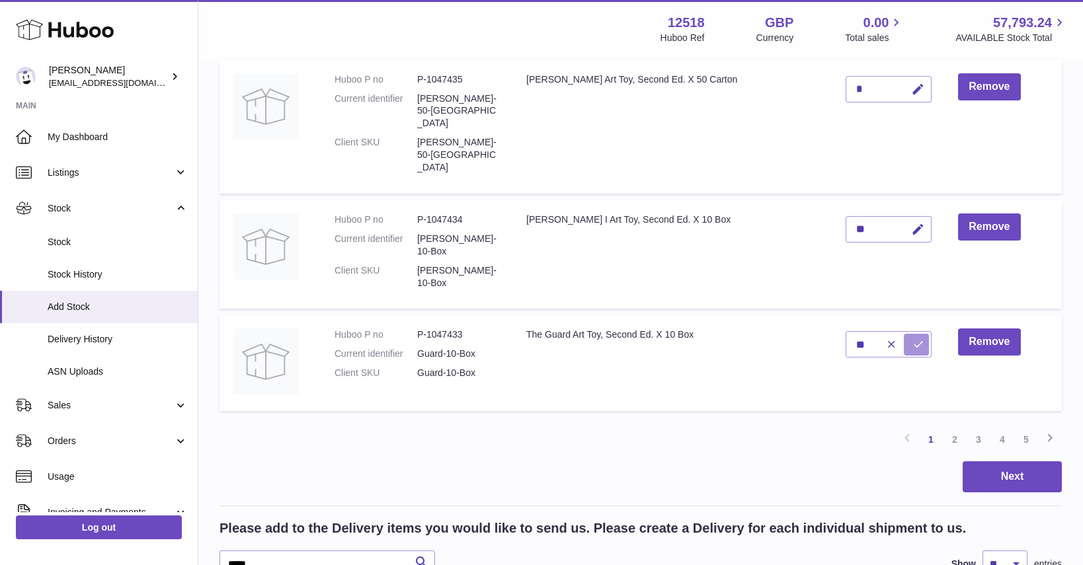
click at [912, 338] on icon "submit" at bounding box center [918, 344] width 12 height 12
click at [956, 428] on link "2" at bounding box center [955, 440] width 24 height 24
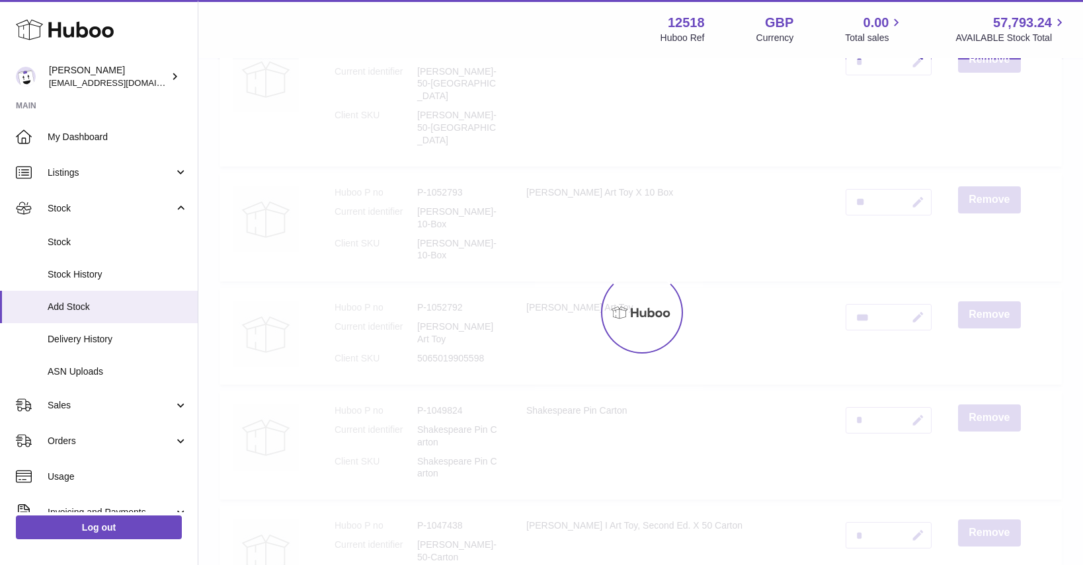
scroll to position [59, 0]
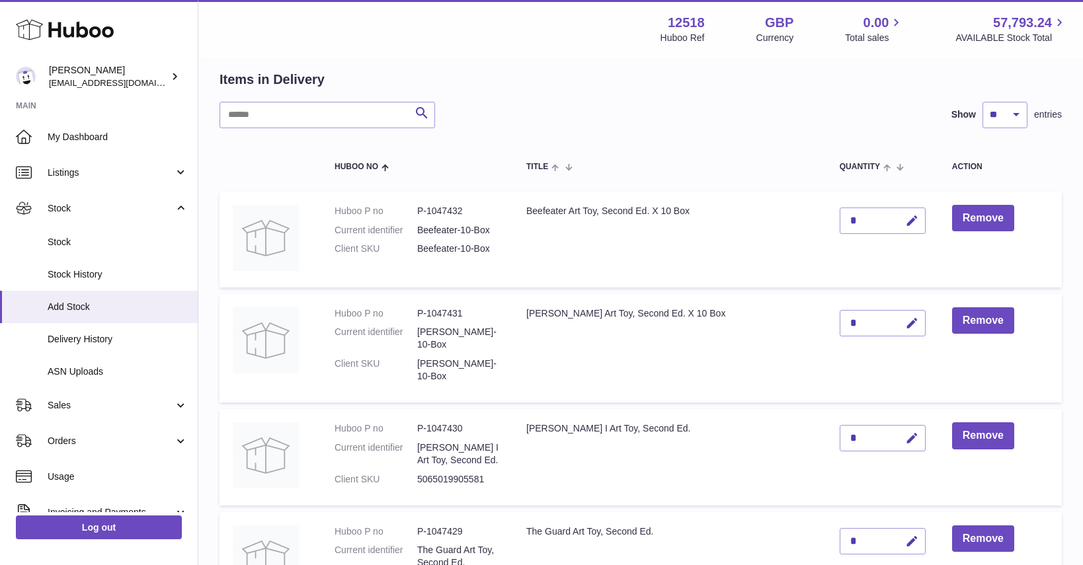
click at [870, 221] on div "*" at bounding box center [883, 221] width 86 height 26
click at [905, 218] on icon "button" at bounding box center [912, 221] width 14 height 14
type input "**"
click at [898, 223] on button "submit" at bounding box center [910, 220] width 25 height 21
click at [907, 323] on icon "button" at bounding box center [912, 324] width 14 height 14
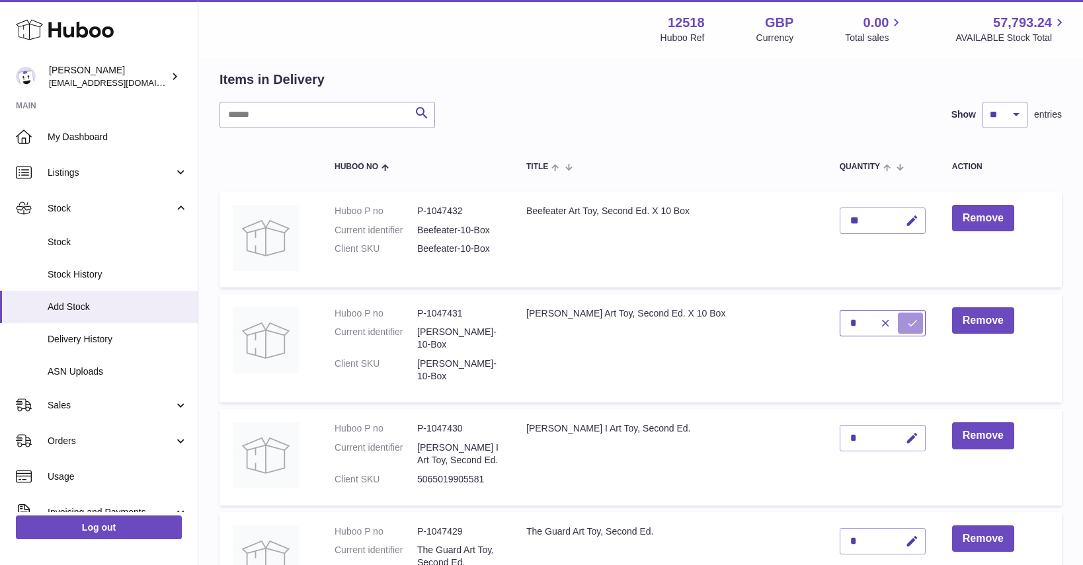
type input "*"
click at [906, 321] on icon "submit" at bounding box center [912, 323] width 12 height 12
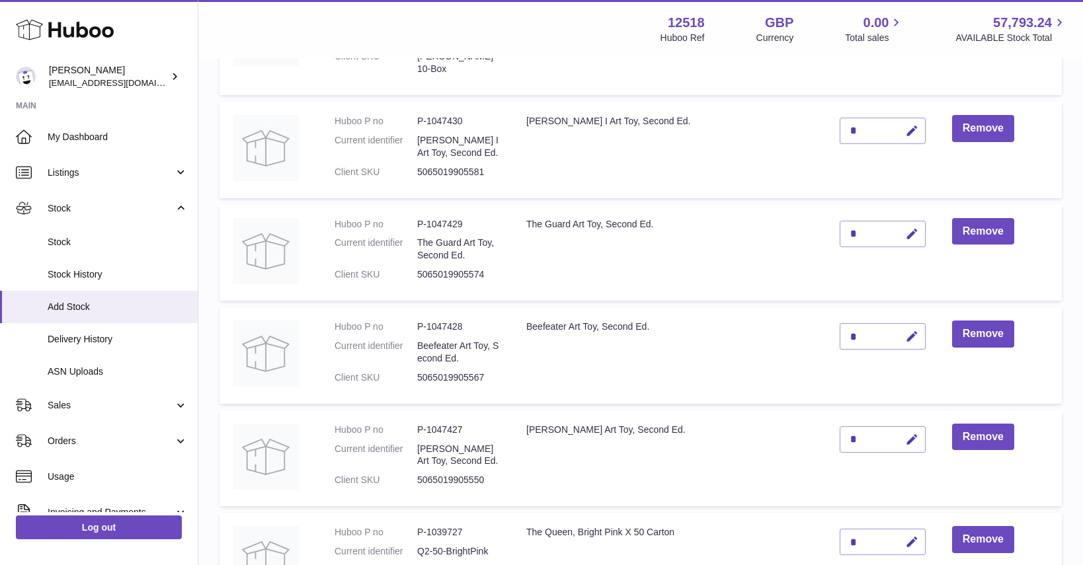
scroll to position [364, 0]
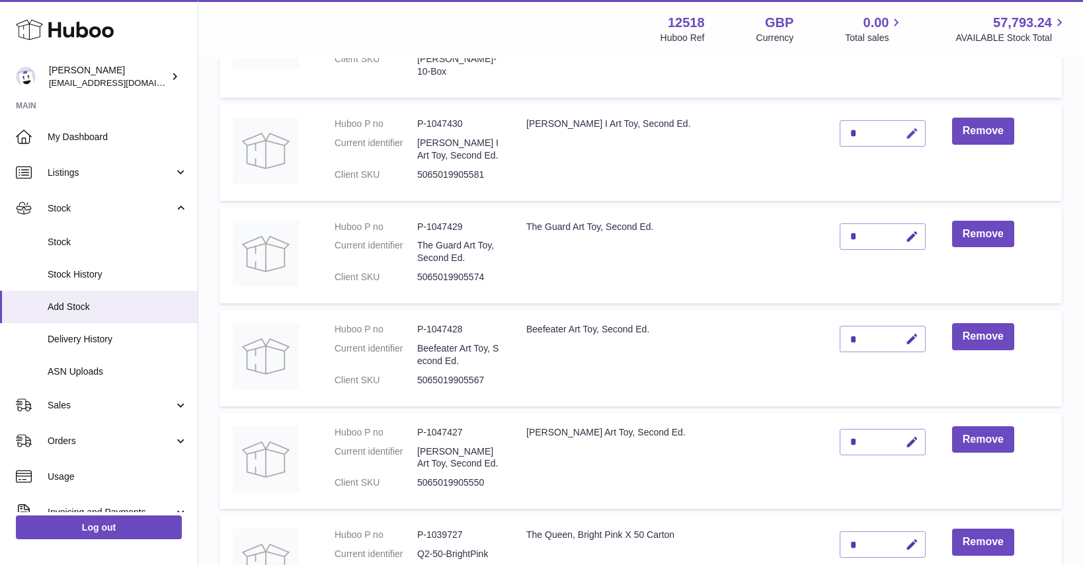
click at [905, 127] on icon "button" at bounding box center [912, 134] width 14 height 14
type input "**"
click at [906, 128] on icon "submit" at bounding box center [912, 134] width 12 height 12
click at [905, 230] on icon "button" at bounding box center [912, 237] width 14 height 14
type input "**"
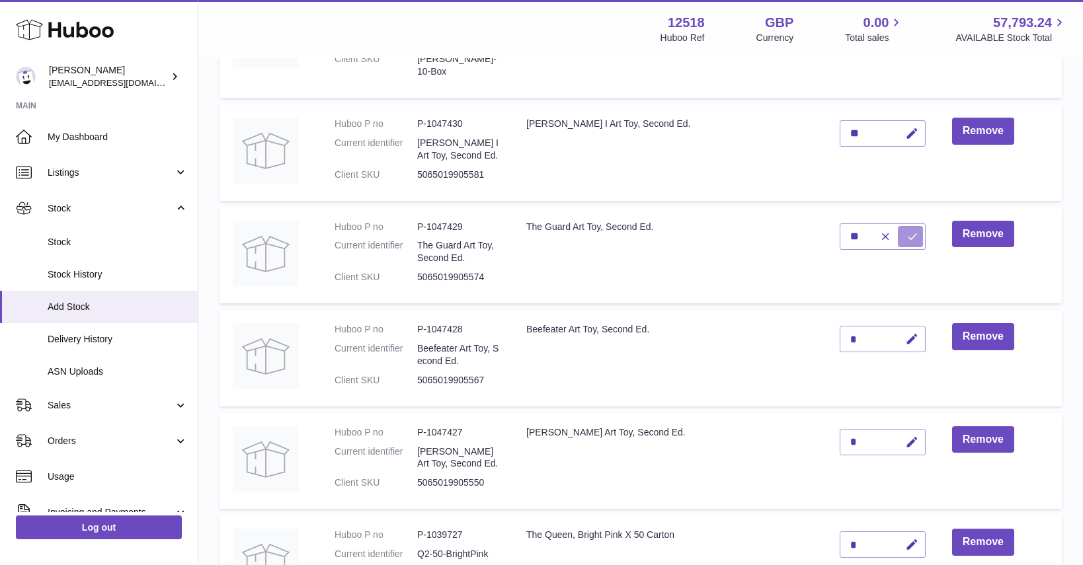
click at [908, 231] on icon "submit" at bounding box center [912, 237] width 12 height 12
click at [911, 329] on button "button" at bounding box center [909, 339] width 31 height 27
type input "**"
click at [907, 333] on icon "submit" at bounding box center [912, 339] width 12 height 12
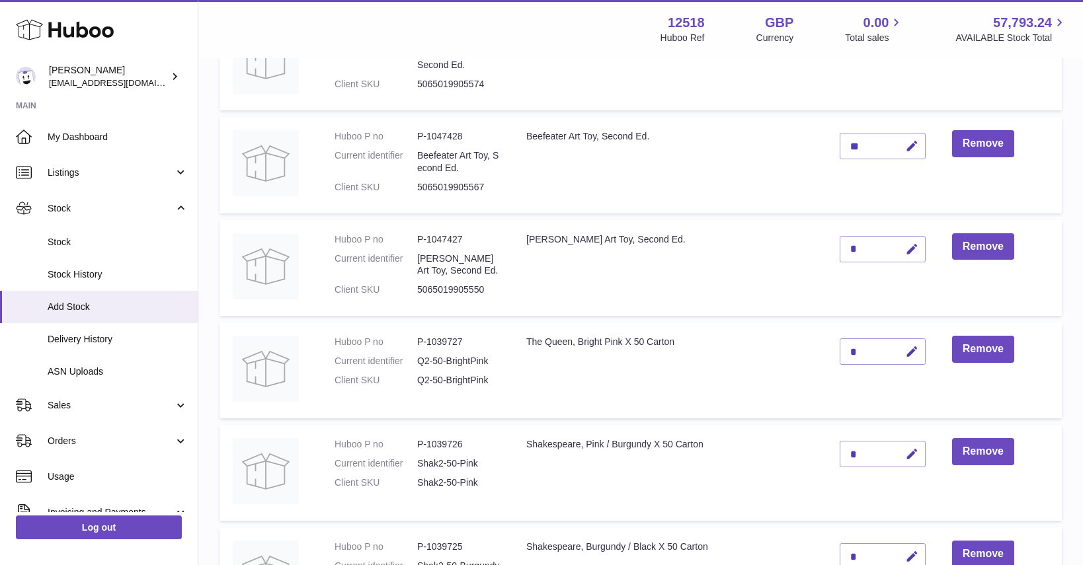
scroll to position [559, 0]
click at [906, 241] on icon "button" at bounding box center [912, 248] width 14 height 14
type input "**"
click at [908, 242] on icon "submit" at bounding box center [912, 248] width 12 height 12
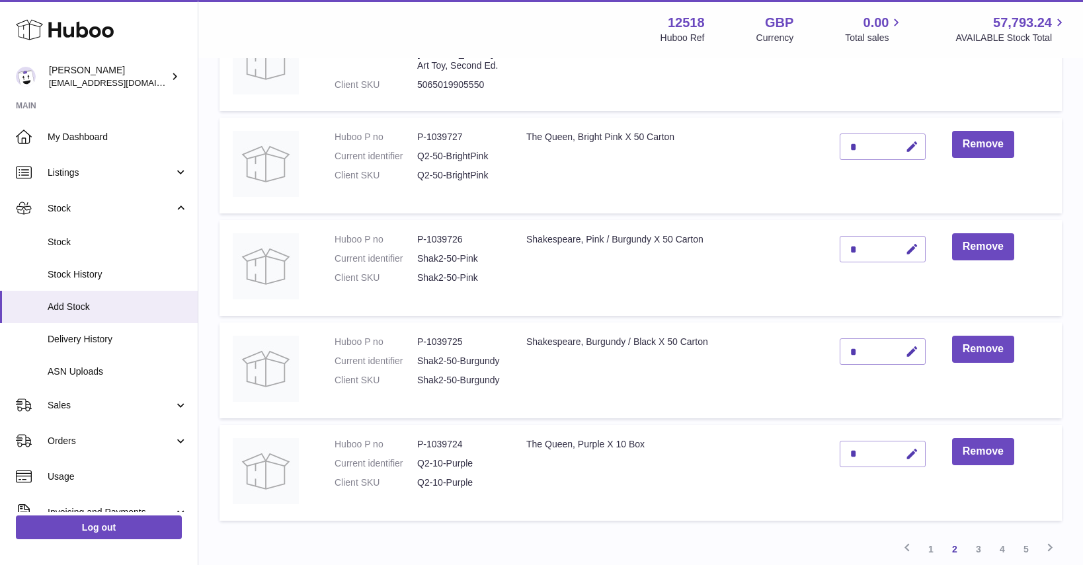
scroll to position [760, 0]
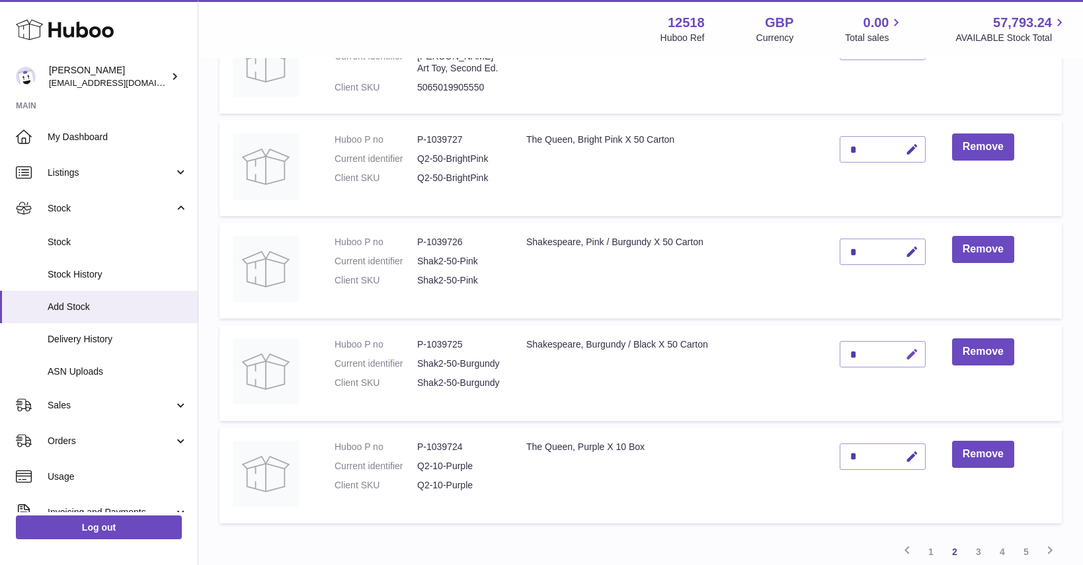
click at [905, 348] on icon "button" at bounding box center [912, 355] width 14 height 14
type input "*"
click at [906, 348] on icon "submit" at bounding box center [912, 354] width 12 height 12
click at [914, 449] on button "button" at bounding box center [909, 457] width 31 height 27
type input "*"
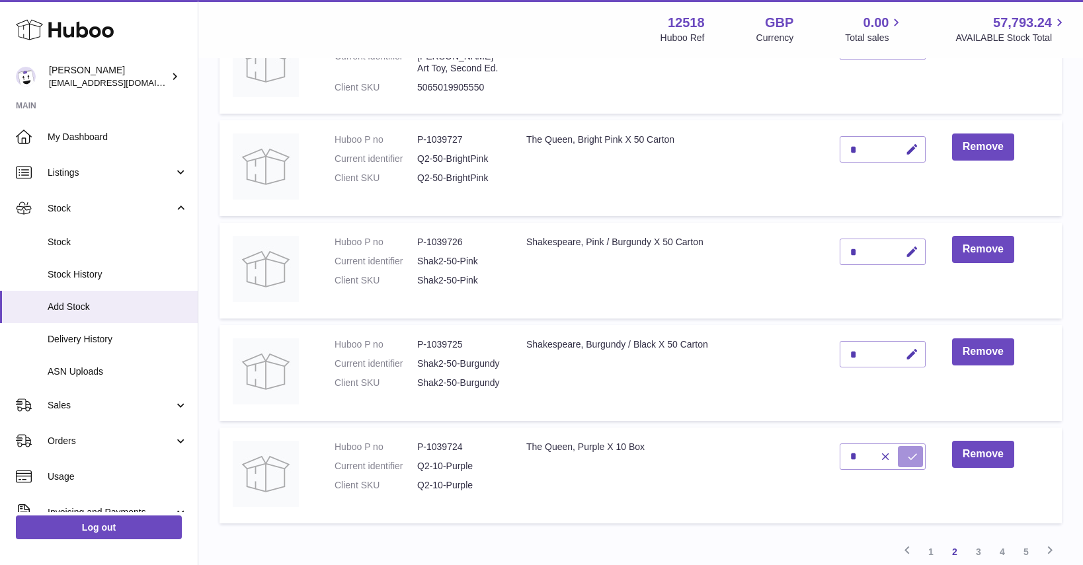
click at [898, 451] on button "submit" at bounding box center [910, 456] width 25 height 21
click at [909, 450] on icon "button" at bounding box center [912, 457] width 14 height 14
type input "*"
click at [907, 451] on icon "submit" at bounding box center [912, 457] width 12 height 12
click at [980, 540] on link "3" at bounding box center [978, 552] width 24 height 24
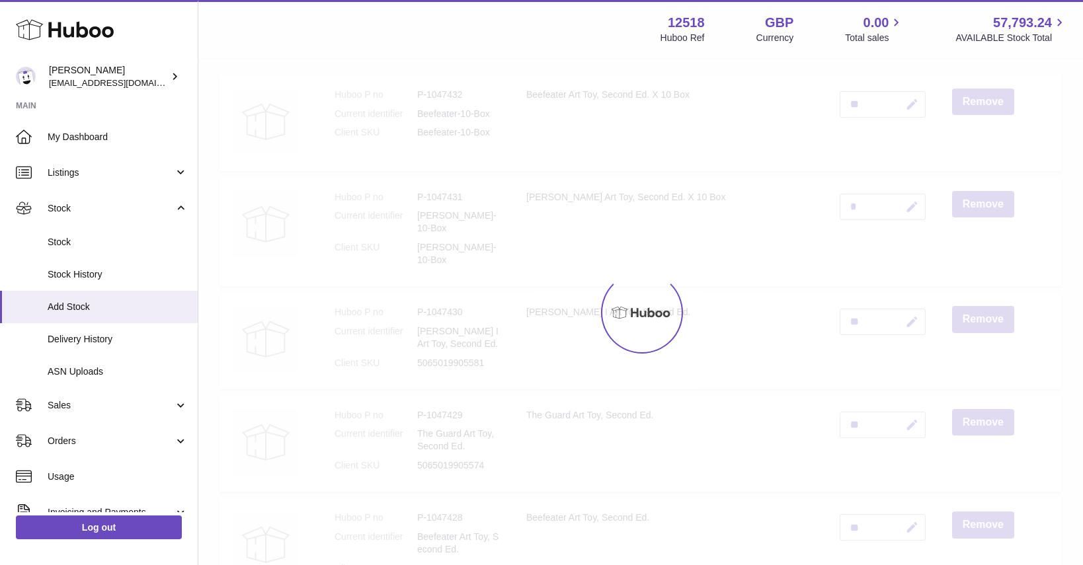
scroll to position [59, 0]
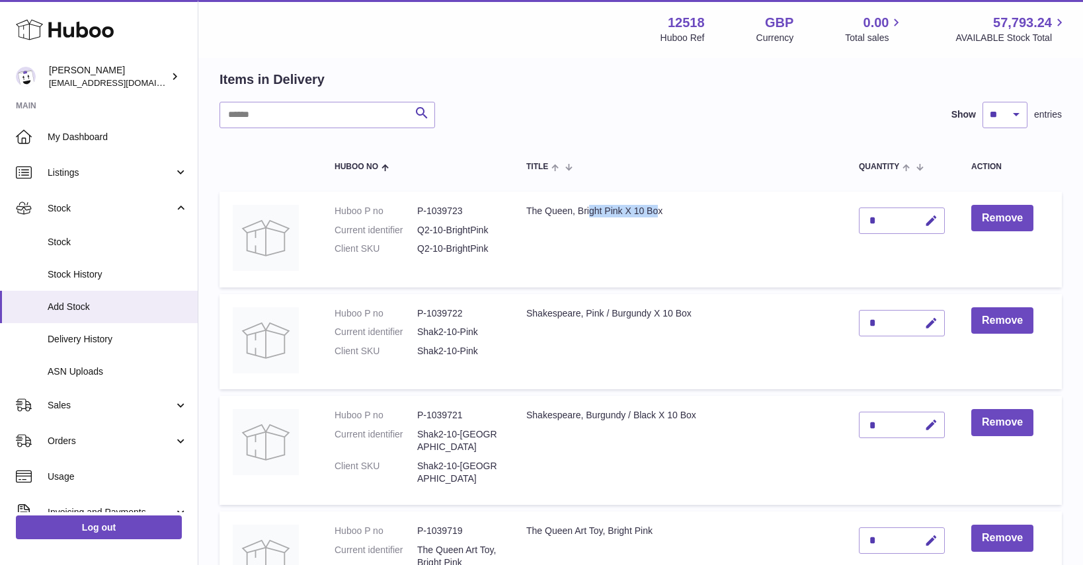
drag, startPoint x: 574, startPoint y: 212, endPoint x: 600, endPoint y: 221, distance: 26.8
click at [617, 215] on td "The Queen, Bright Pink X 10 Box" at bounding box center [679, 240] width 332 height 96
drag, startPoint x: 587, startPoint y: 311, endPoint x: 660, endPoint y: 315, distance: 73.5
click at [666, 316] on td "Shakespeare, Pink / Burgundy X 10 Box" at bounding box center [679, 342] width 332 height 96
click at [924, 325] on icon "button" at bounding box center [931, 324] width 14 height 14
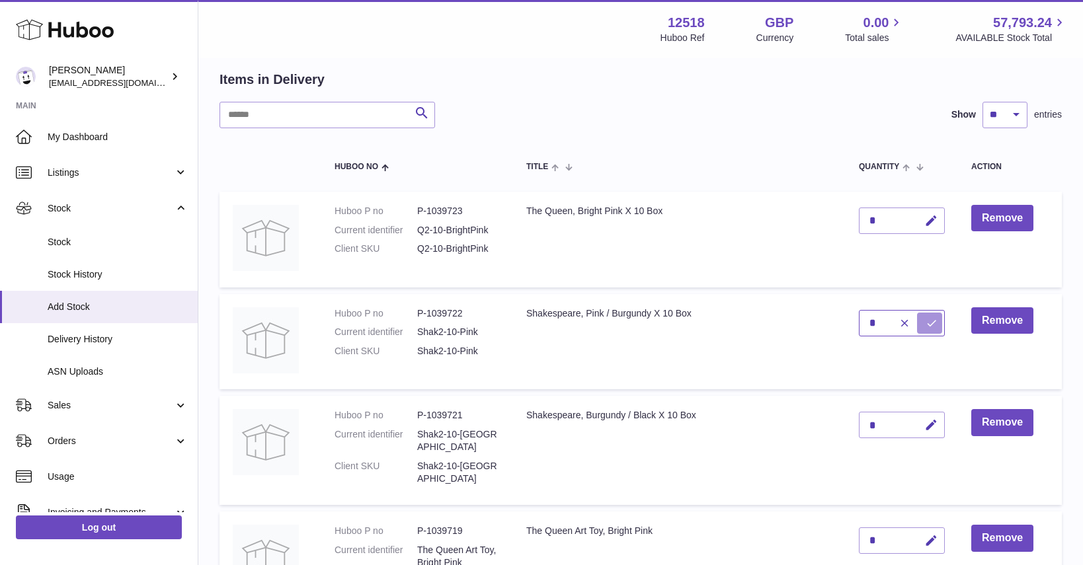
type input "*"
click at [925, 327] on icon "submit" at bounding box center [931, 323] width 12 height 12
click at [924, 422] on icon "button" at bounding box center [931, 425] width 14 height 14
type input "*"
drag, startPoint x: 911, startPoint y: 422, endPoint x: 935, endPoint y: 400, distance: 33.2
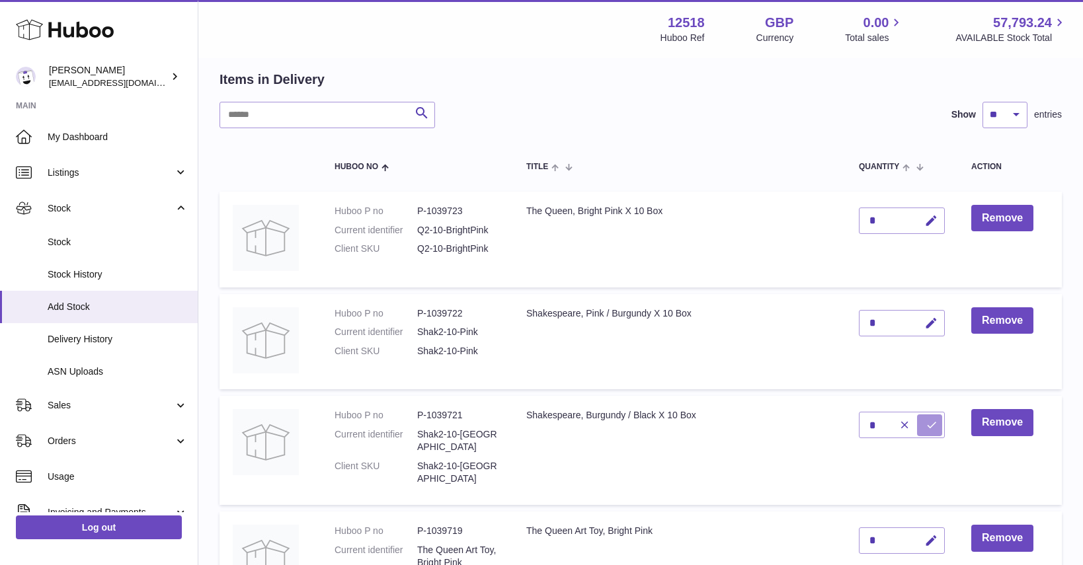
click at [925, 422] on icon "submit" at bounding box center [931, 425] width 12 height 12
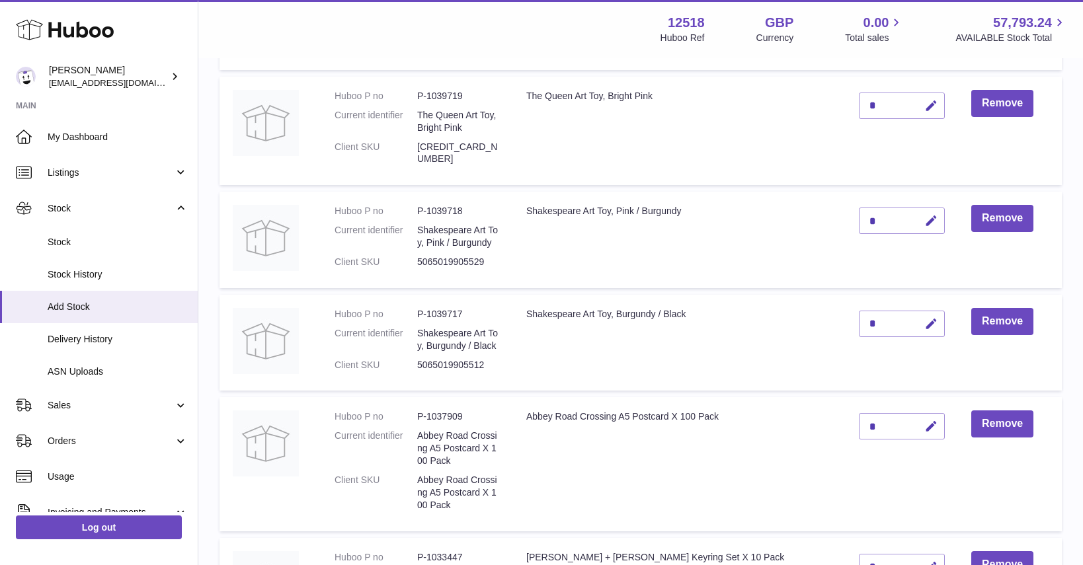
scroll to position [489, 0]
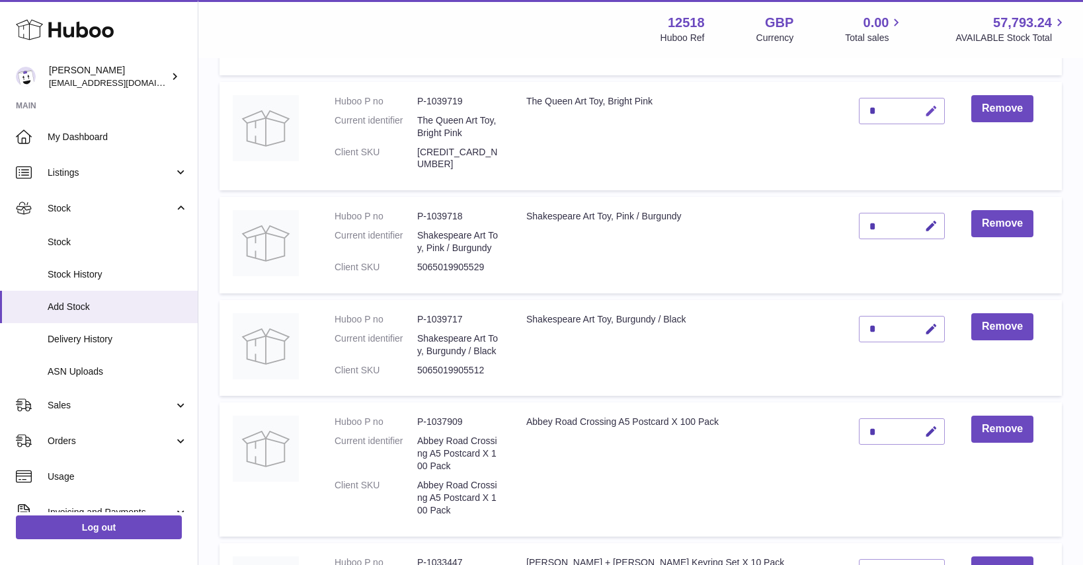
click at [924, 104] on icon "button" at bounding box center [931, 111] width 14 height 14
type input "**"
click at [925, 105] on icon "submit" at bounding box center [931, 111] width 12 height 12
click at [924, 219] on icon "button" at bounding box center [931, 226] width 14 height 14
type input "**"
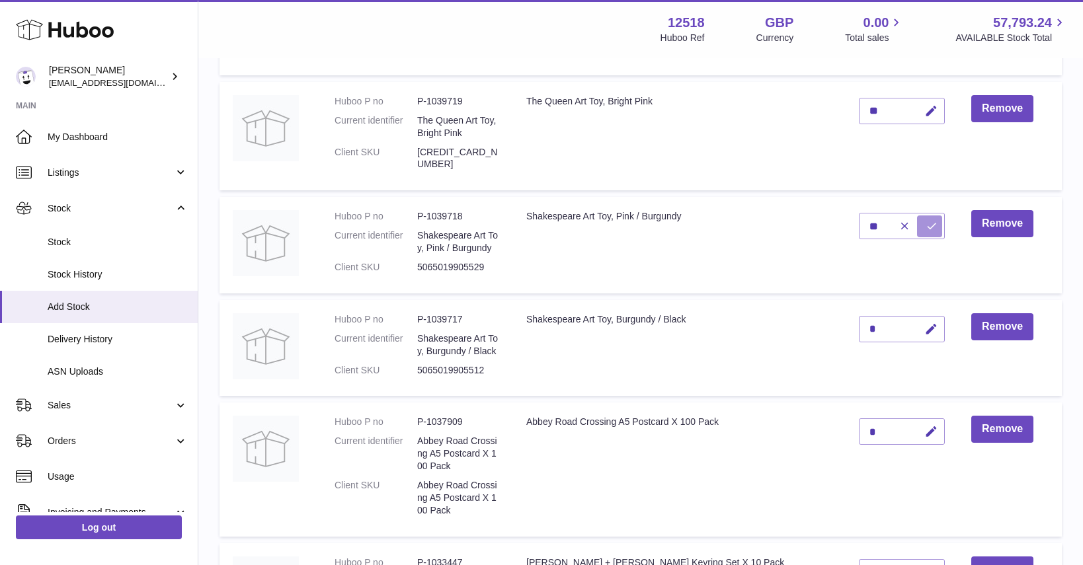
click at [925, 220] on icon "submit" at bounding box center [931, 226] width 12 height 12
click at [924, 323] on icon "button" at bounding box center [931, 330] width 14 height 14
type input "**"
click at [925, 323] on icon "submit" at bounding box center [931, 329] width 12 height 12
click at [924, 425] on icon "button" at bounding box center [931, 432] width 14 height 14
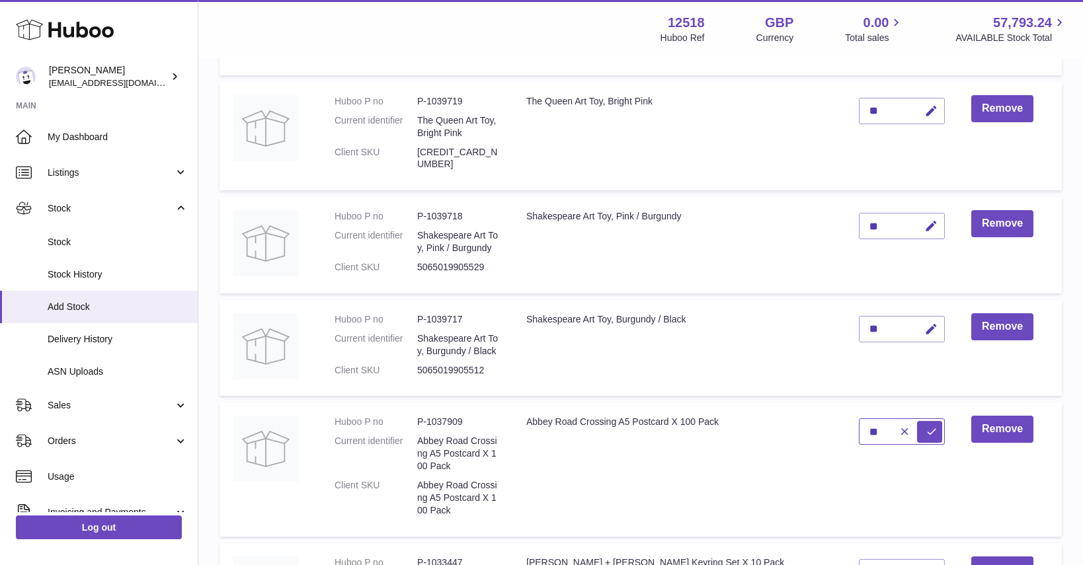
type input "**"
click at [925, 426] on icon "submit" at bounding box center [931, 432] width 12 height 12
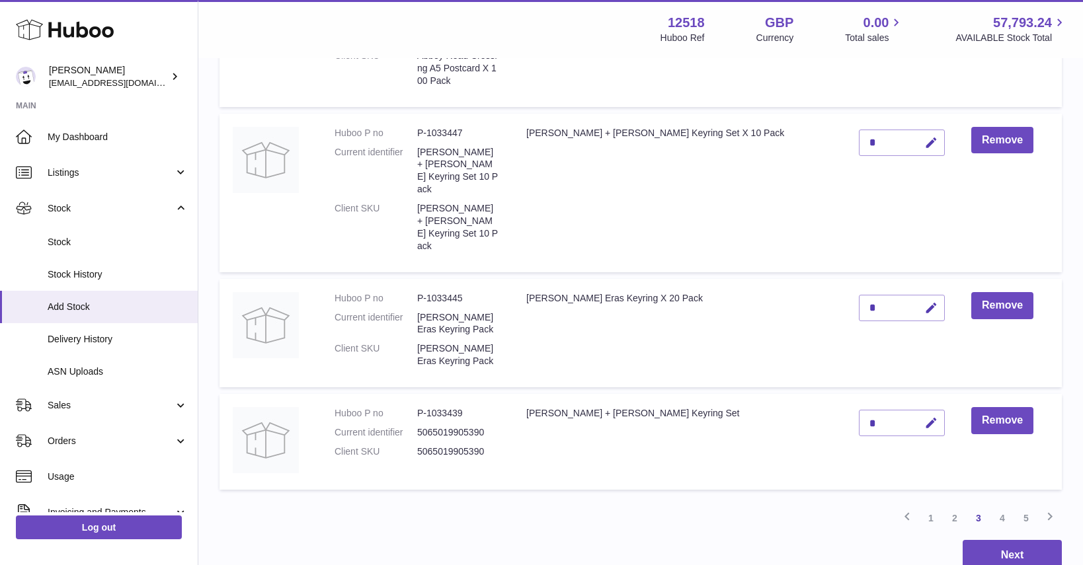
scroll to position [921, 0]
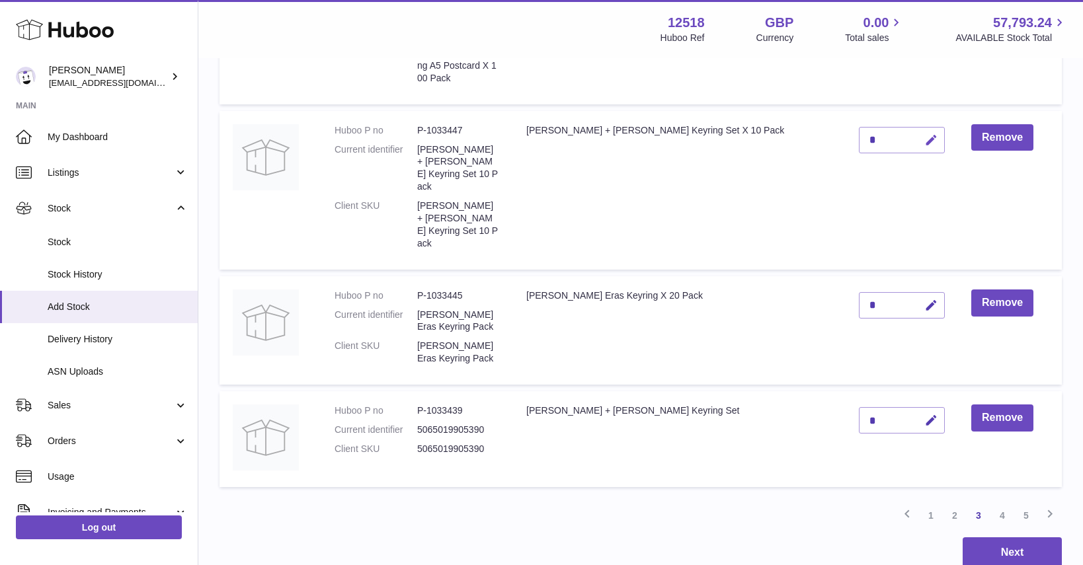
click at [924, 134] on icon "button" at bounding box center [931, 141] width 14 height 14
type input "**"
click at [925, 134] on icon "submit" at bounding box center [931, 140] width 12 height 12
click at [924, 299] on icon "button" at bounding box center [931, 306] width 14 height 14
type input "*"
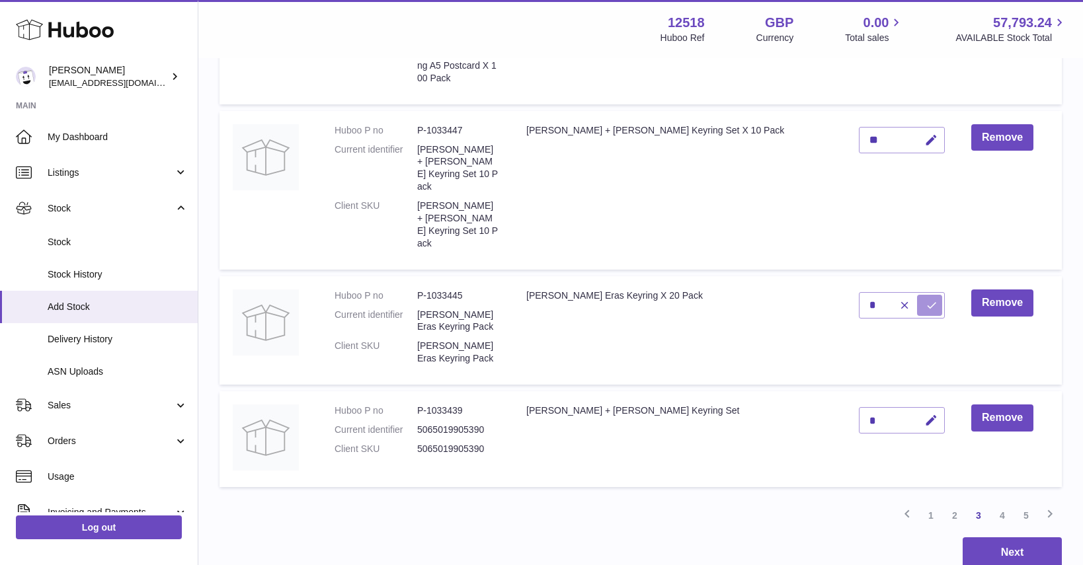
click at [925, 299] on icon "submit" at bounding box center [931, 305] width 12 height 12
click at [924, 414] on icon "button" at bounding box center [931, 421] width 14 height 14
type input "*"
click at [917, 410] on button "submit" at bounding box center [929, 420] width 25 height 21
click at [1003, 504] on link "4" at bounding box center [1002, 516] width 24 height 24
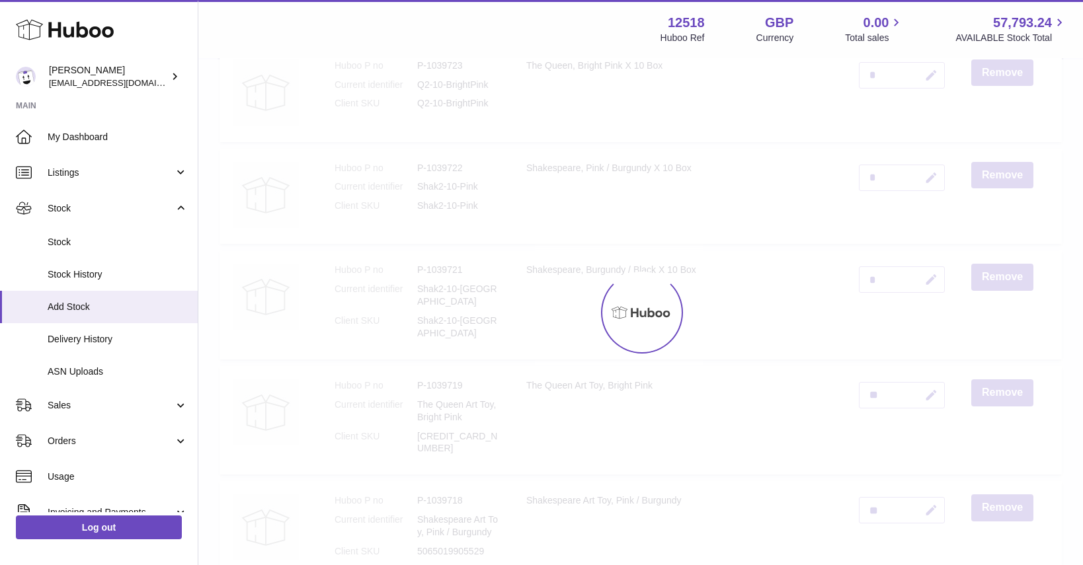
scroll to position [59, 0]
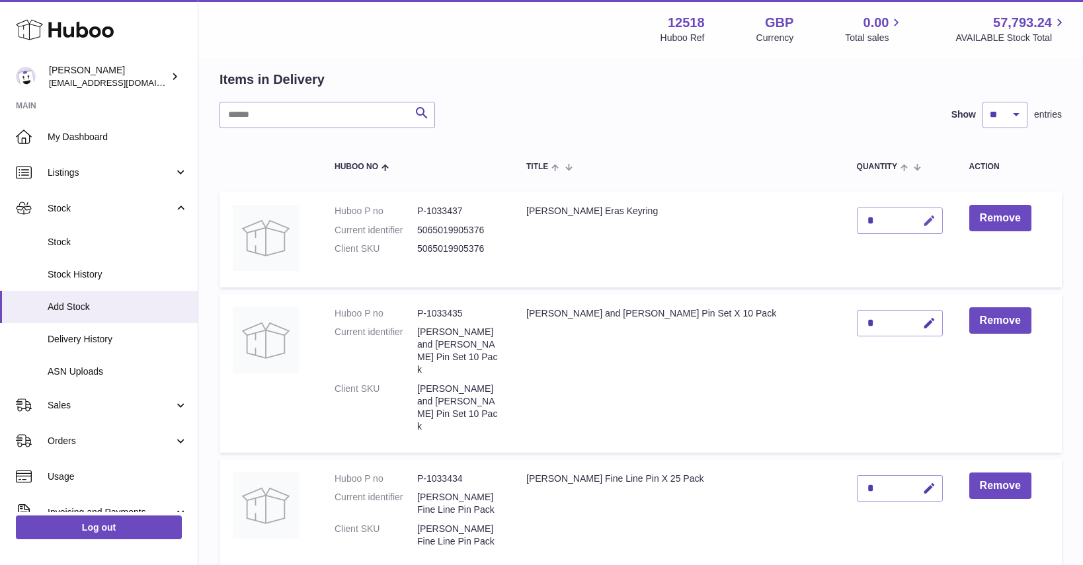
click at [912, 219] on button "button" at bounding box center [927, 221] width 31 height 27
type input "**"
click at [923, 219] on icon "submit" at bounding box center [929, 221] width 12 height 12
click at [922, 323] on icon "button" at bounding box center [929, 324] width 14 height 14
type input "**"
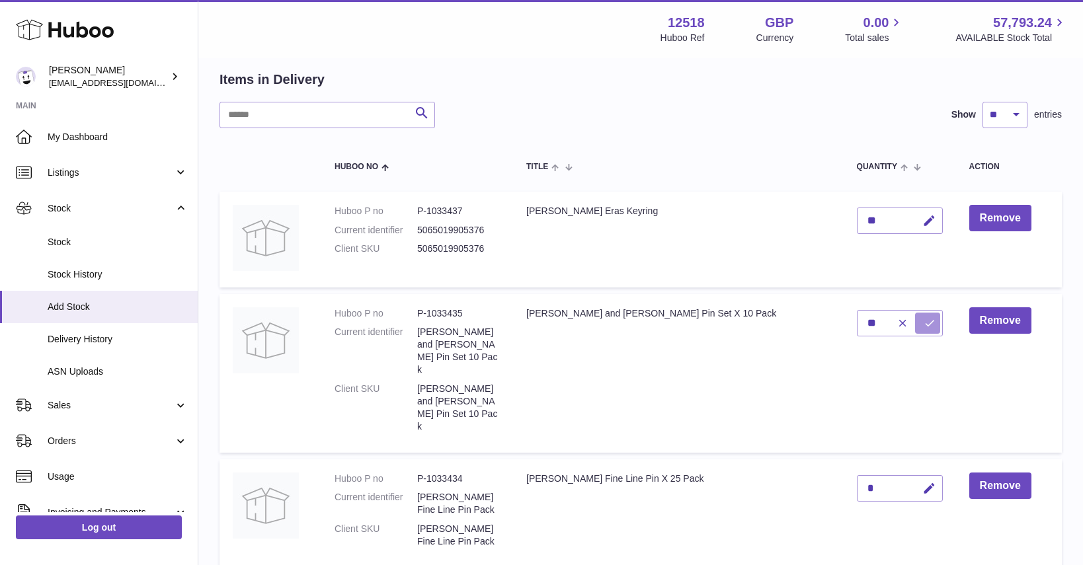
click at [923, 318] on icon "submit" at bounding box center [929, 323] width 12 height 12
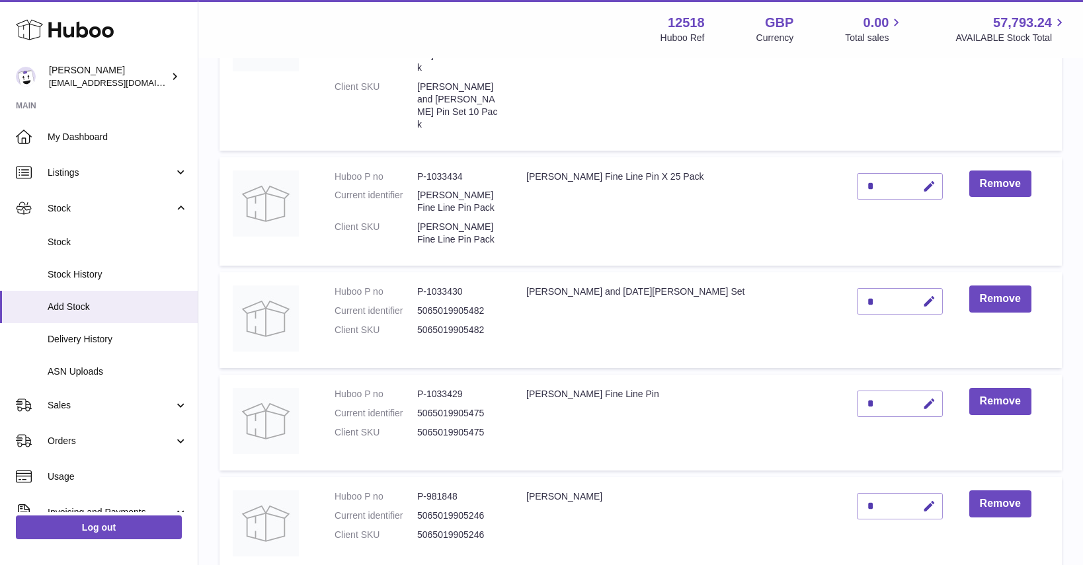
scroll to position [364, 0]
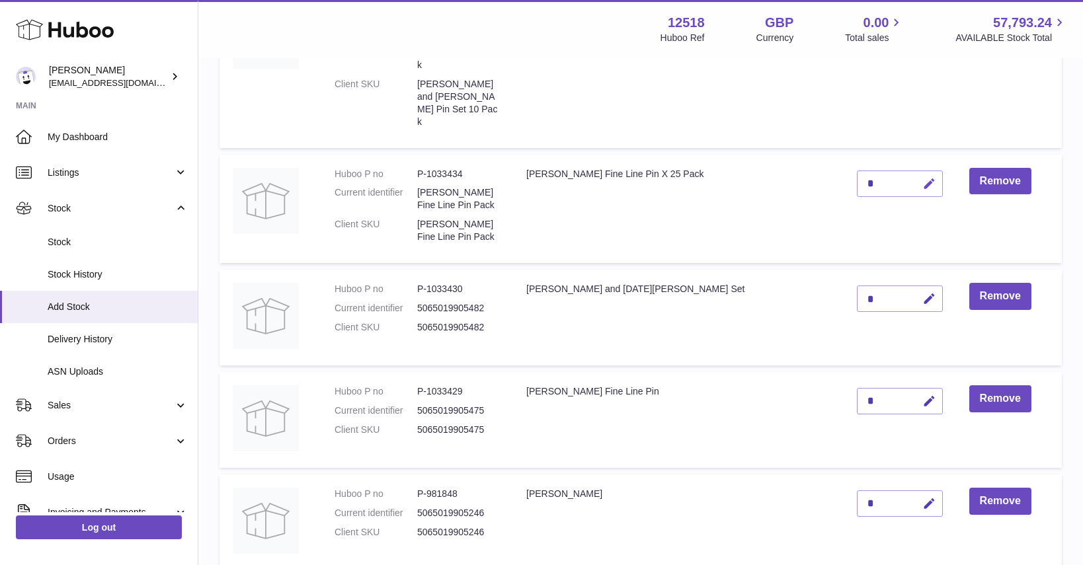
click at [922, 177] on icon "button" at bounding box center [929, 184] width 14 height 14
type input "*"
click at [923, 178] on icon "submit" at bounding box center [929, 184] width 12 height 12
click at [922, 292] on icon "button" at bounding box center [929, 299] width 14 height 14
type input "**"
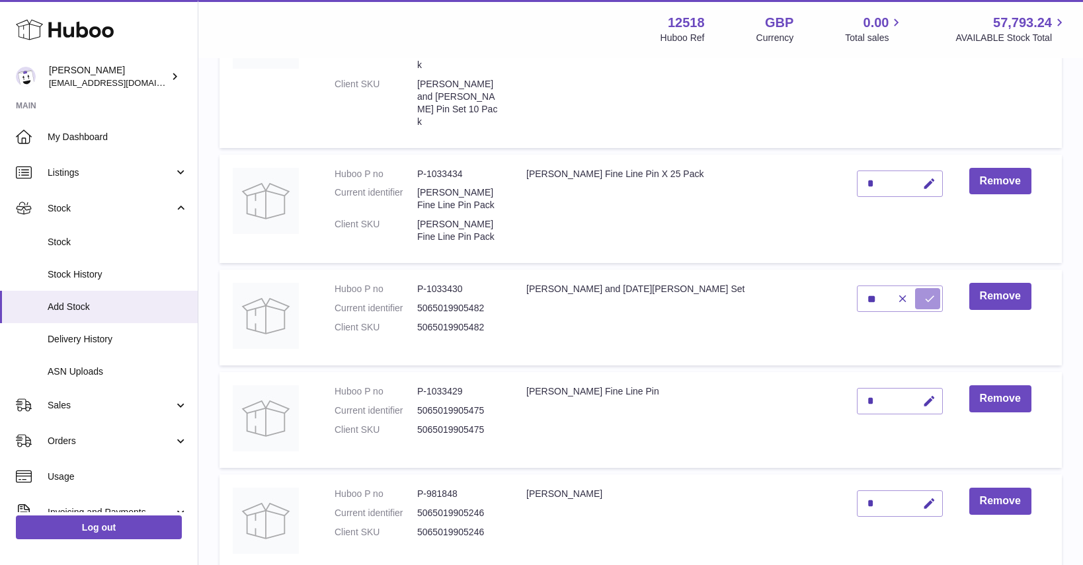
click at [923, 293] on icon "submit" at bounding box center [929, 299] width 12 height 12
click at [922, 395] on icon "button" at bounding box center [929, 402] width 14 height 14
type input "**"
drag, startPoint x: 892, startPoint y: 350, endPoint x: 899, endPoint y: 342, distance: 10.3
click at [923, 395] on icon "submit" at bounding box center [929, 401] width 12 height 12
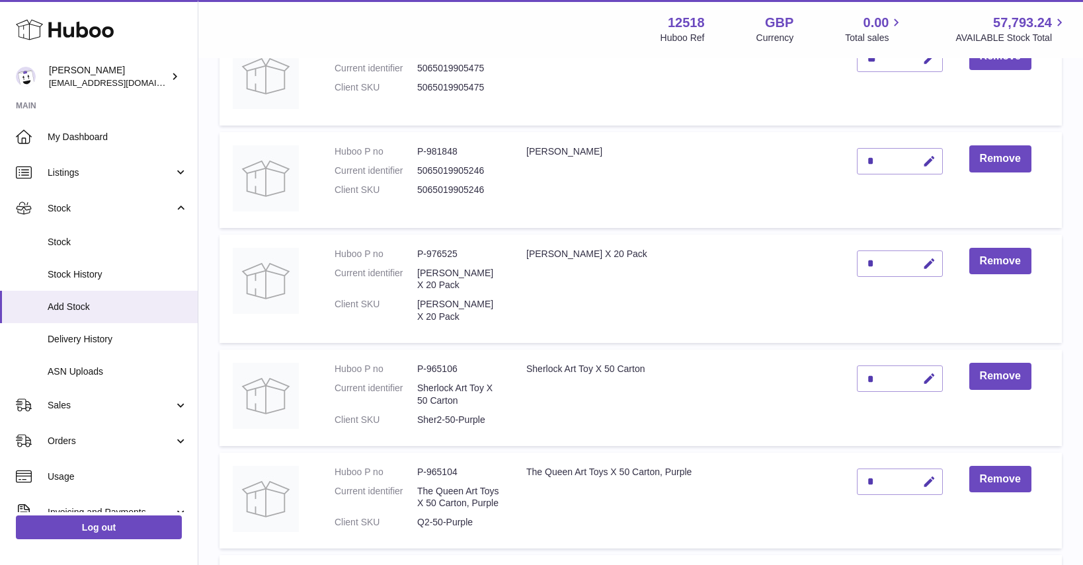
scroll to position [704, 0]
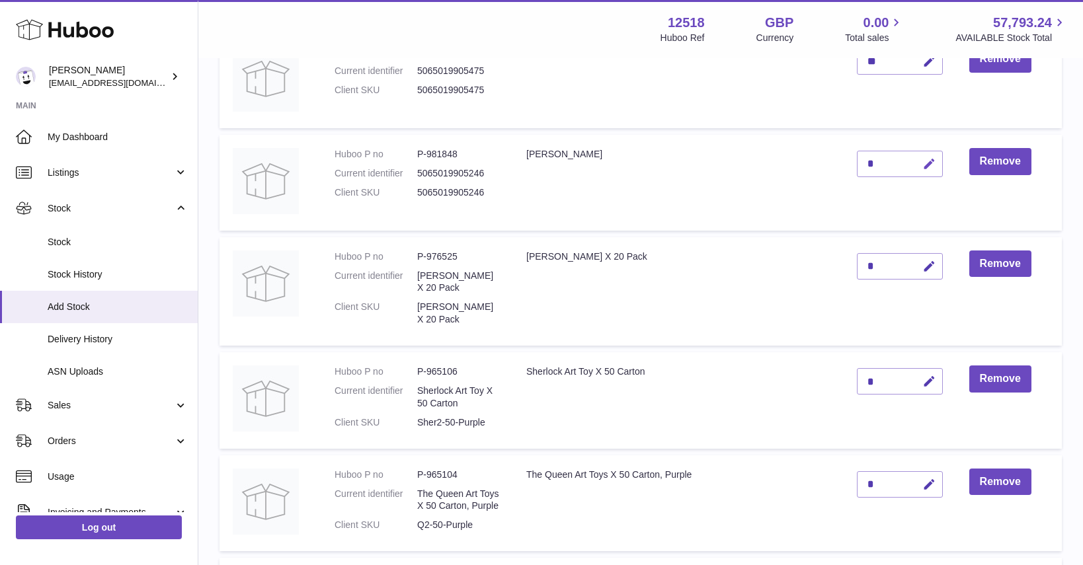
click at [922, 157] on icon "button" at bounding box center [929, 164] width 14 height 14
type input "**"
click at [923, 158] on icon "submit" at bounding box center [929, 164] width 12 height 12
click at [922, 260] on icon "button" at bounding box center [929, 267] width 14 height 14
type input "**"
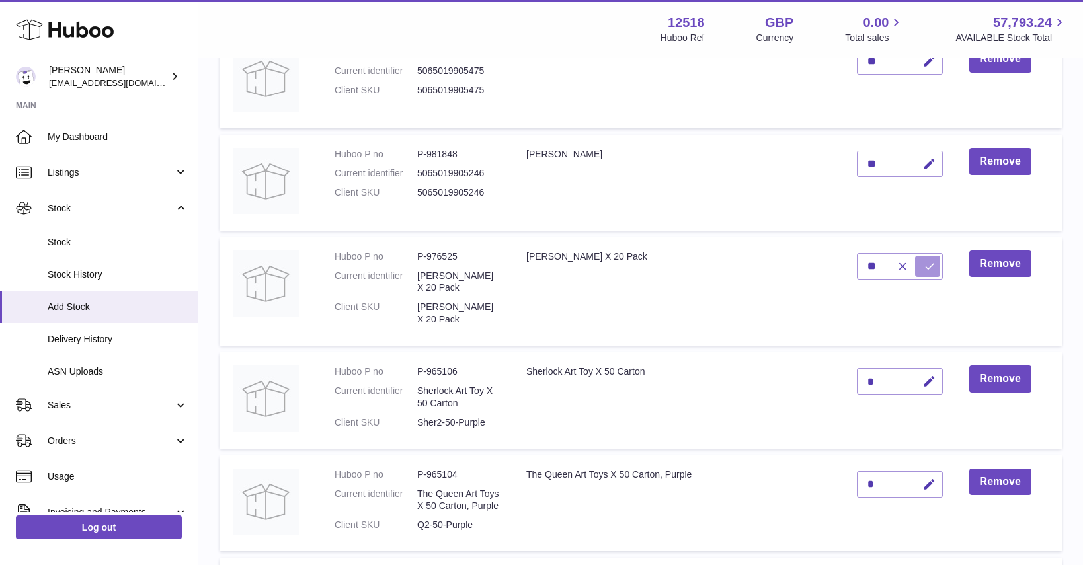
click at [915, 256] on button "submit" at bounding box center [927, 266] width 25 height 21
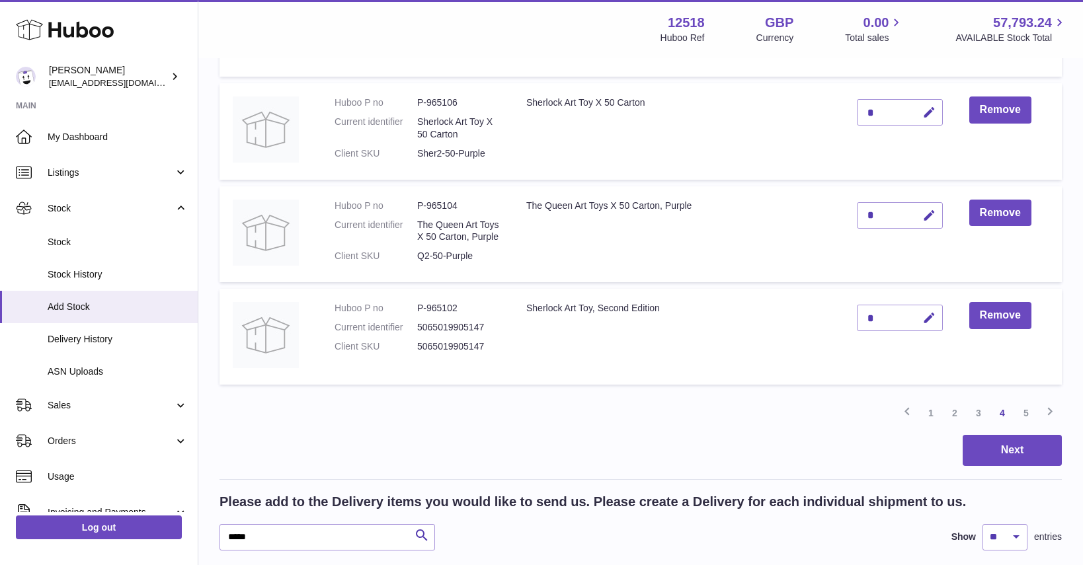
scroll to position [976, 0]
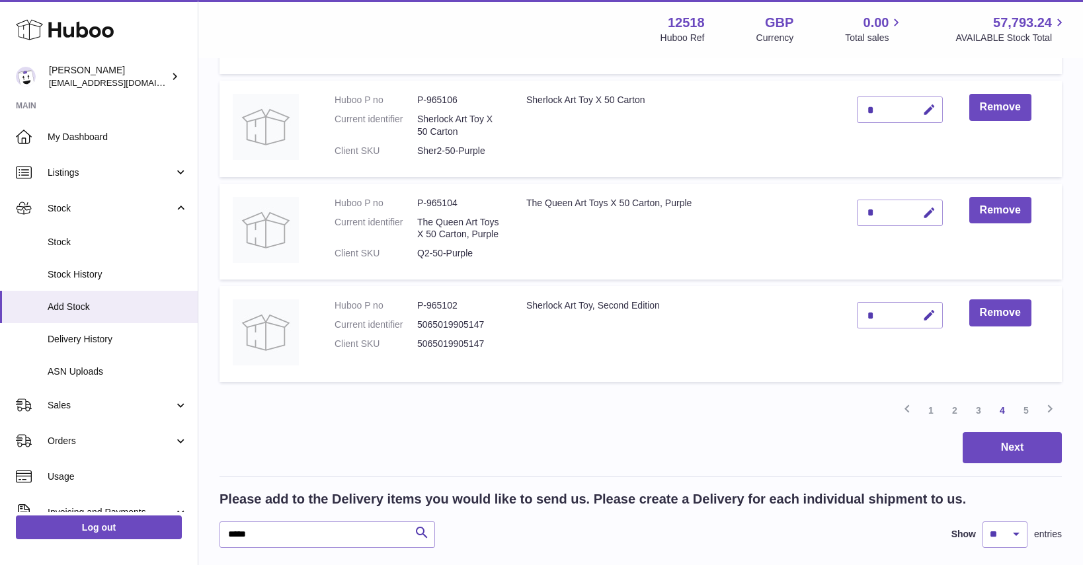
click at [1022, 399] on link "5" at bounding box center [1026, 411] width 24 height 24
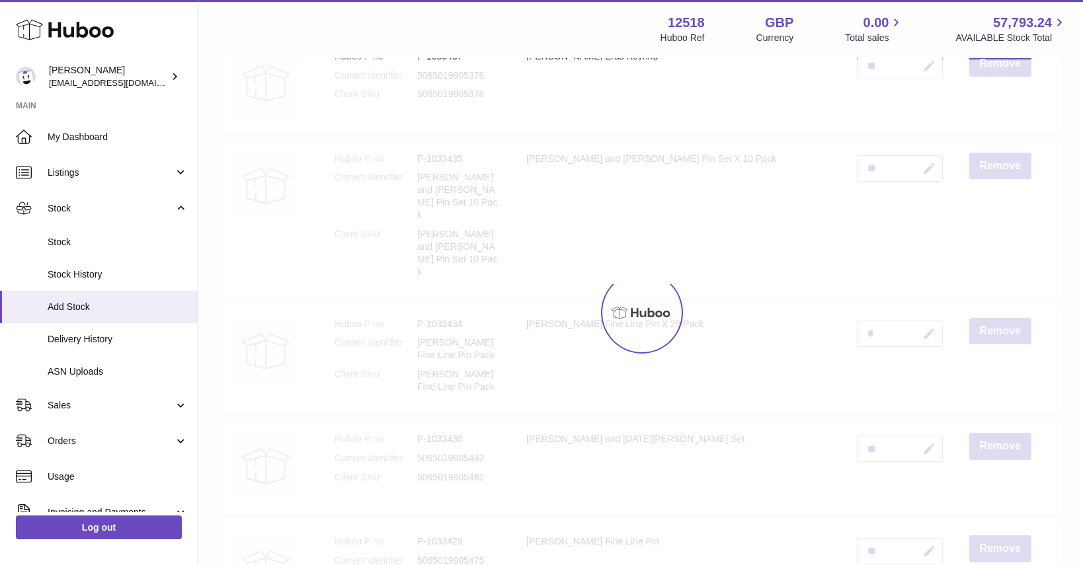
scroll to position [59, 0]
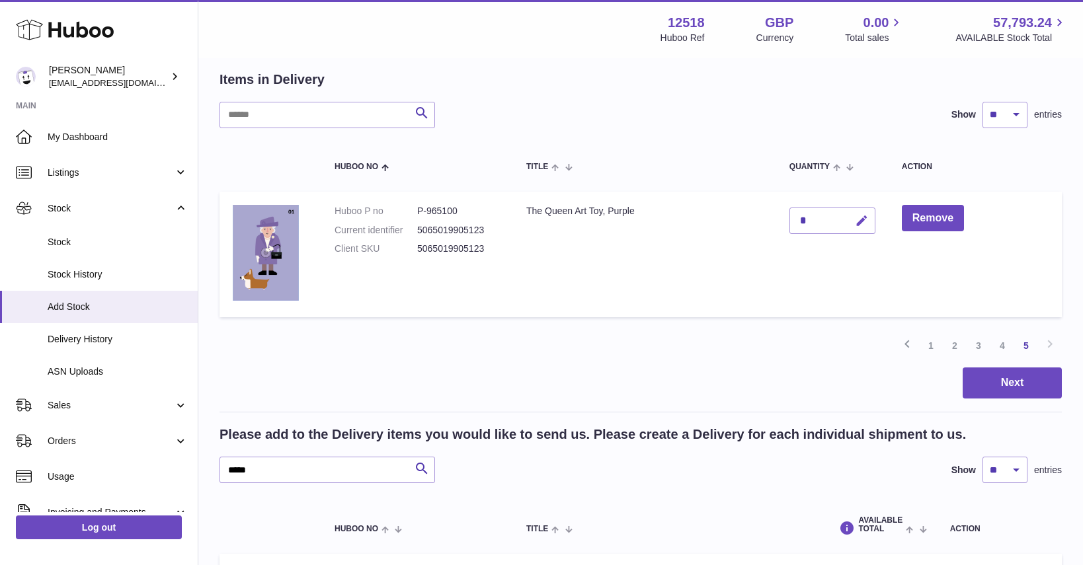
click at [863, 219] on icon "button" at bounding box center [862, 221] width 14 height 14
type input "**"
click at [858, 222] on icon "submit" at bounding box center [862, 221] width 12 height 12
click at [1029, 384] on button "Next" at bounding box center [1011, 383] width 99 height 31
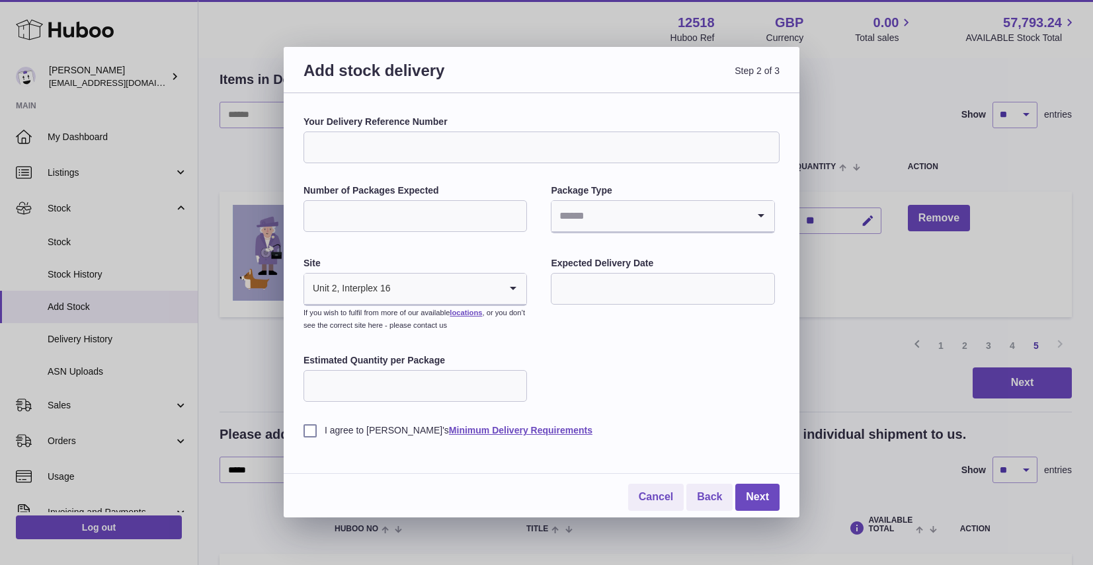
click at [400, 142] on input "Your Delivery Reference Number" at bounding box center [541, 148] width 476 height 32
type input "*"
drag, startPoint x: 377, startPoint y: 147, endPoint x: 403, endPoint y: 128, distance: 32.1
click at [377, 145] on input "**********" at bounding box center [541, 148] width 476 height 32
type input "**********"
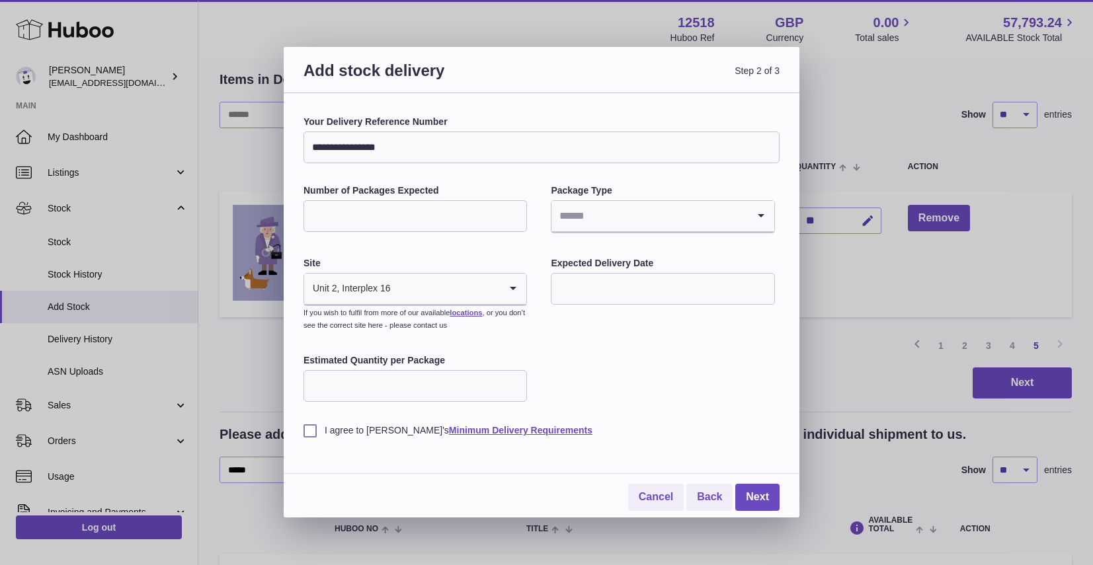
click at [403, 217] on input "Number of Packages Expected" at bounding box center [414, 216] width 223 height 32
click at [499, 252] on div "**********" at bounding box center [541, 276] width 476 height 321
click at [568, 221] on input "Search for option" at bounding box center [649, 216] width 196 height 30
click at [627, 276] on li "Pallets" at bounding box center [662, 278] width 221 height 26
click at [627, 355] on div "**********" at bounding box center [541, 276] width 476 height 321
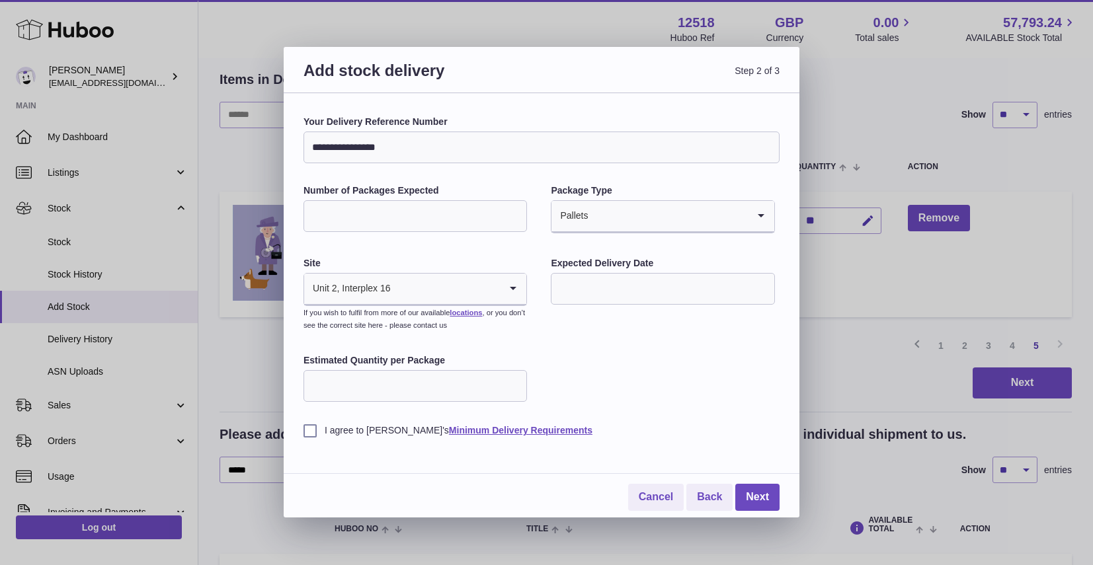
click at [392, 217] on input "Number of Packages Expected" at bounding box center [414, 216] width 223 height 32
type input "*"
click at [630, 353] on div "**********" at bounding box center [541, 276] width 476 height 321
click at [514, 288] on icon "Search for option" at bounding box center [513, 289] width 26 height 30
click at [596, 388] on div "**********" at bounding box center [541, 276] width 476 height 321
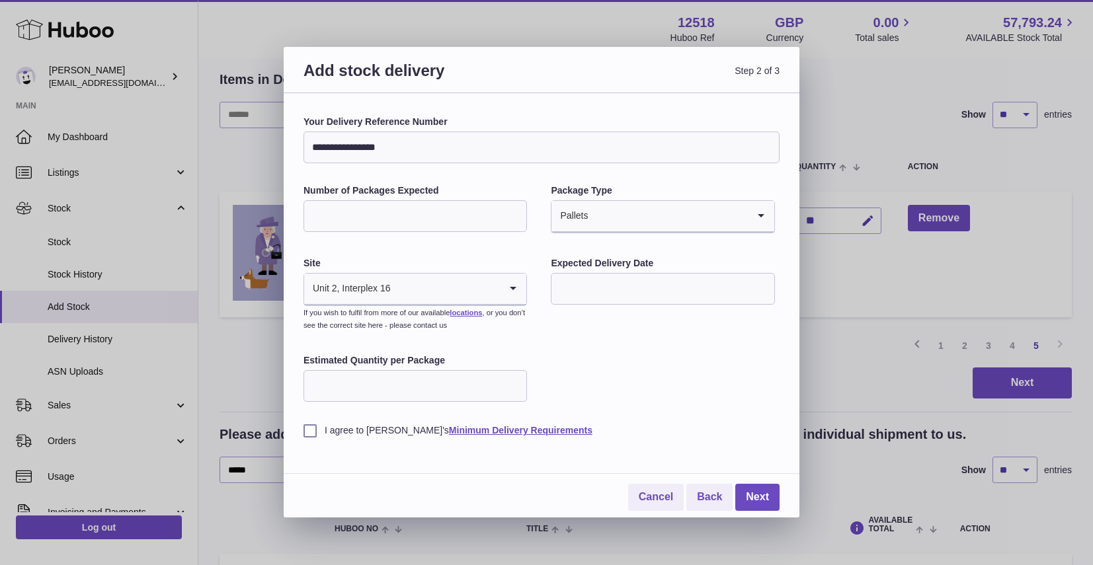
click at [606, 292] on input "text" at bounding box center [662, 289] width 223 height 32
click at [737, 315] on icon "button" at bounding box center [738, 321] width 16 height 16
drag, startPoint x: 737, startPoint y: 319, endPoint x: 737, endPoint y: 327, distance: 7.9
click at [737, 319] on icon "button" at bounding box center [738, 321] width 16 height 16
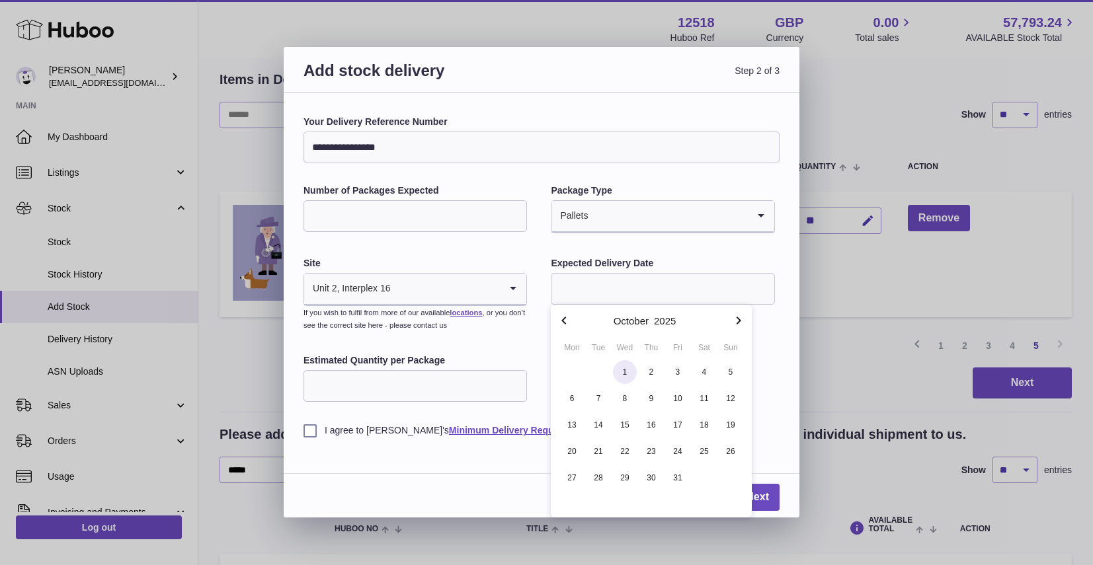
click at [629, 370] on span "1" at bounding box center [625, 372] width 24 height 24
type input "**********"
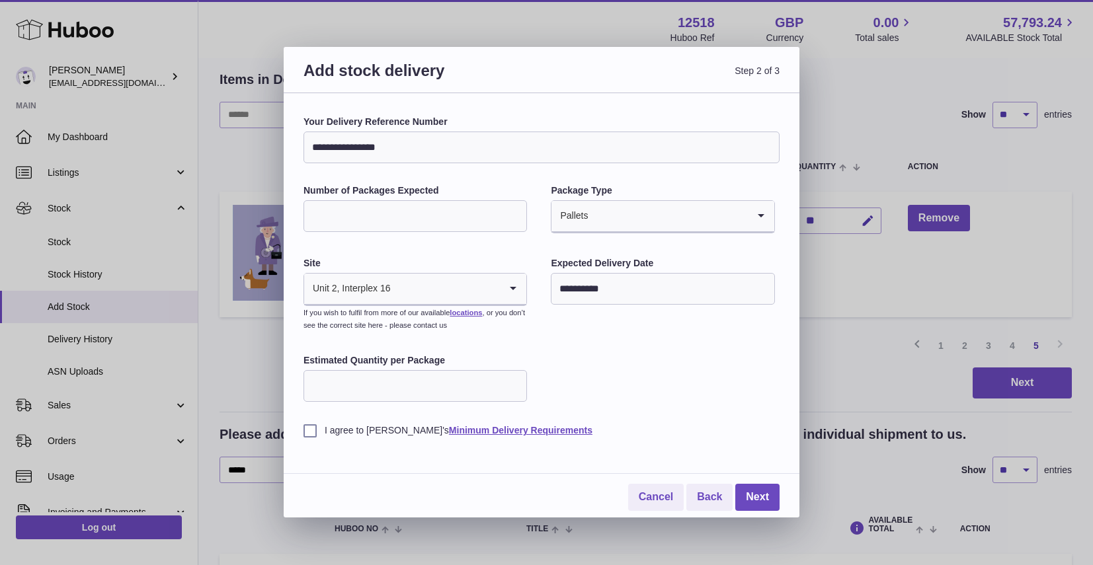
click at [436, 380] on input "Estimated Quantity per Package" at bounding box center [414, 386] width 223 height 32
type input "***"
click at [696, 366] on div "**********" at bounding box center [541, 276] width 476 height 321
click at [309, 432] on label "I agree to Huboo's Minimum Delivery Requirements" at bounding box center [541, 430] width 476 height 13
click at [766, 500] on link "Next" at bounding box center [757, 497] width 44 height 27
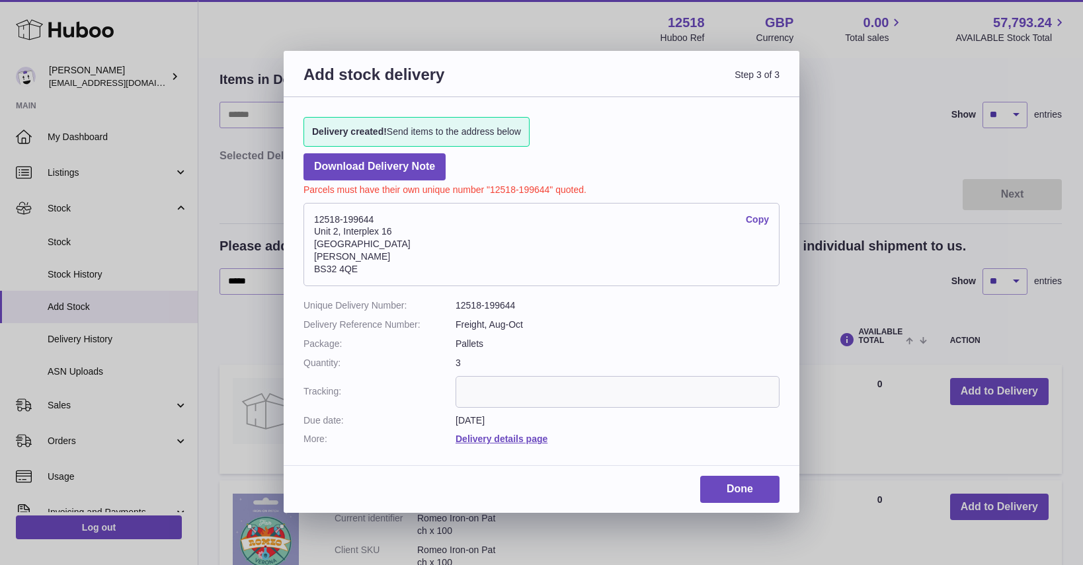
drag, startPoint x: 370, startPoint y: 219, endPoint x: 314, endPoint y: 213, distance: 56.5
click at [315, 215] on address "12518-199644 Copy Unit 2, Interplex 16 Ash Ridge Road Bradley Stoke BS32 4QE" at bounding box center [541, 244] width 476 height 83
copy address "12518-199644"
click at [849, 89] on div "Add stock delivery Step 3 of 3 Delivery created! Send items to the address belo…" at bounding box center [541, 282] width 1083 height 565
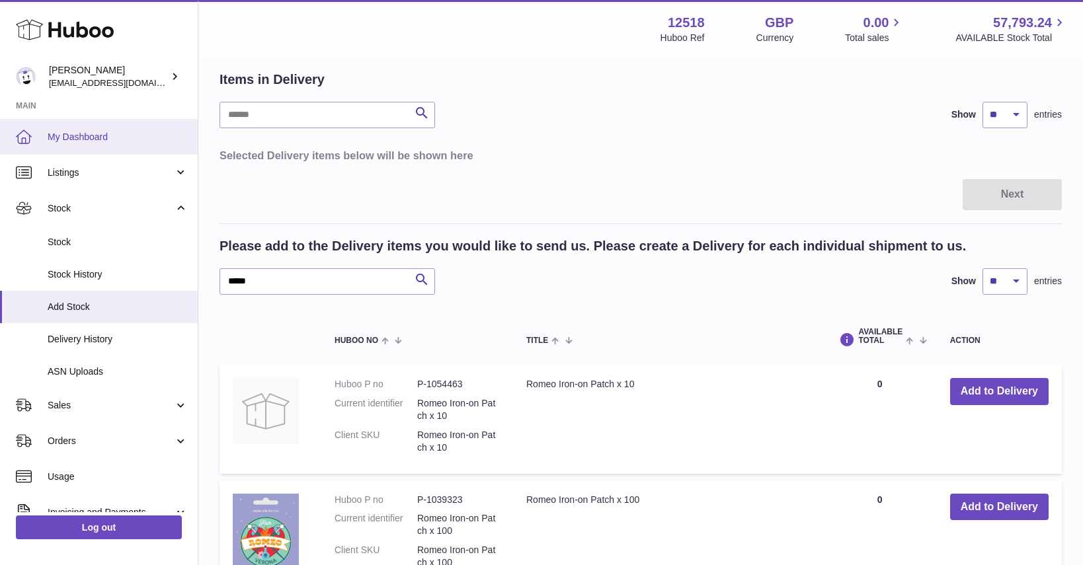
click at [93, 125] on link "My Dashboard" at bounding box center [99, 137] width 198 height 36
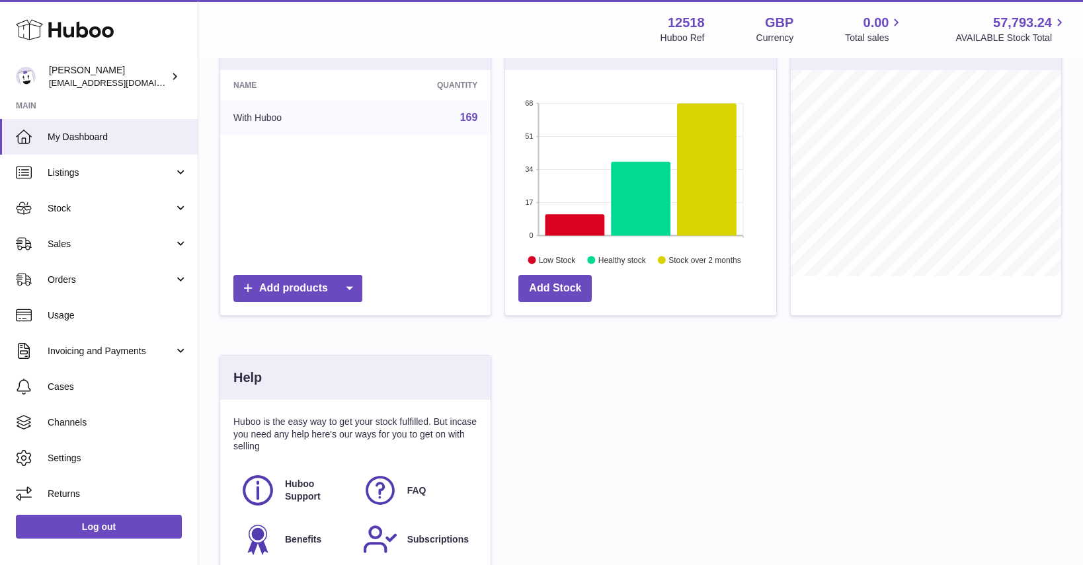
scroll to position [303, 0]
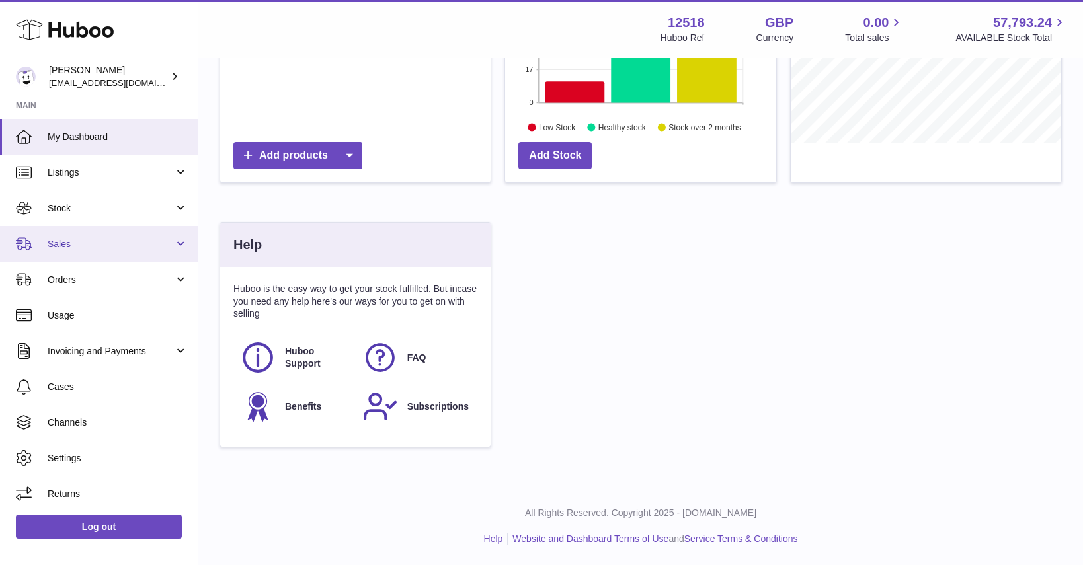
click at [61, 244] on span "Sales" at bounding box center [111, 244] width 126 height 13
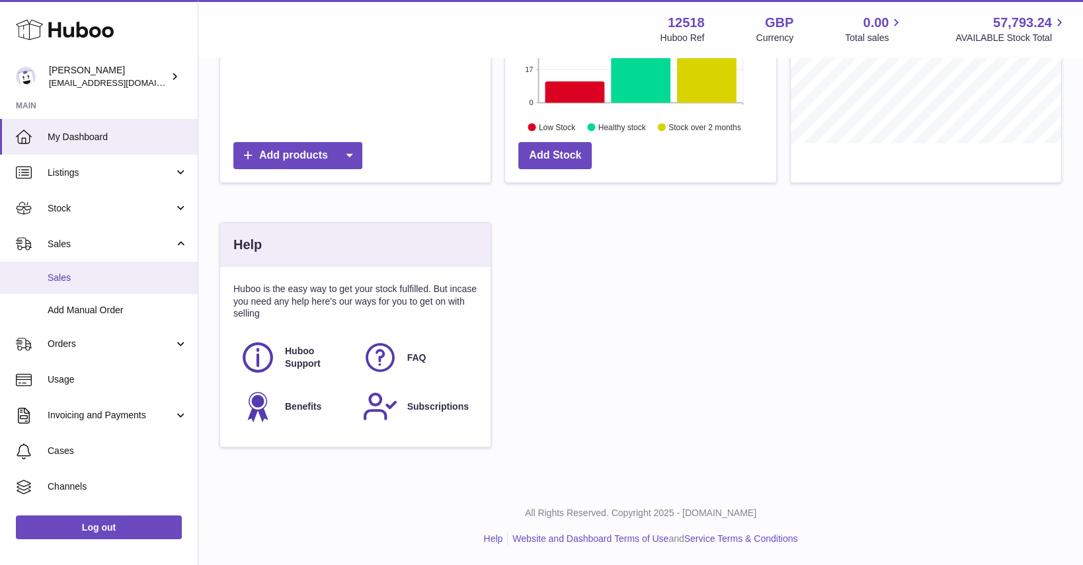
click at [62, 280] on span "Sales" at bounding box center [118, 278] width 140 height 13
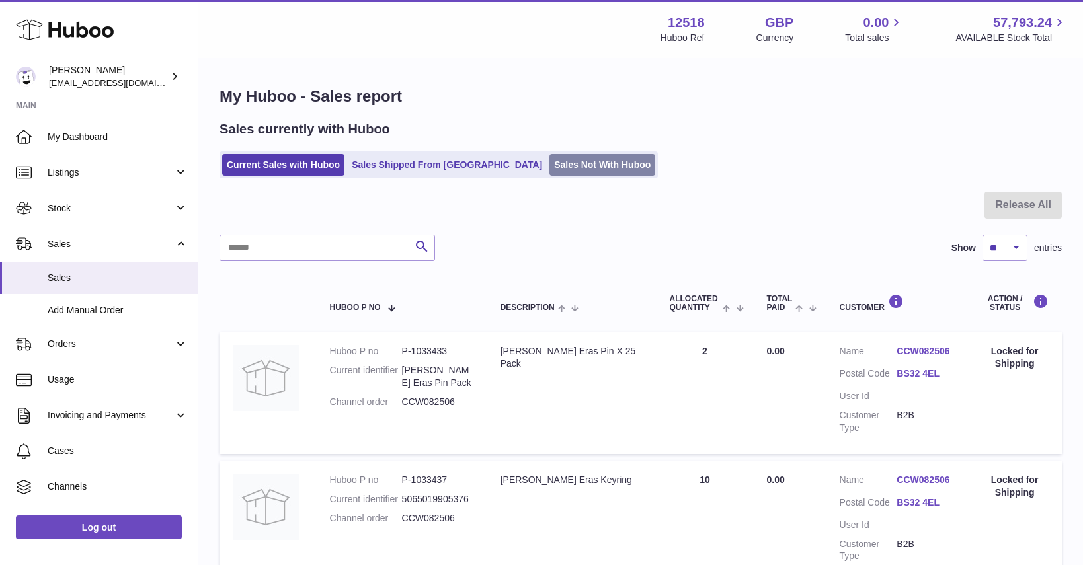
click at [549, 168] on link "Sales Not With Huboo" at bounding box center [602, 165] width 106 height 22
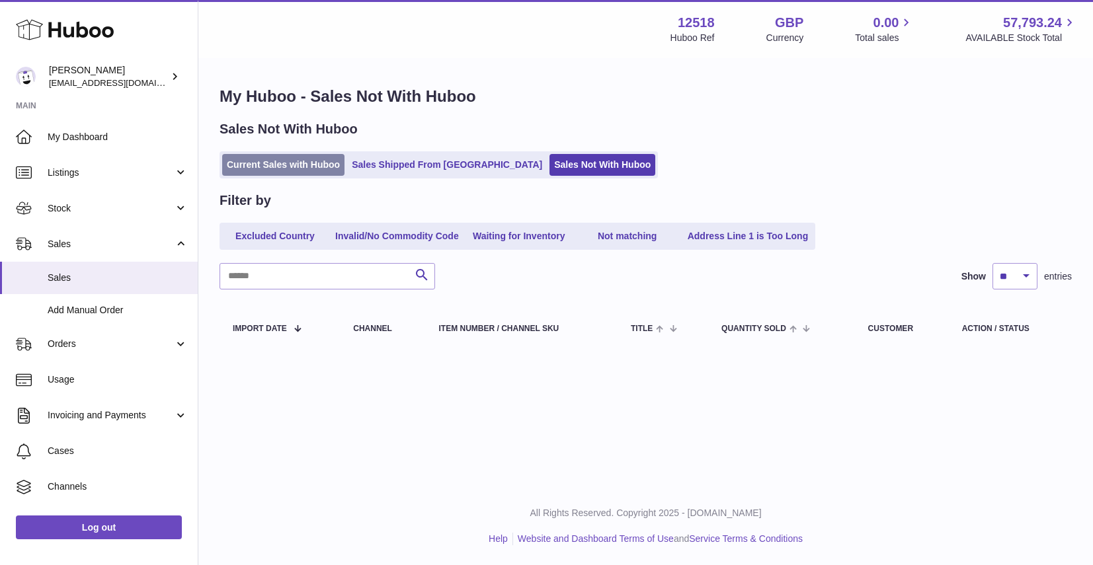
click at [274, 167] on link "Current Sales with Huboo" at bounding box center [283, 165] width 122 height 22
